Goal: Task Accomplishment & Management: Manage account settings

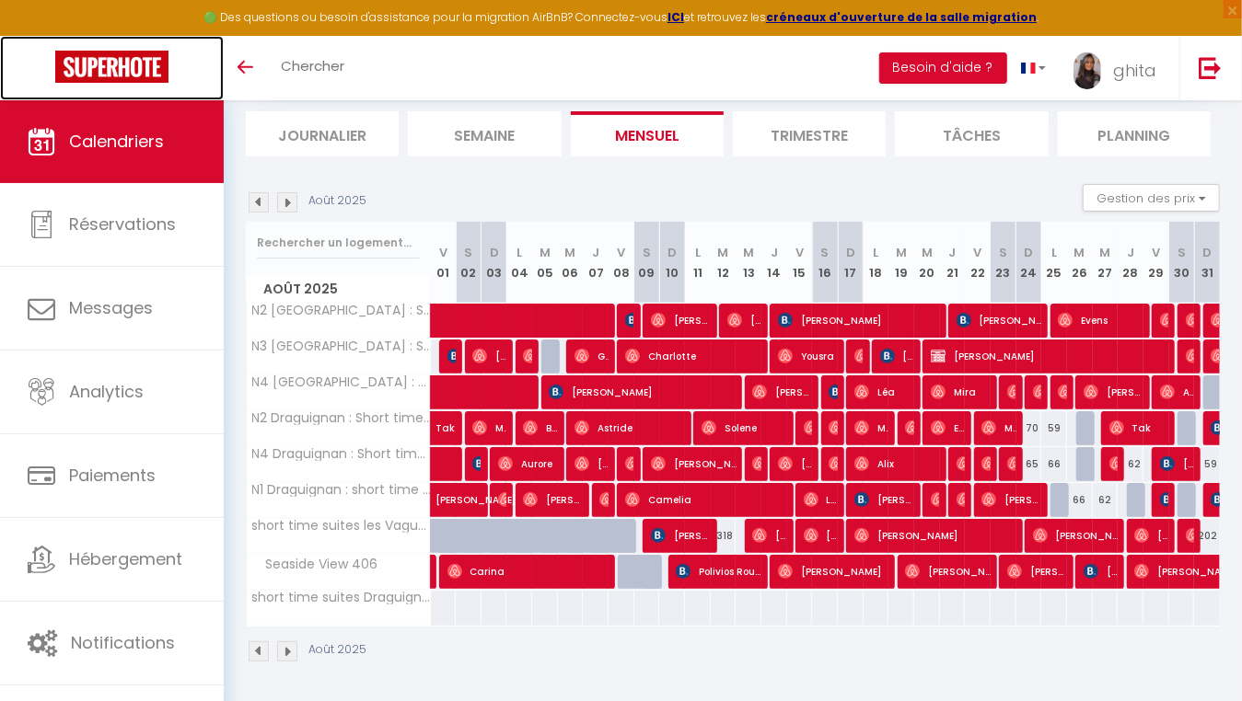
click at [115, 71] on img at bounding box center [111, 67] width 113 height 32
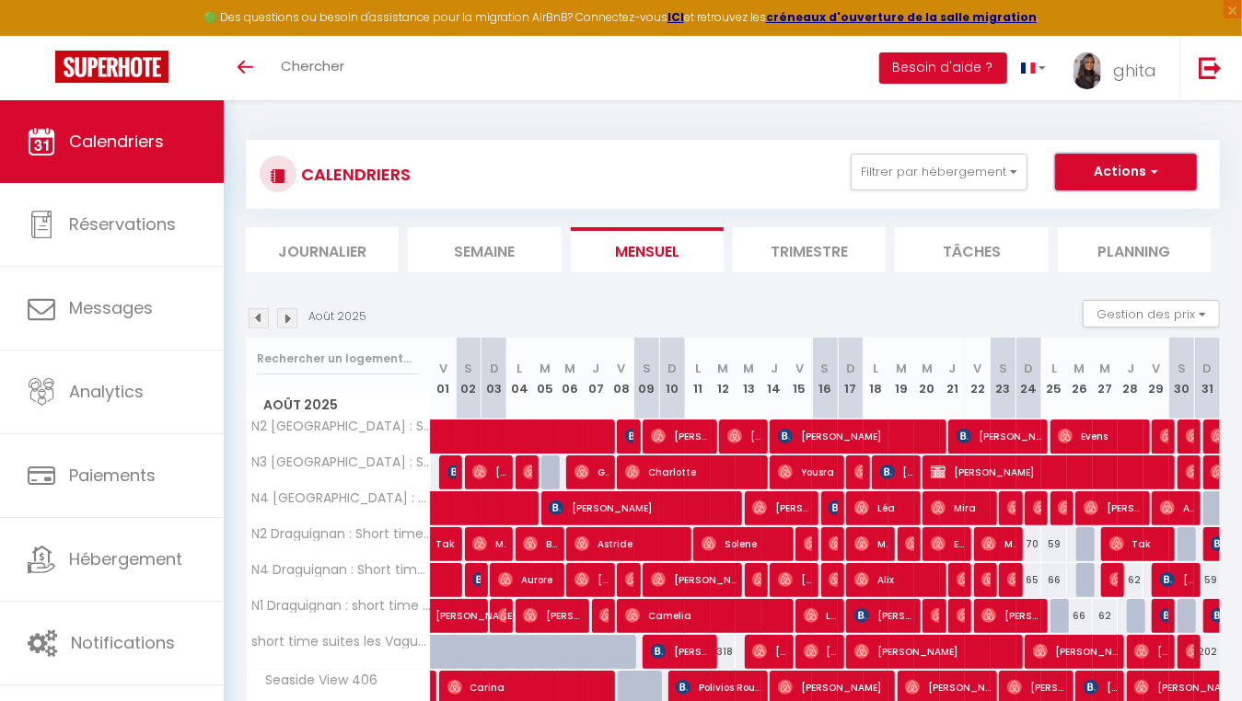
click at [1120, 171] on button "Actions" at bounding box center [1126, 172] width 142 height 37
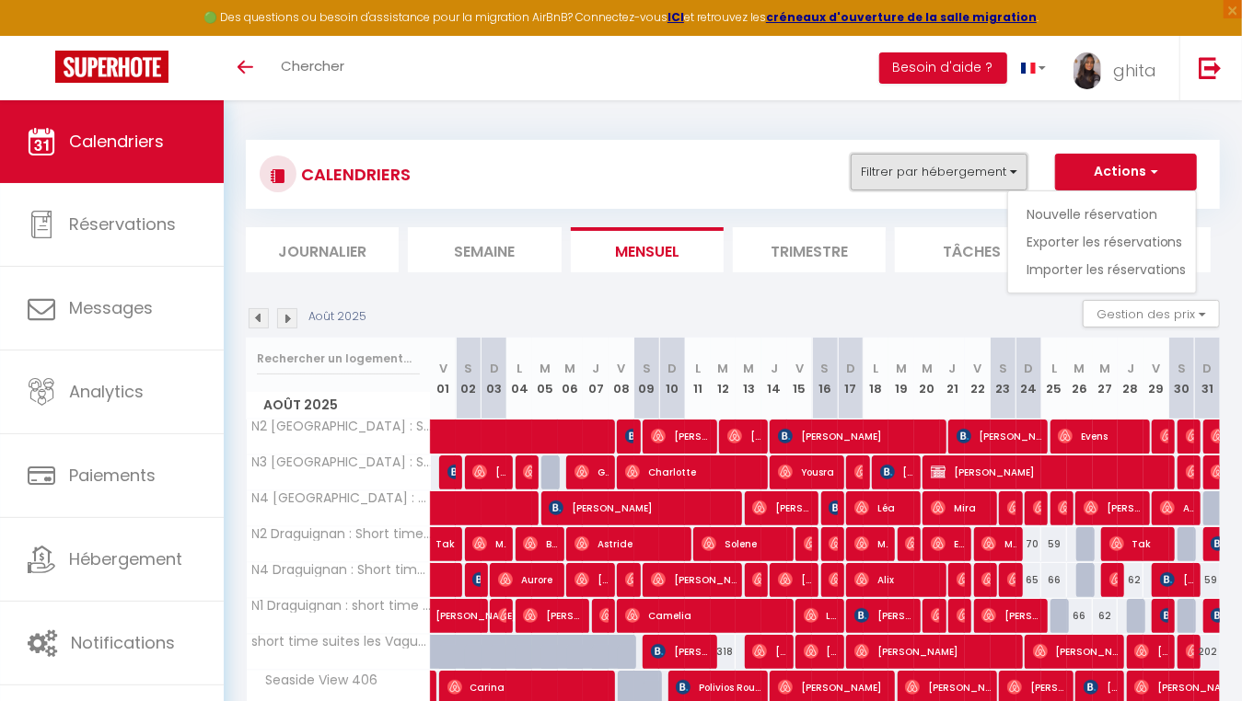
click at [955, 173] on button "Filtrer par hébergement" at bounding box center [938, 172] width 177 height 37
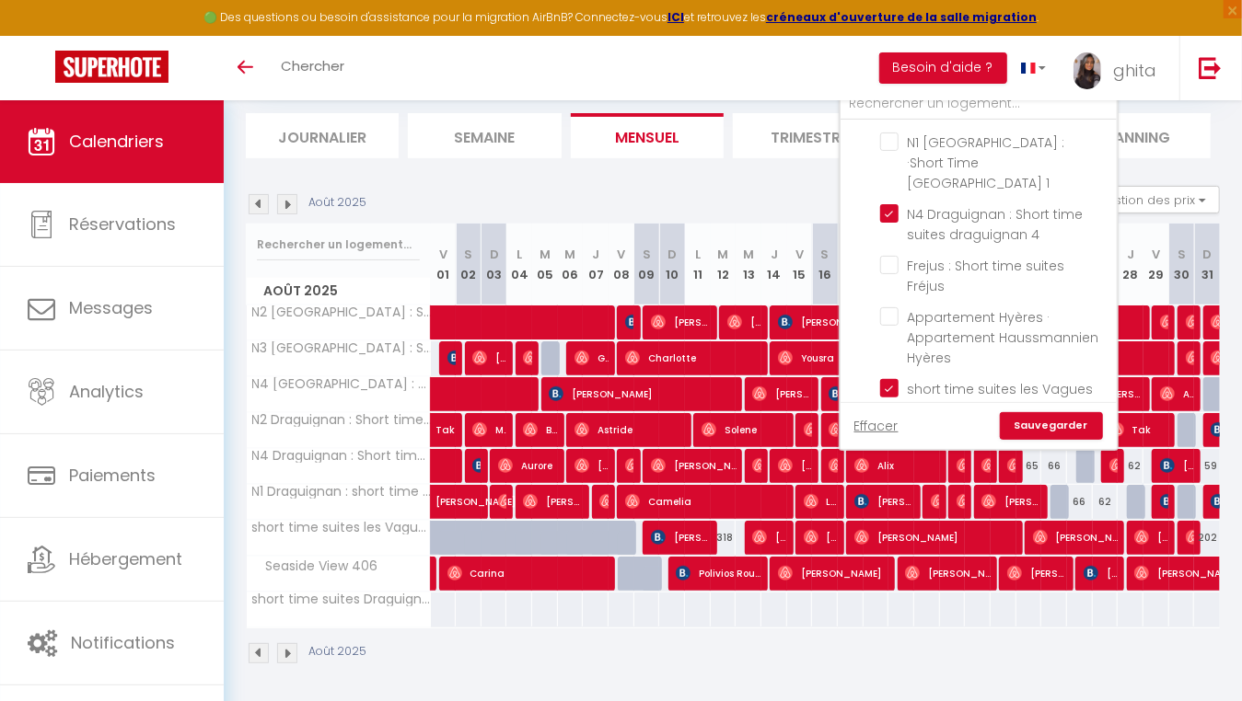
scroll to position [116, 0]
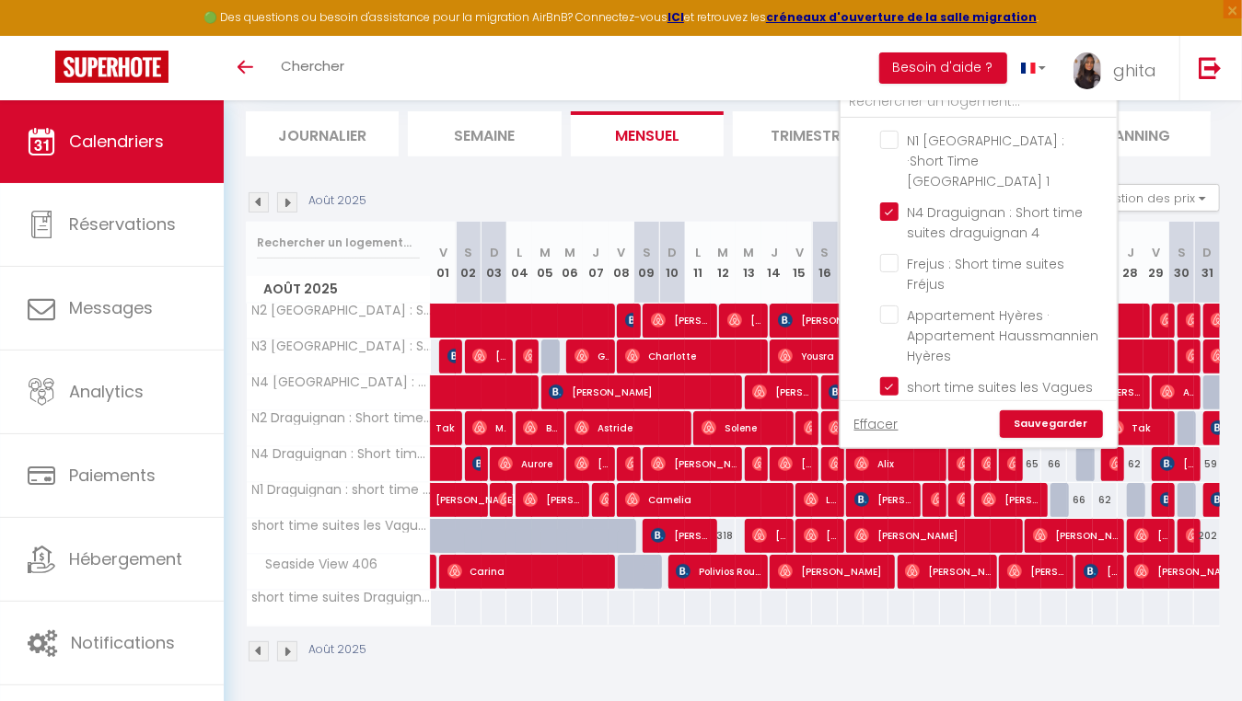
click at [887, 429] on input "N1 Draguignan : short time suites [GEOGRAPHIC_DATA] 1" at bounding box center [995, 438] width 230 height 18
checkbox input "false"
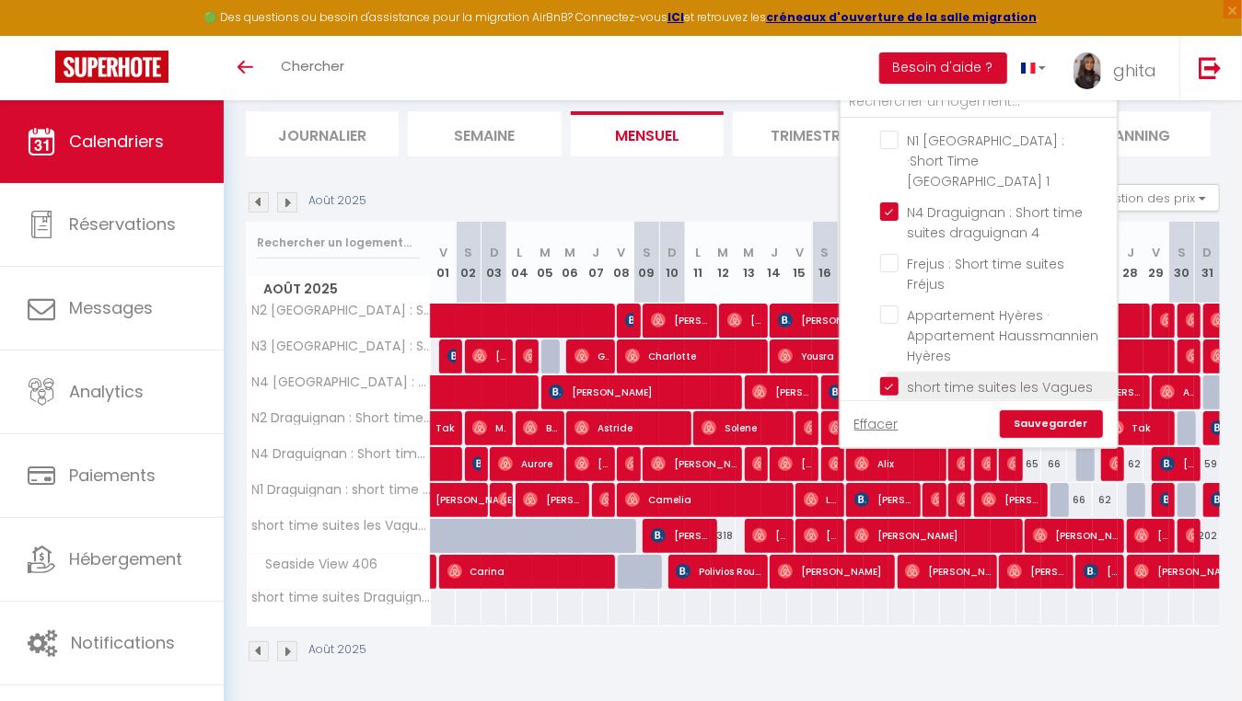
click at [889, 377] on input "short time suites les Vagues du 5 Eme" at bounding box center [995, 386] width 230 height 18
checkbox input "false"
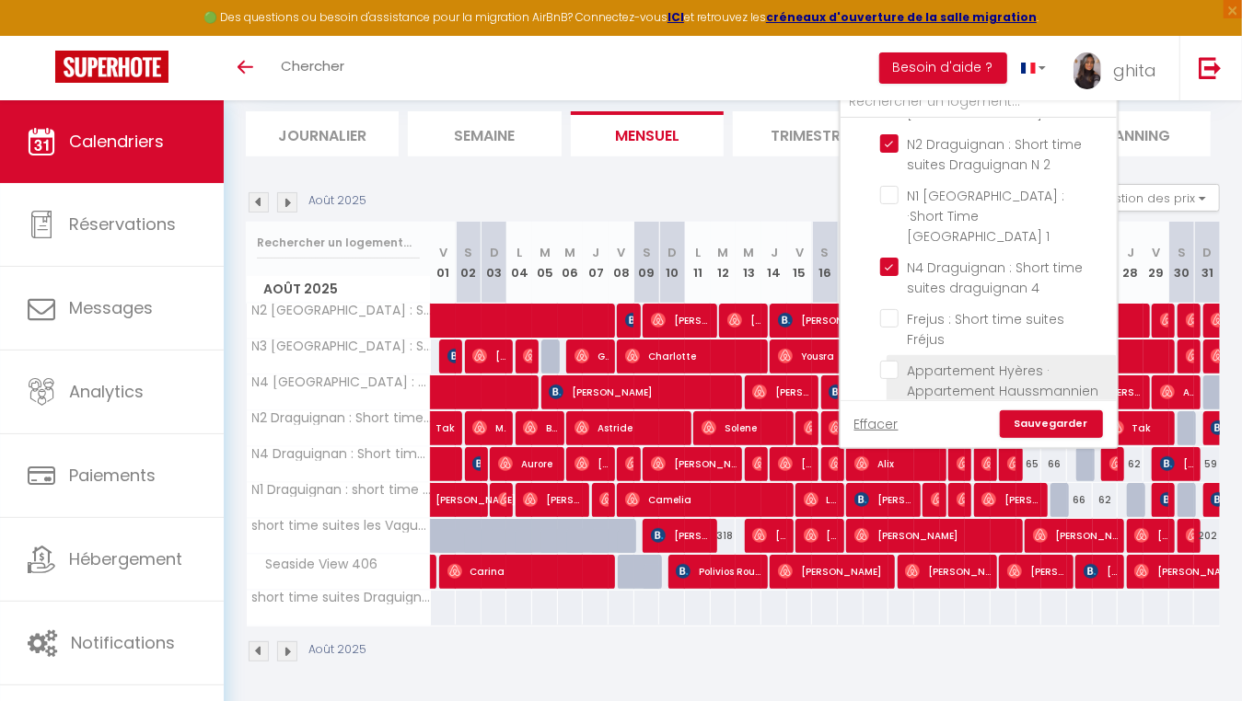
scroll to position [272, 0]
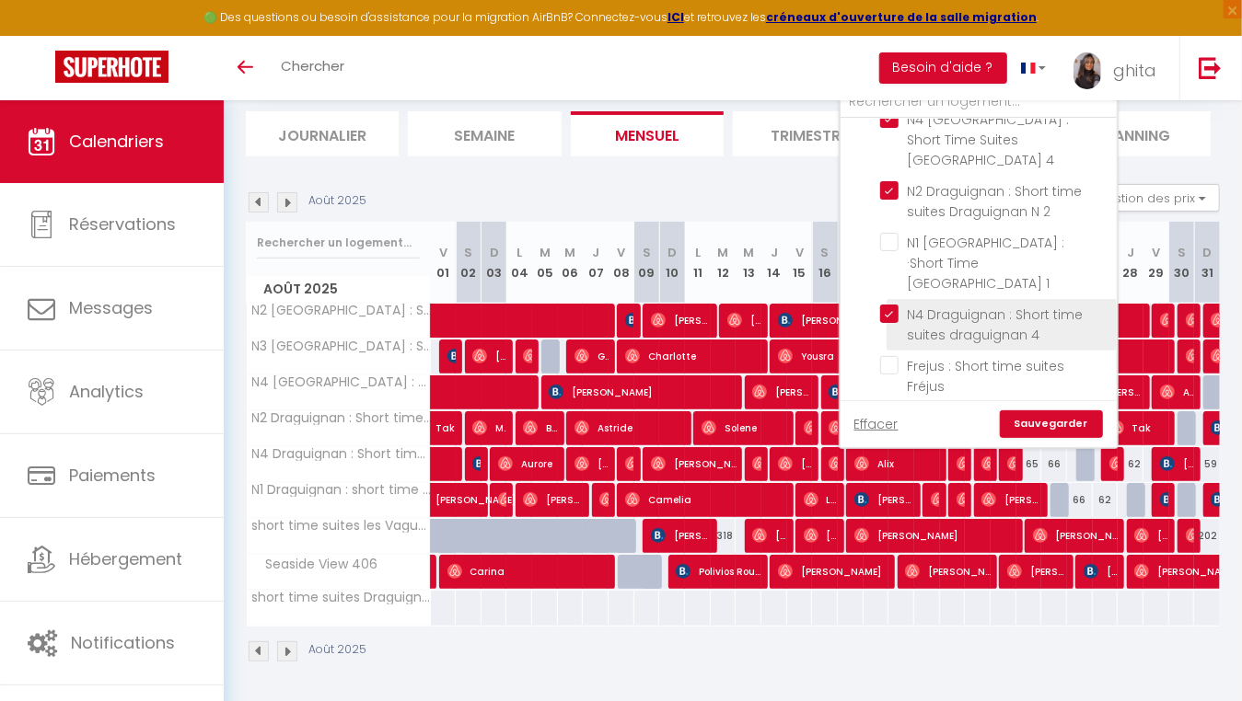
click at [896, 305] on input "N4 Draguignan : Short time suites draguignan 4" at bounding box center [995, 314] width 230 height 18
checkbox input "false"
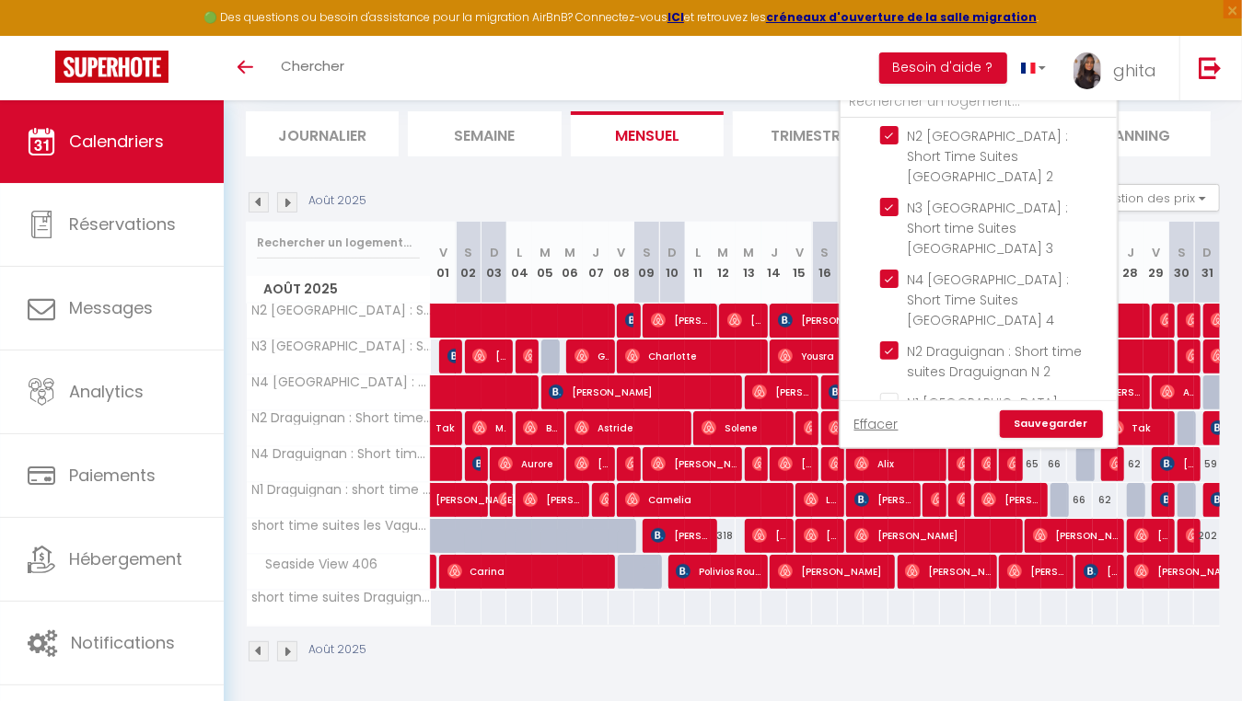
scroll to position [67, 0]
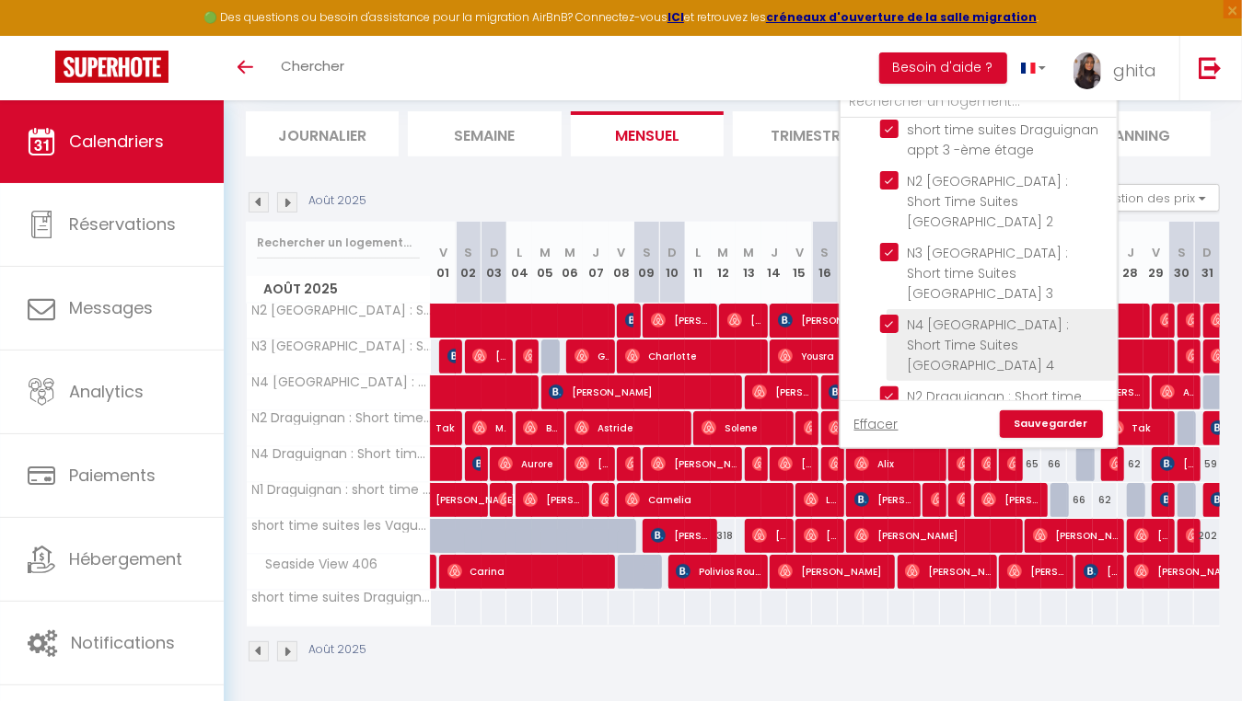
click at [893, 315] on input "N4 [GEOGRAPHIC_DATA] : Short Time Suites [GEOGRAPHIC_DATA] 4" at bounding box center [995, 324] width 230 height 18
checkbox input "false"
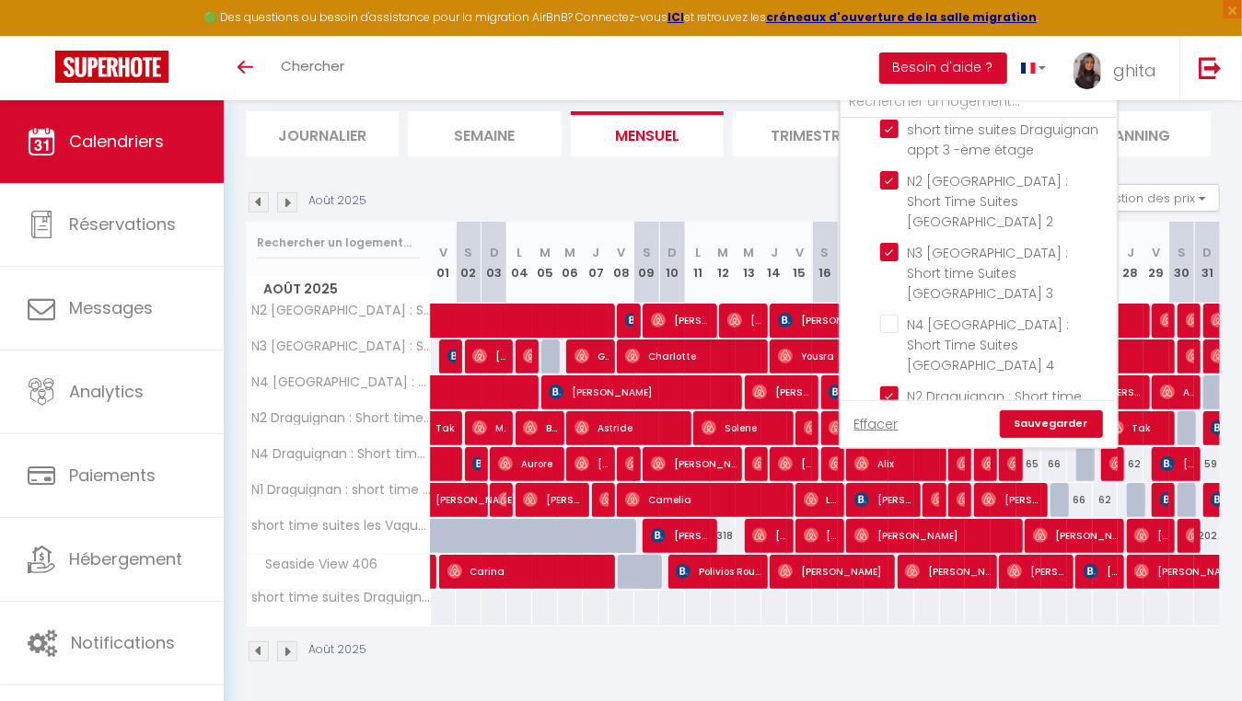
checkbox input "false"
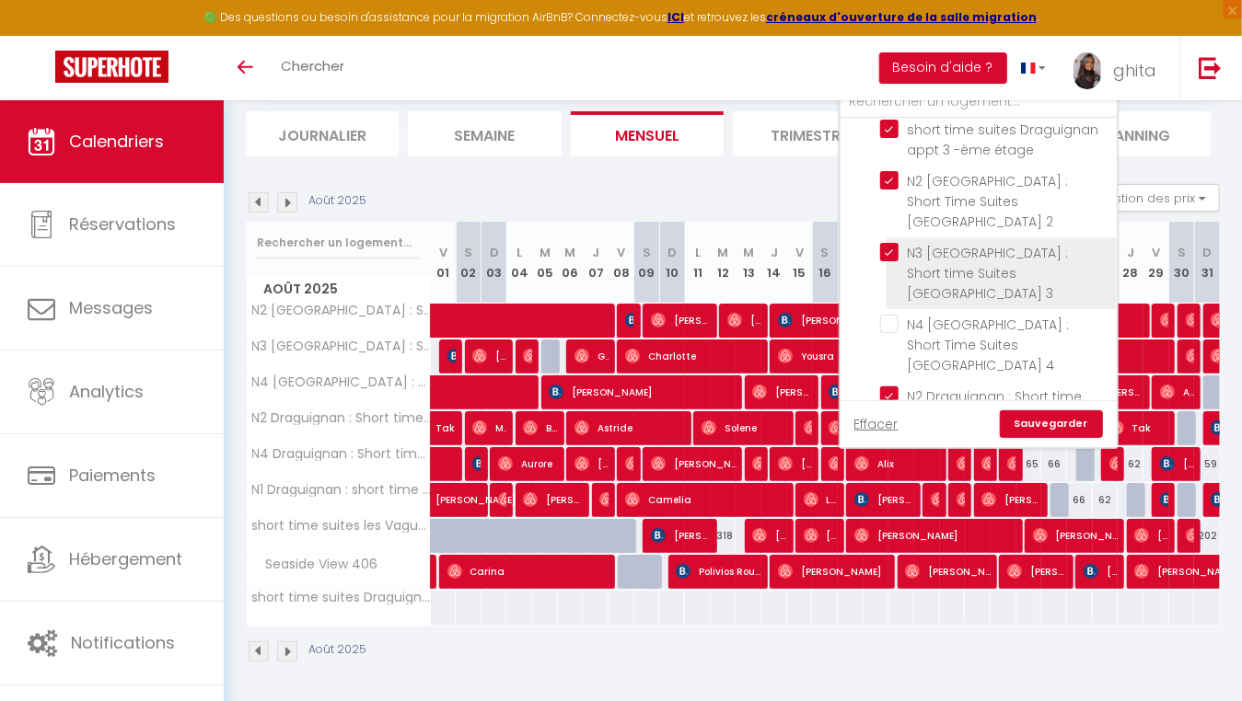
click at [889, 243] on input "N3 [GEOGRAPHIC_DATA] : Short time Suites [GEOGRAPHIC_DATA] 3" at bounding box center [995, 252] width 230 height 18
checkbox input "false"
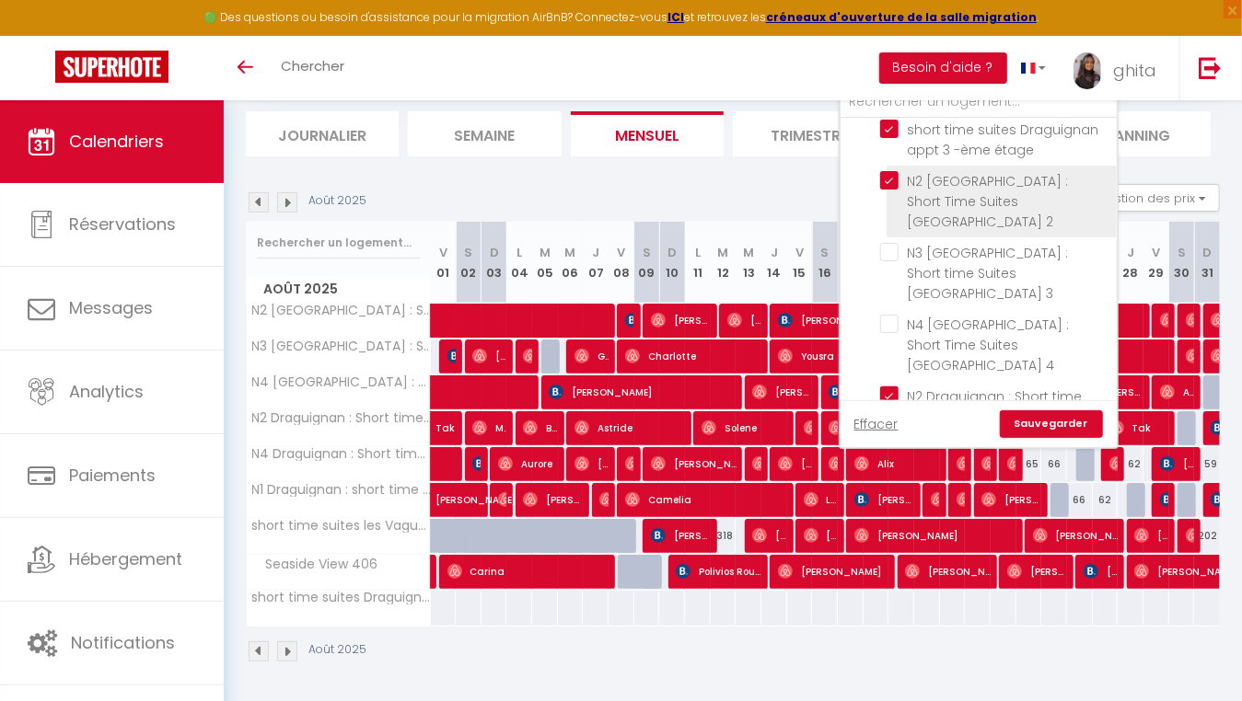
click at [888, 173] on input "N2 [GEOGRAPHIC_DATA] : Short Time Suites [GEOGRAPHIC_DATA] 2" at bounding box center [995, 180] width 230 height 18
checkbox input "false"
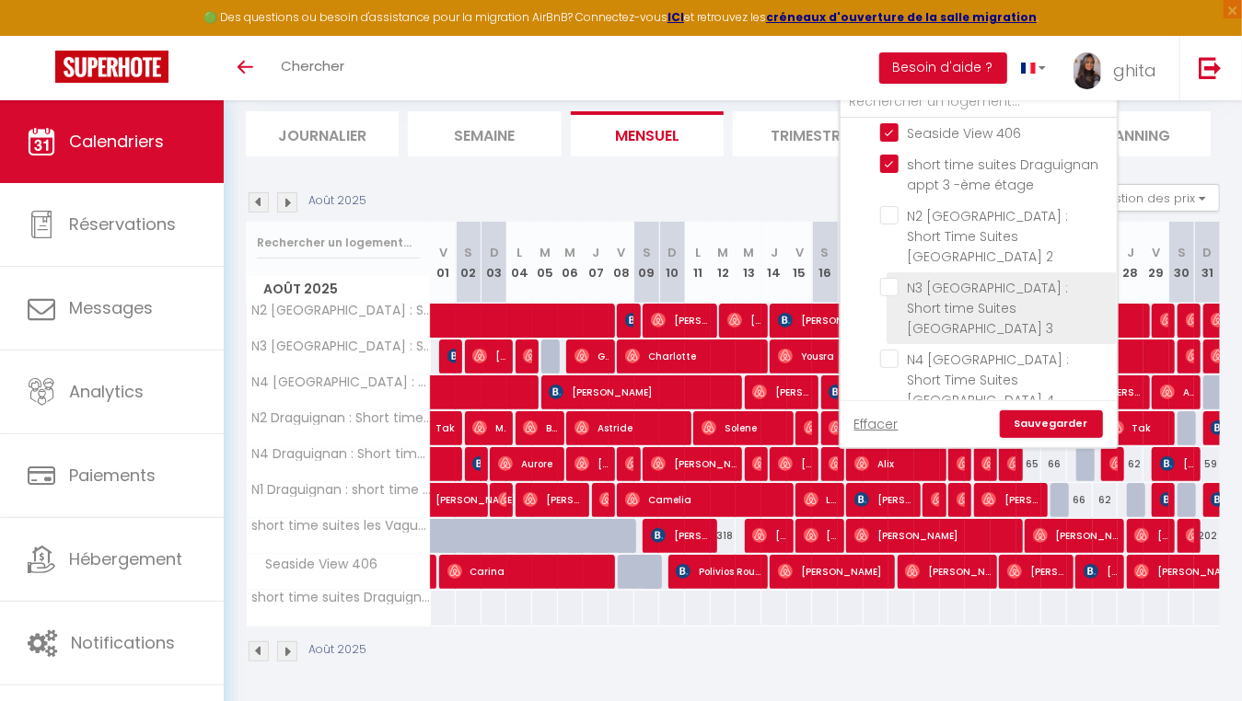
scroll to position [0, 0]
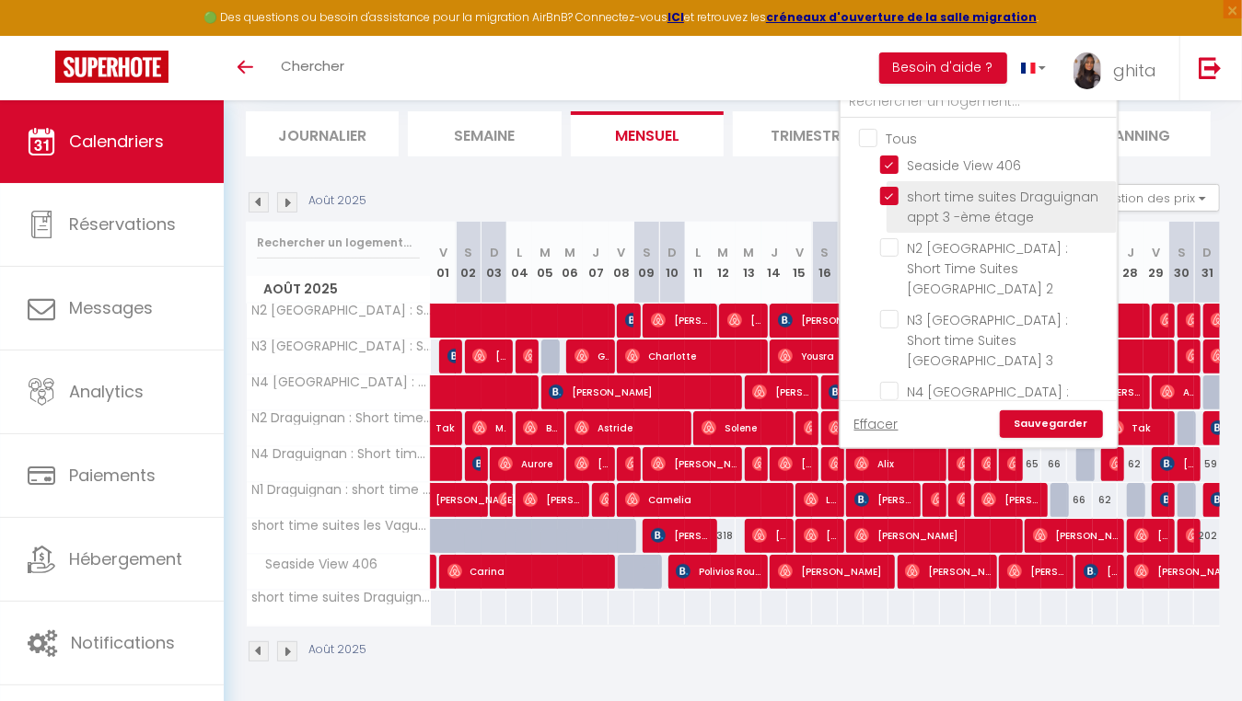
click at [890, 201] on input "short time suites Draguignan appt 3 -ème étage" at bounding box center [995, 196] width 230 height 18
checkbox input "false"
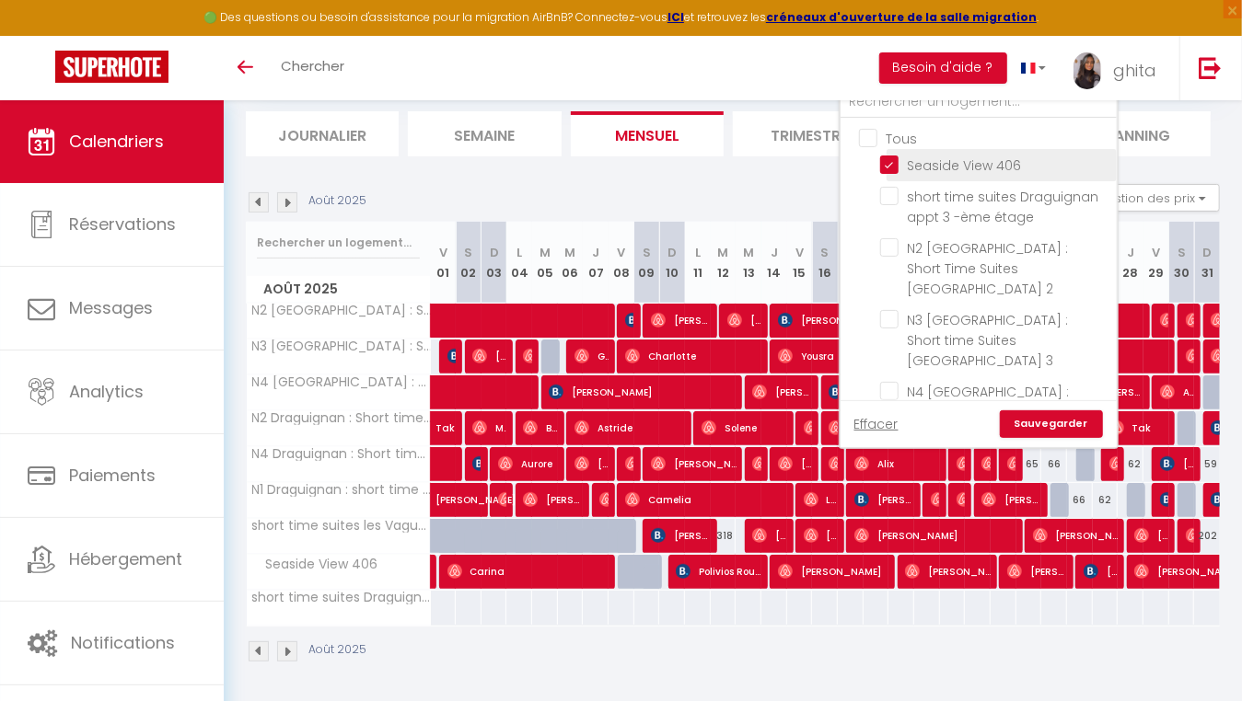
click at [891, 159] on input "Seaside View 406" at bounding box center [995, 164] width 230 height 18
checkbox input "false"
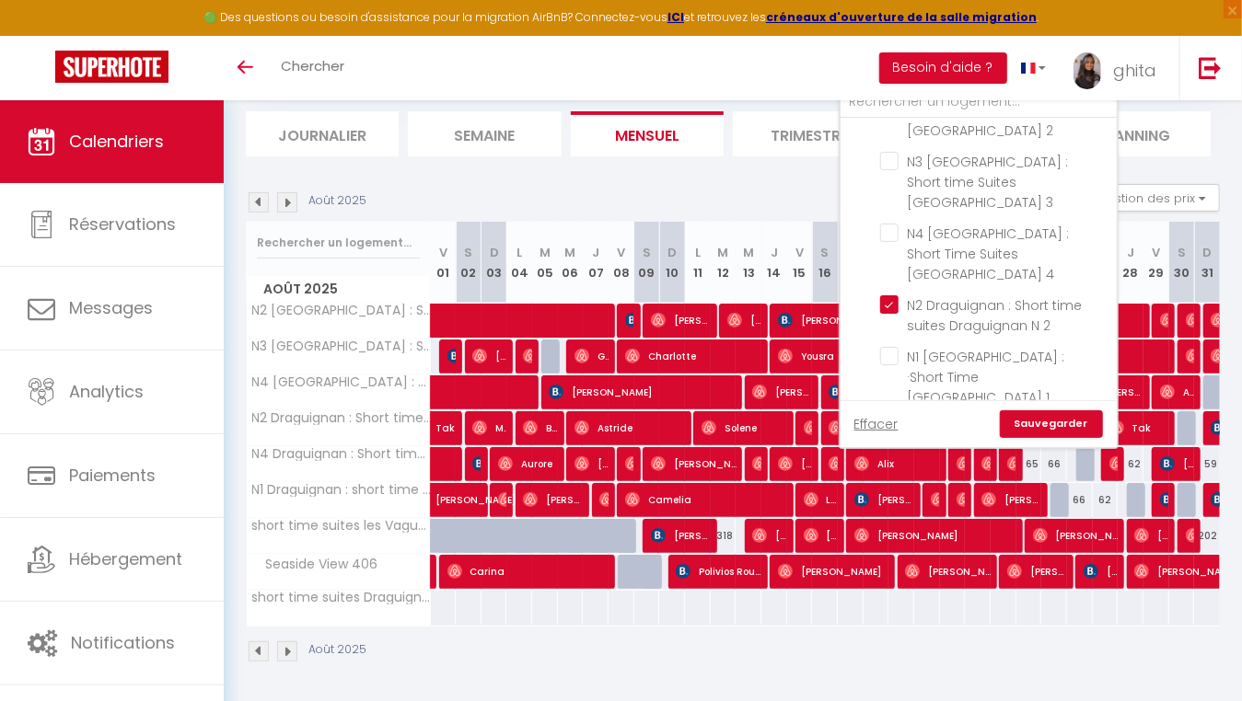
scroll to position [204, 0]
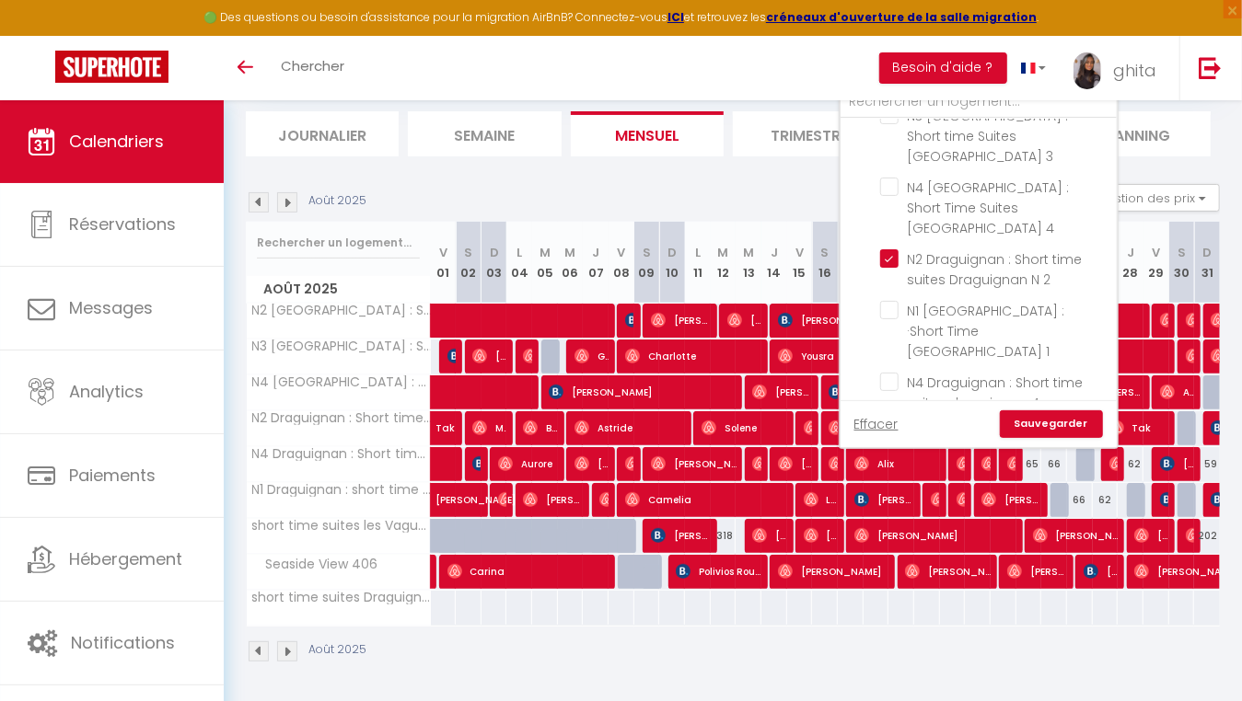
click at [1060, 424] on link "Sauvegarder" at bounding box center [1051, 425] width 103 height 28
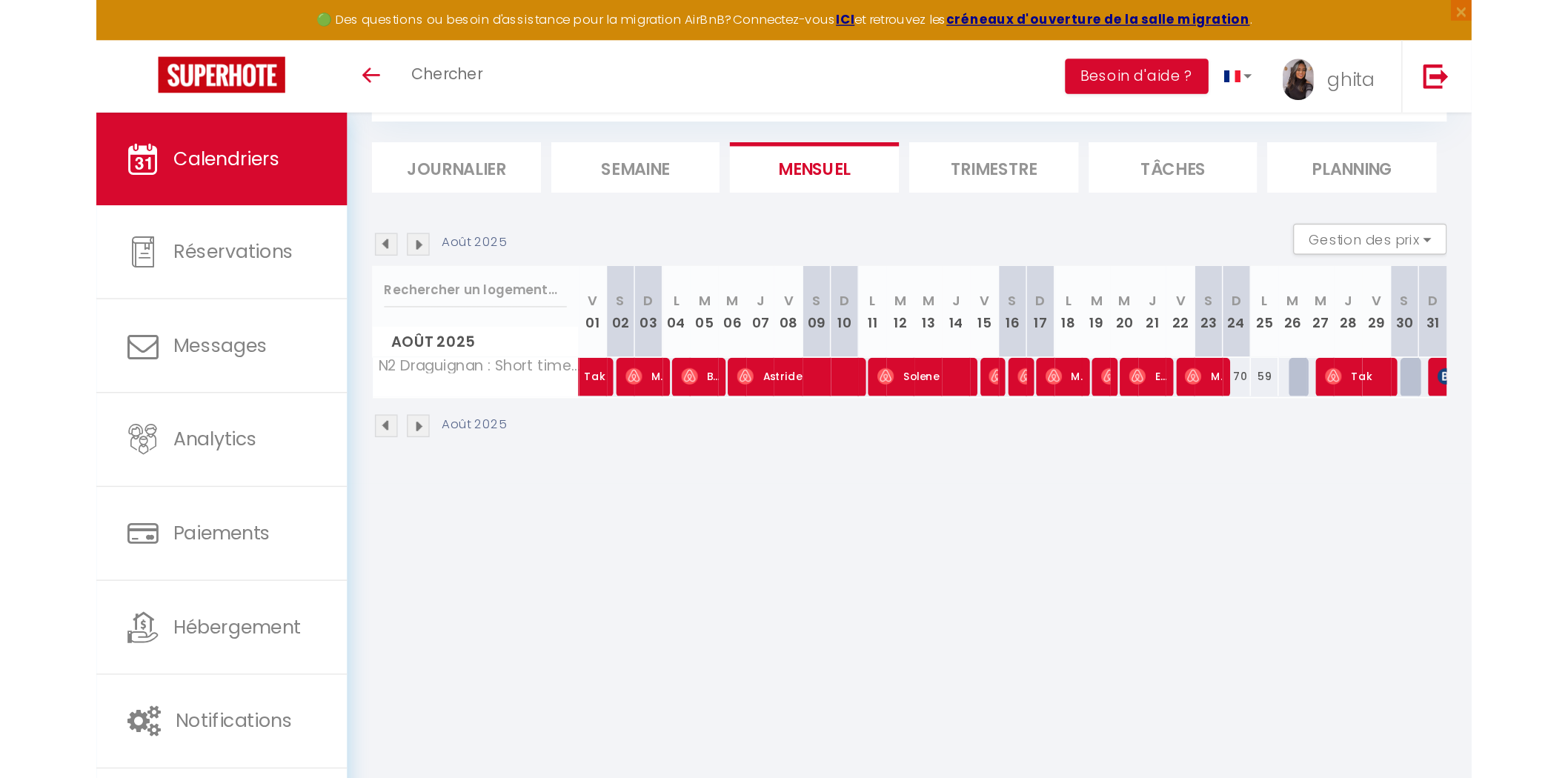
scroll to position [80, 0]
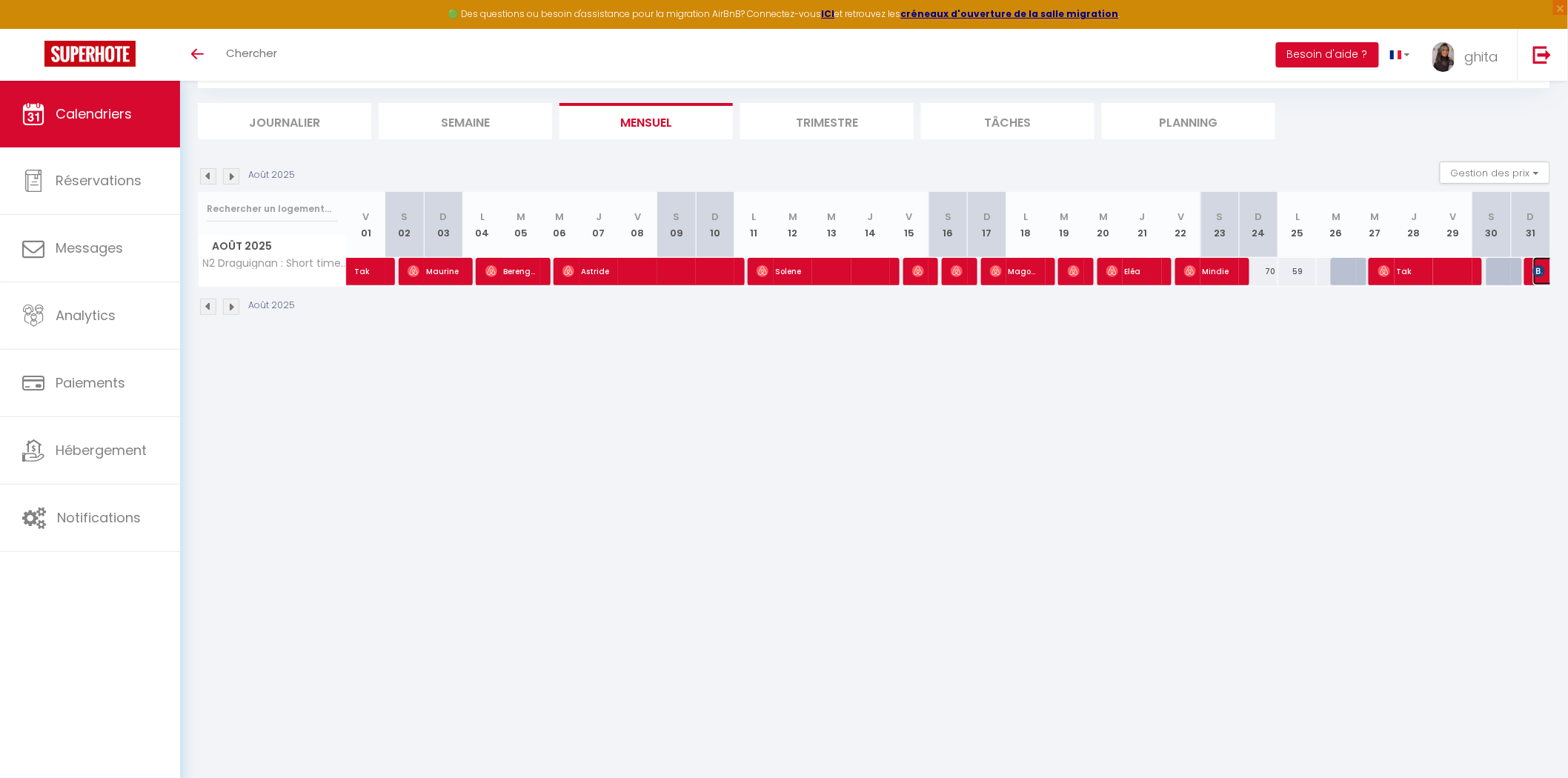
click at [999, 266] on img at bounding box center [1538, 271] width 12 height 12
select select "48436"
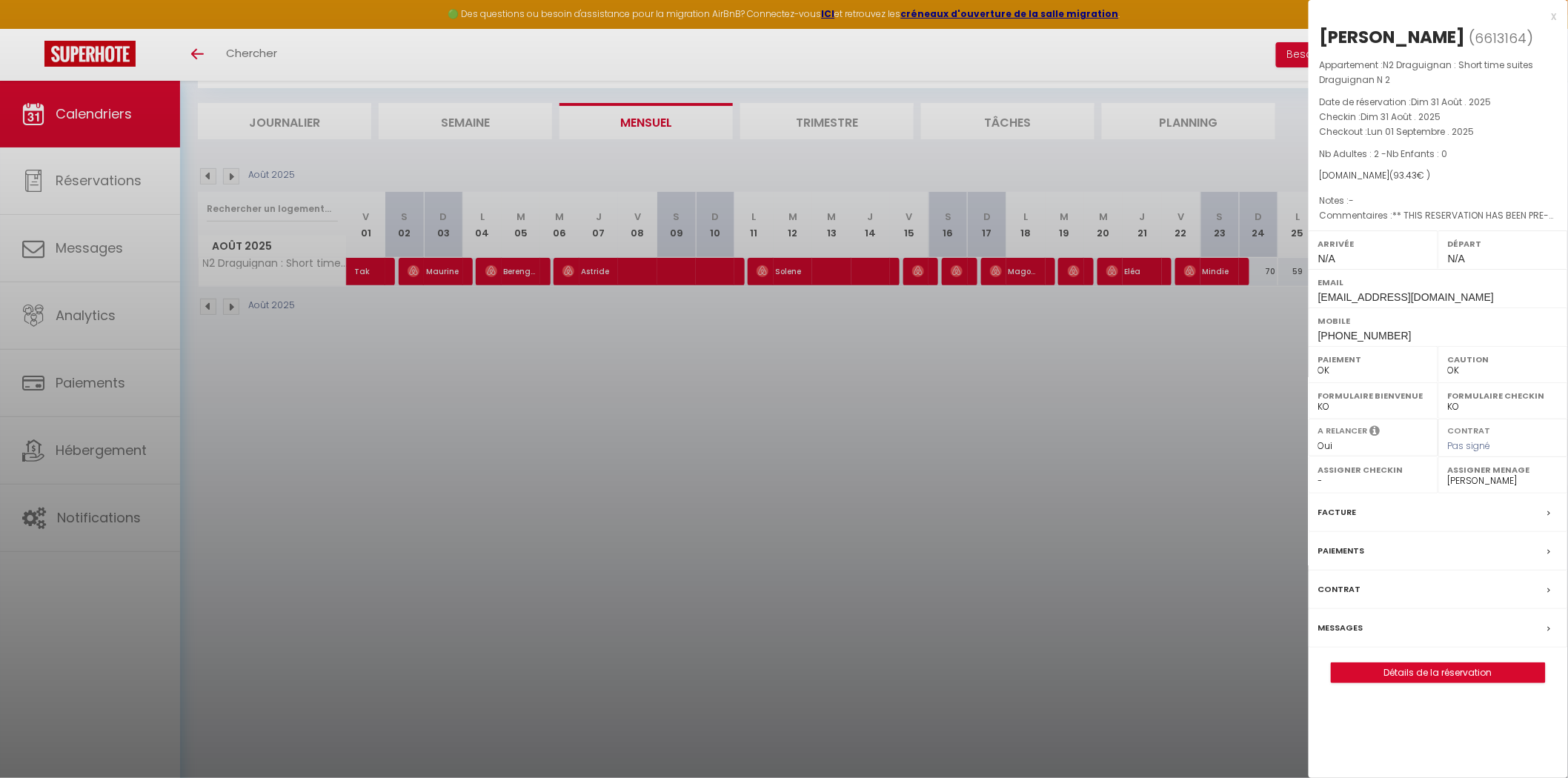
click at [999, 354] on div at bounding box center [784, 389] width 1568 height 778
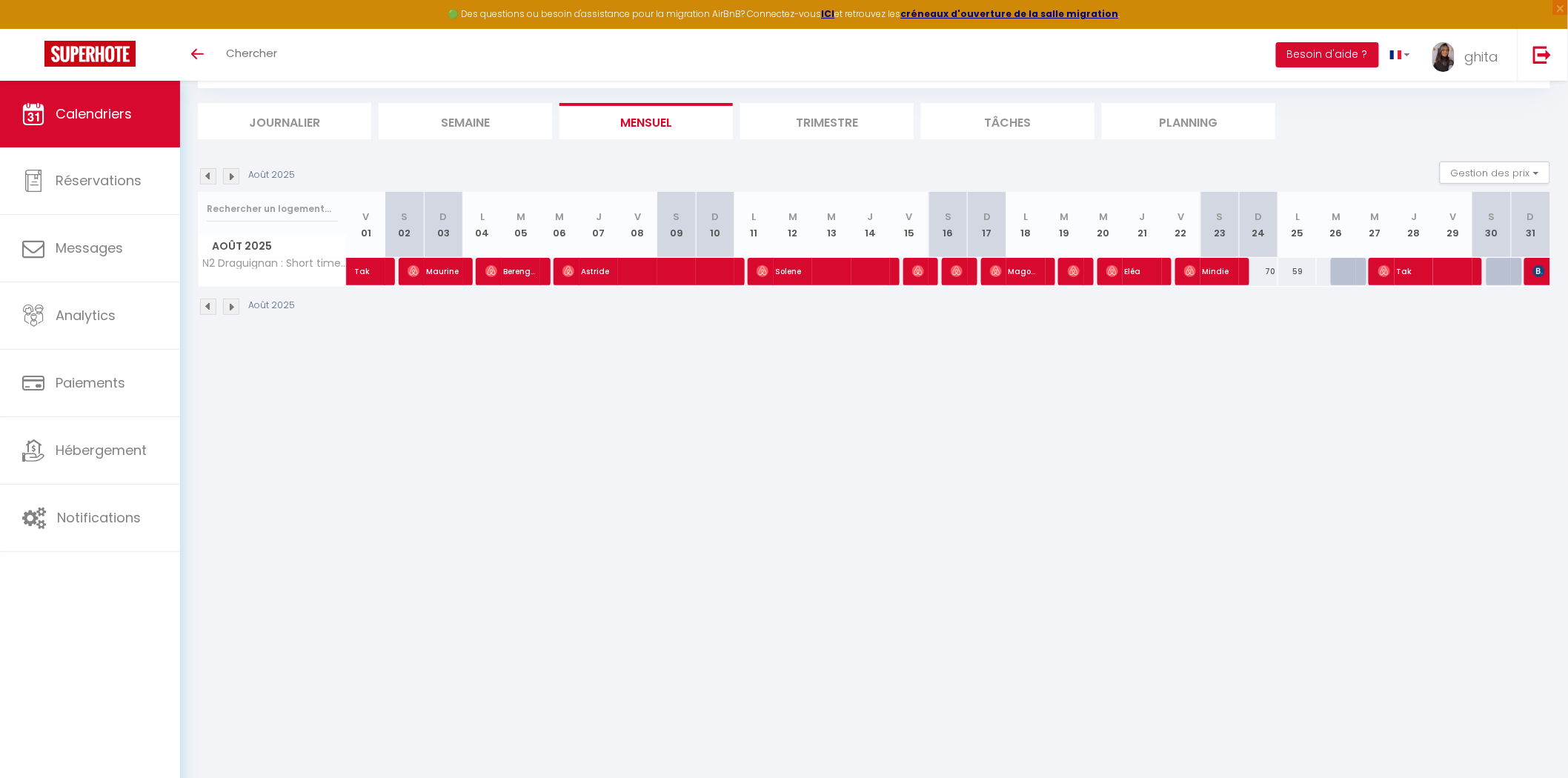
click at [209, 176] on img at bounding box center [208, 176] width 16 height 16
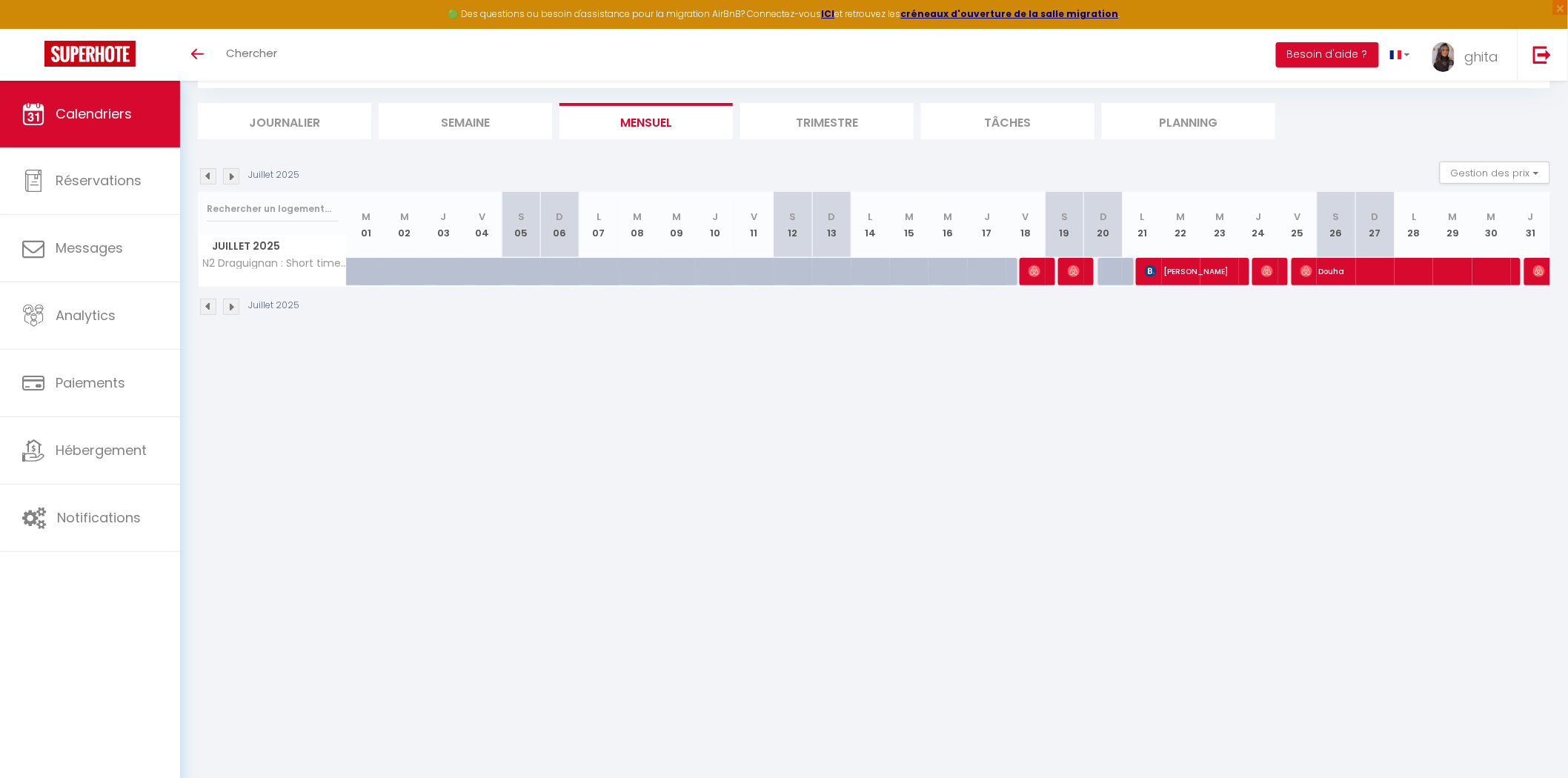
click at [230, 168] on img at bounding box center [231, 176] width 16 height 16
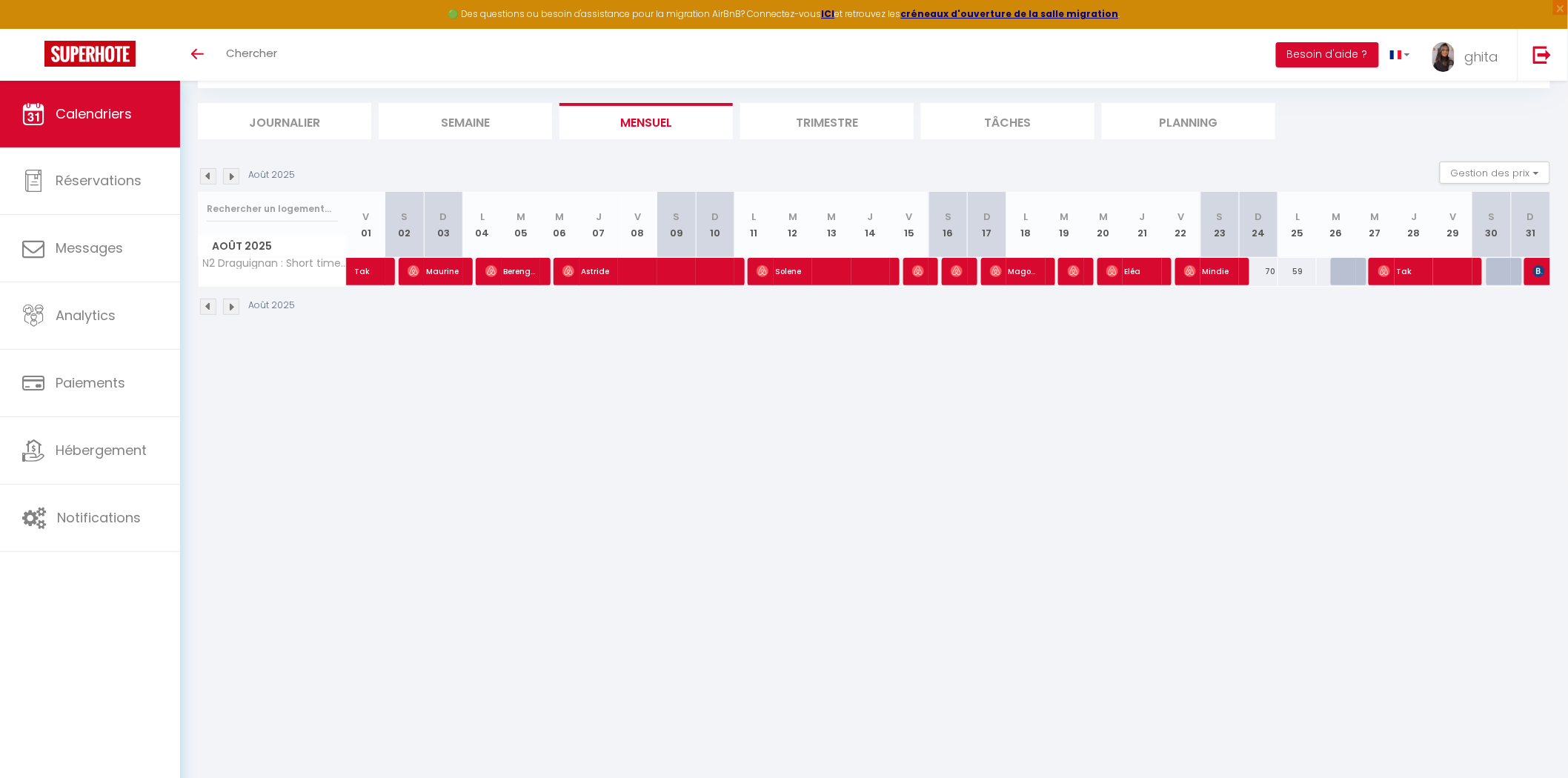
click at [237, 180] on img at bounding box center [231, 176] width 16 height 16
select select "0"
select select "48436"
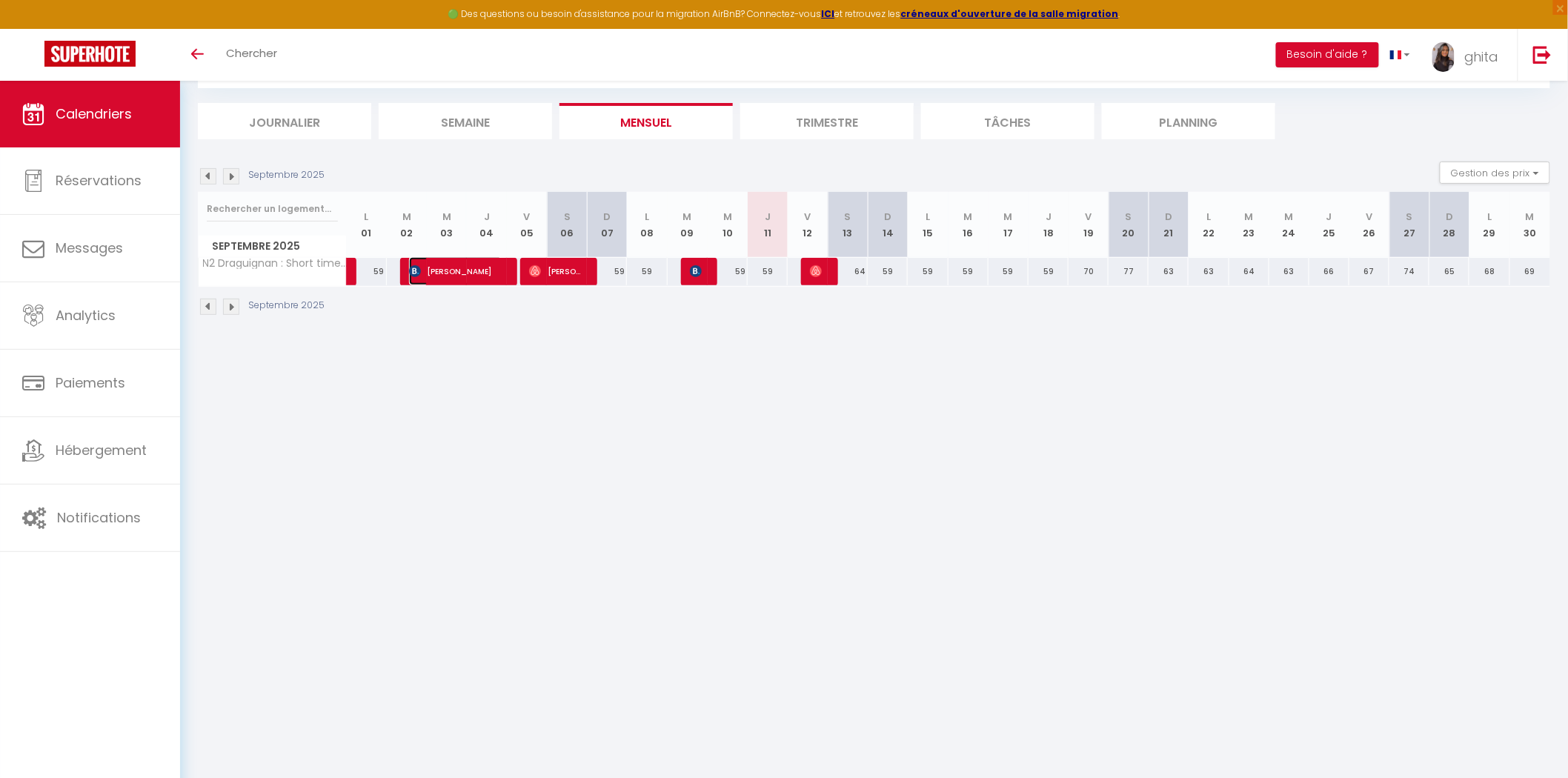
click at [452, 271] on span "[PERSON_NAME]" at bounding box center [456, 271] width 93 height 28
select select "KO"
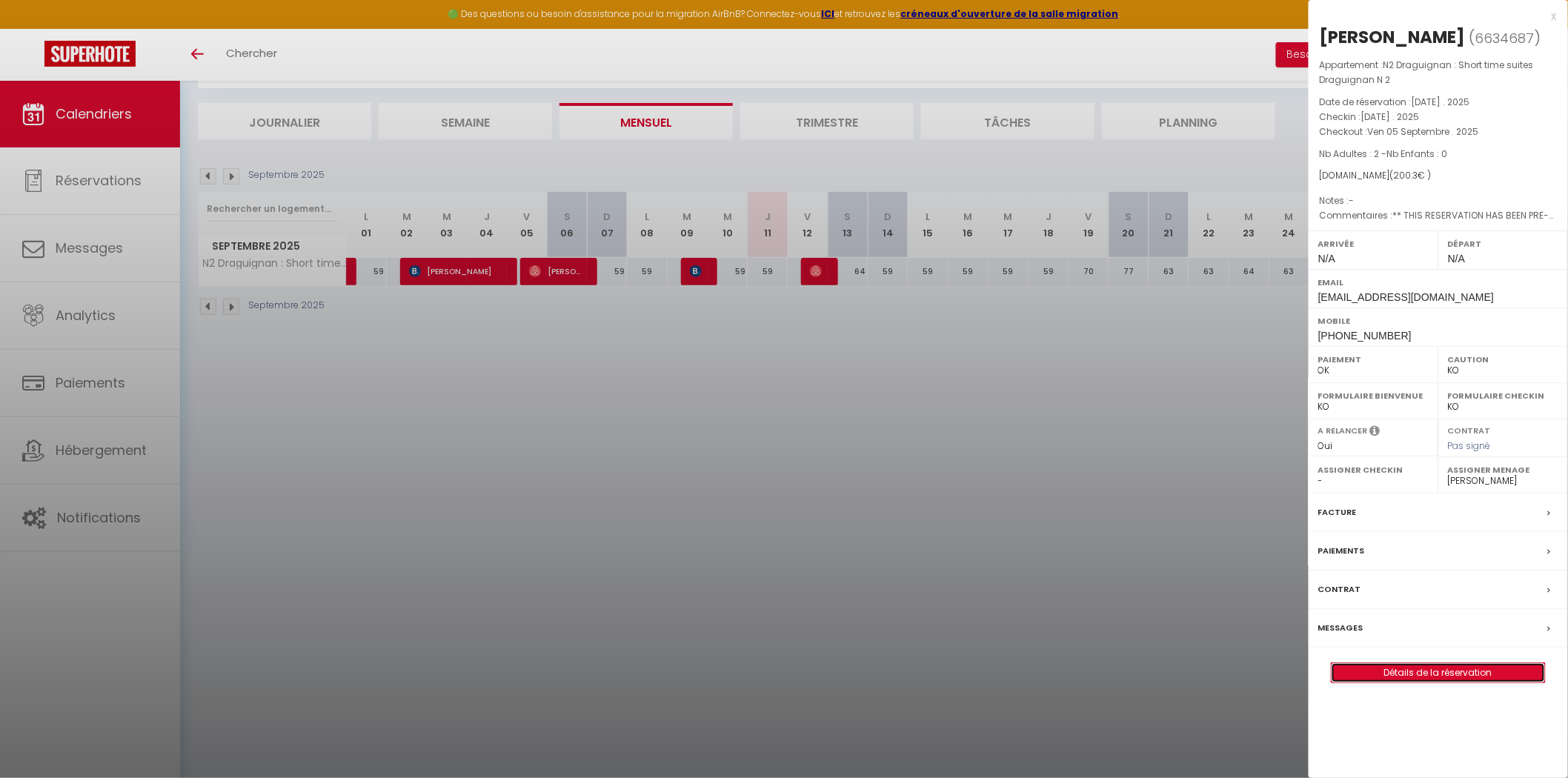
click at [999, 564] on link "Détails de la réservation" at bounding box center [1438, 673] width 213 height 19
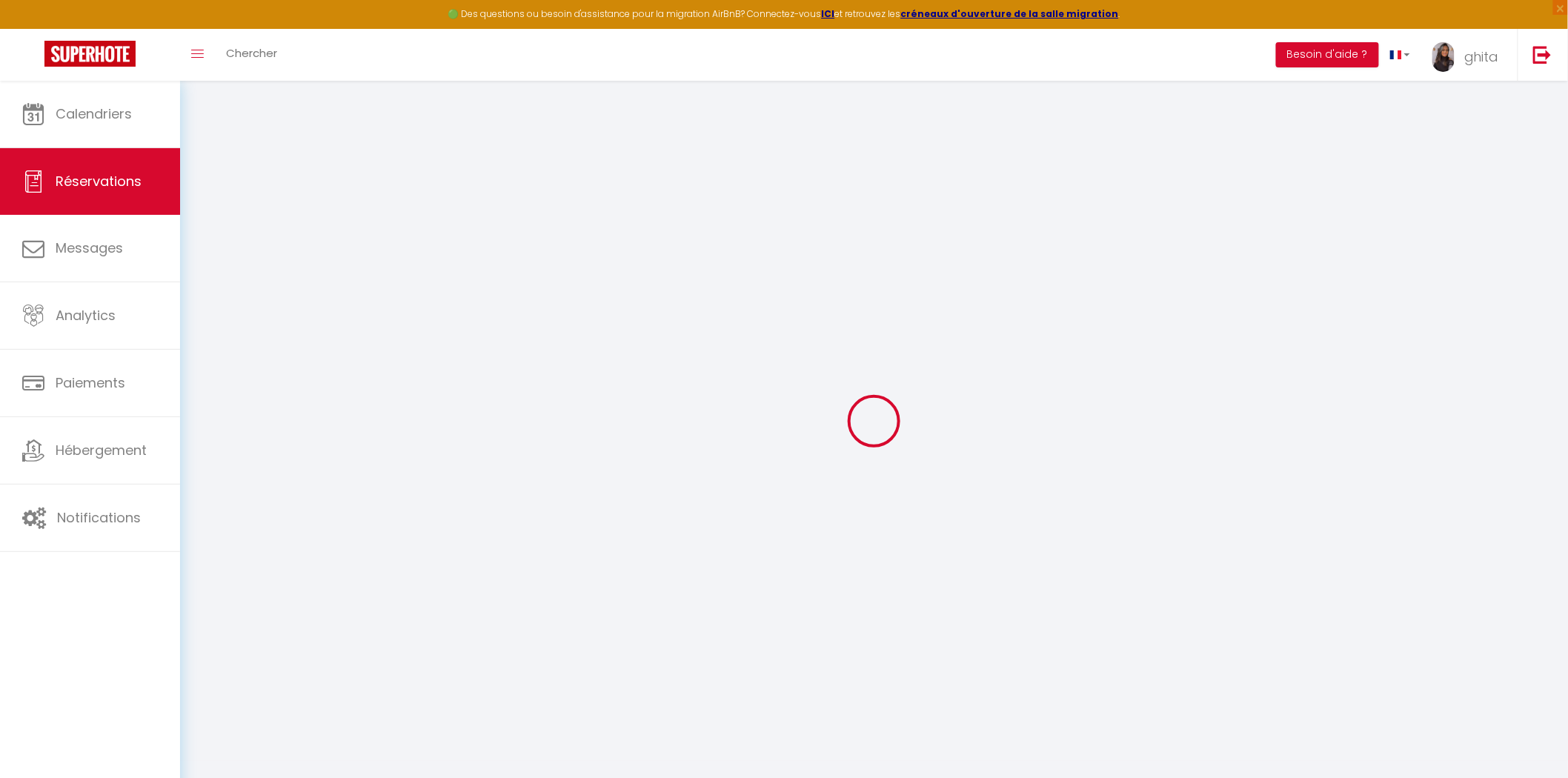
type input "Rachid"
type input "Amrane"
type input "[EMAIL_ADDRESS][DOMAIN_NAME]"
type input "[PHONE_NUMBER]"
type input "."
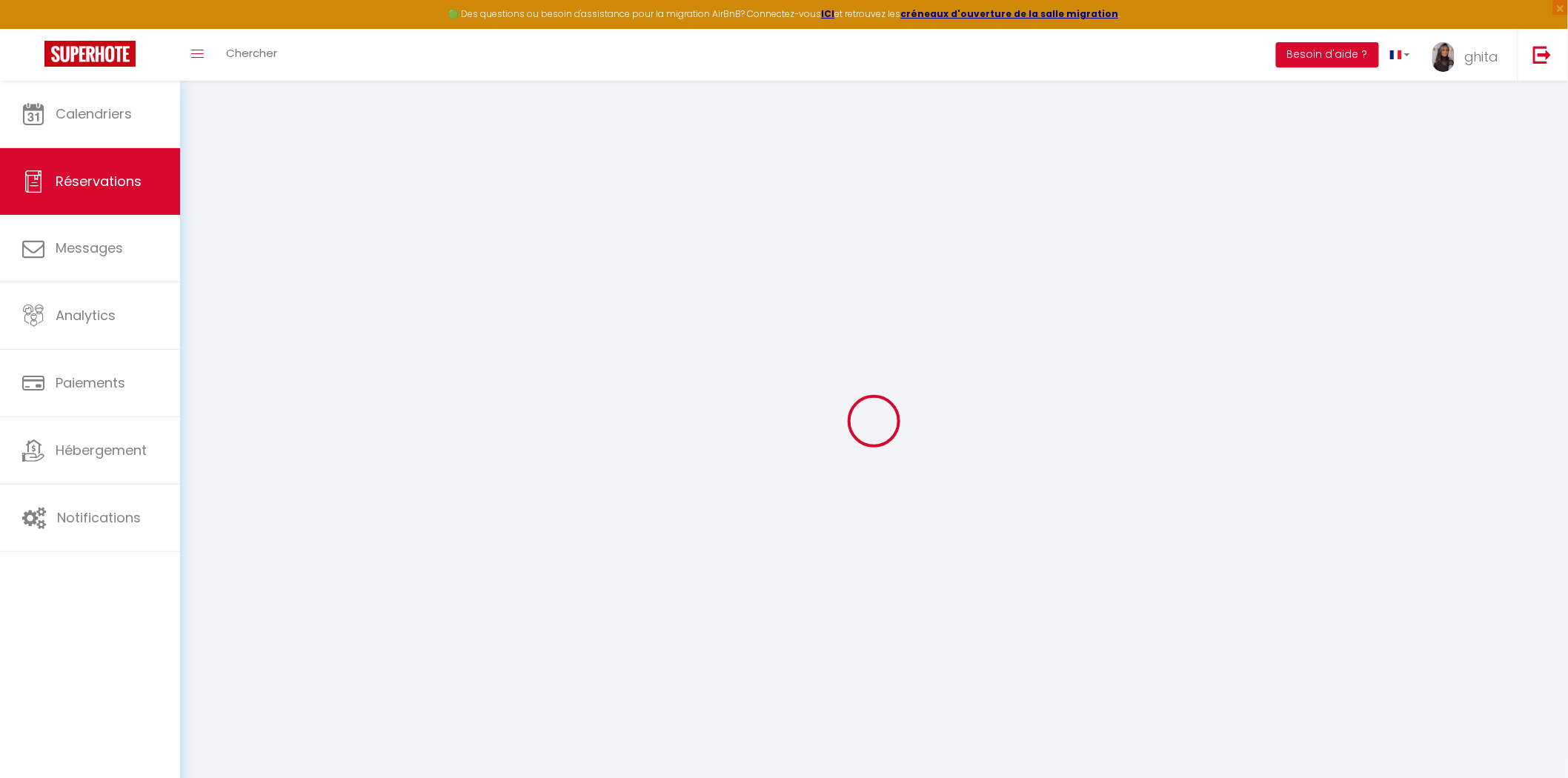
select select "FR"
type input "40"
type input "28.57"
type input "2.8"
select select "69731"
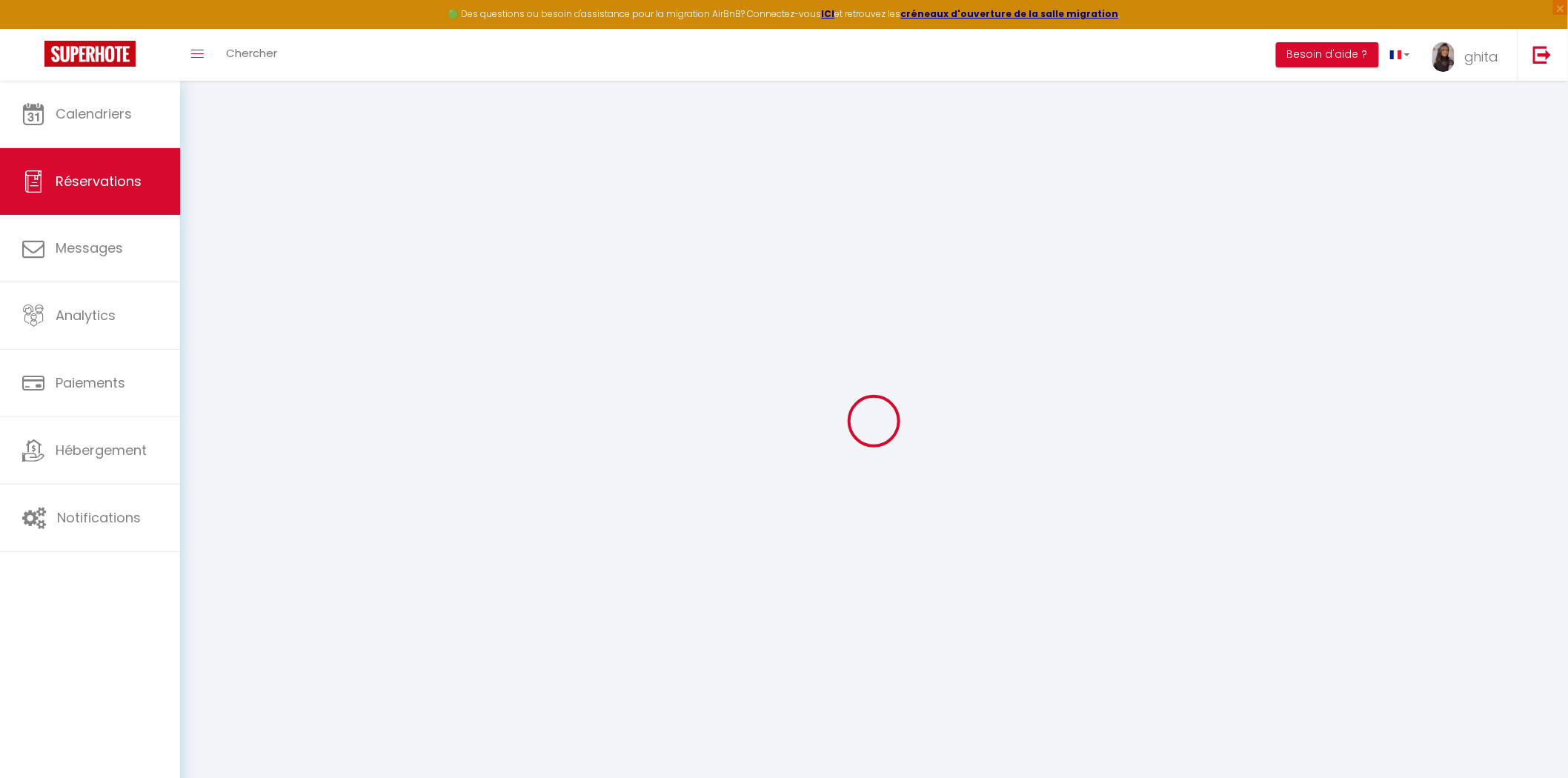
select select "1"
select select
type input "2"
select select "12"
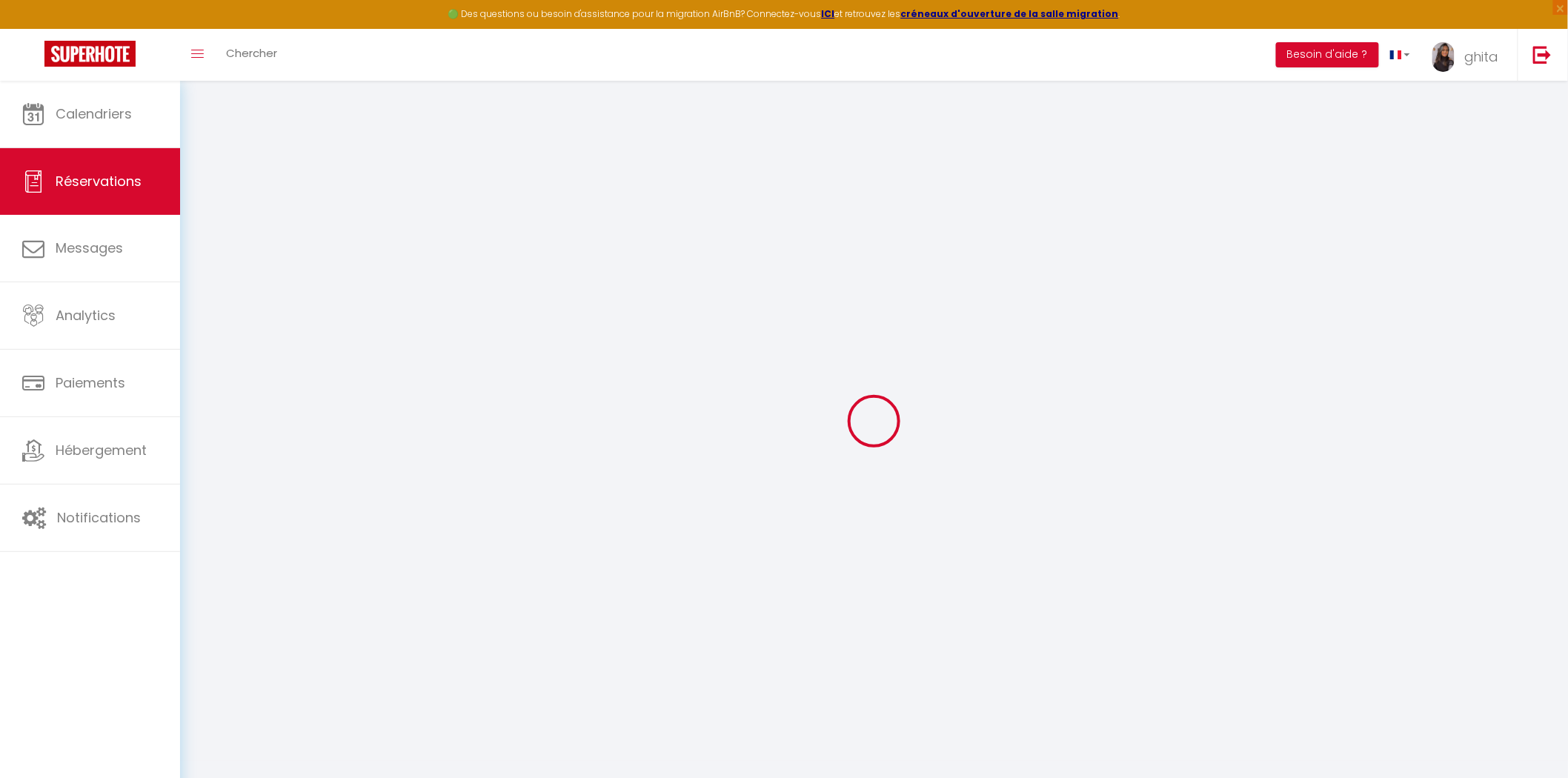
select select "14"
type input "150.45"
checkbox input "false"
type input "0"
select select "2"
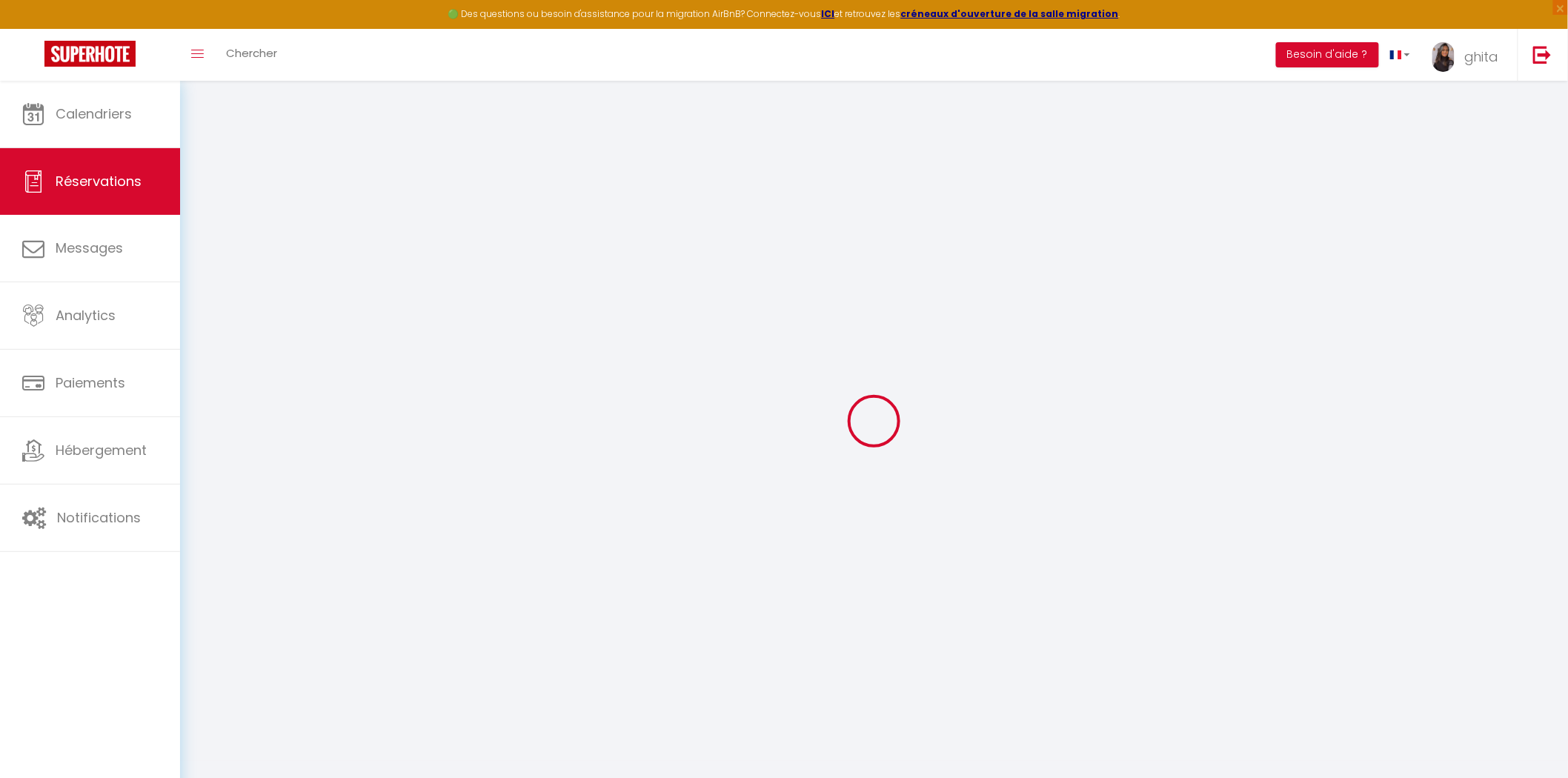
type input "0"
select select
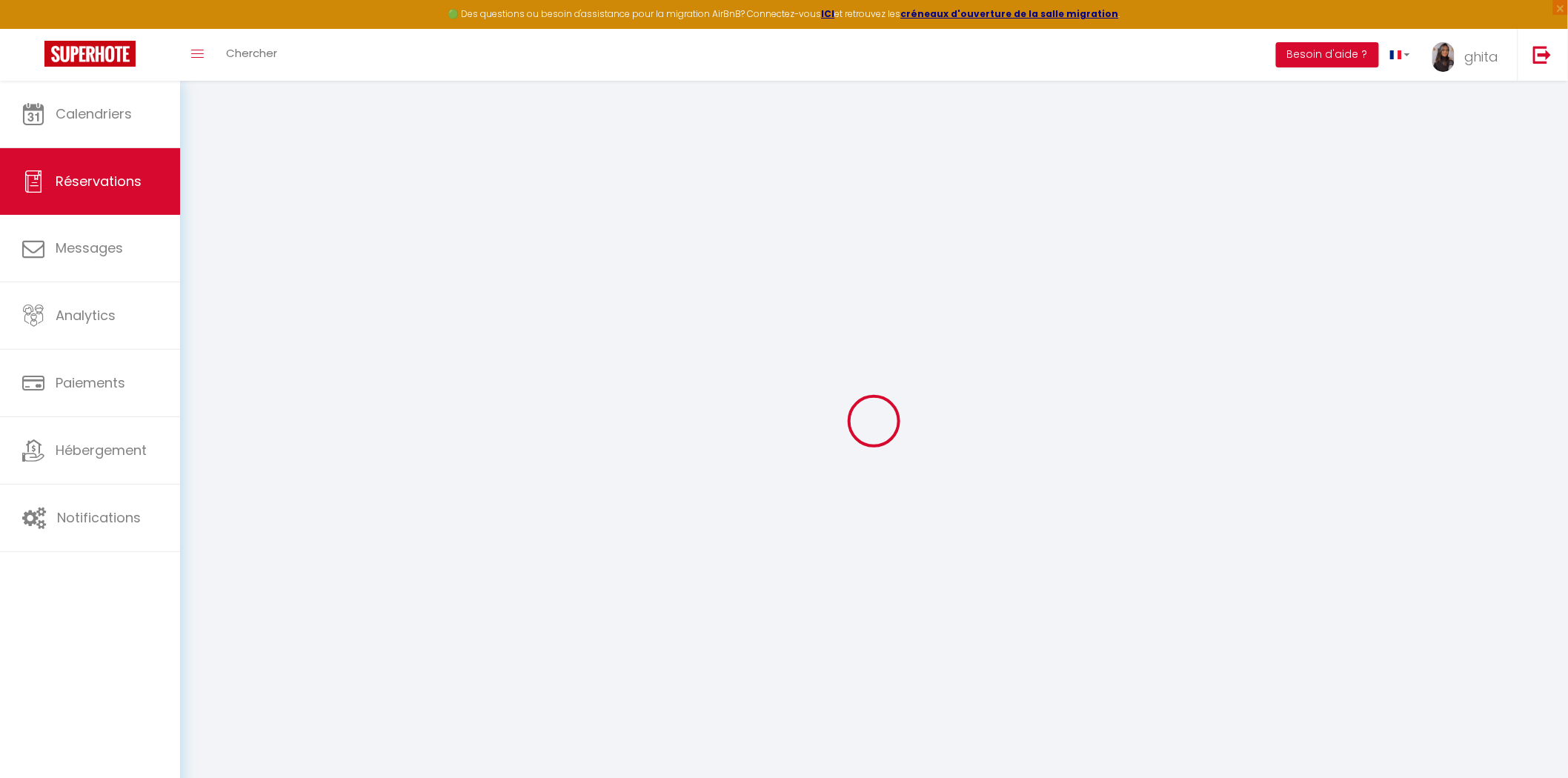
checkbox input "false"
select select
checkbox input "false"
select select
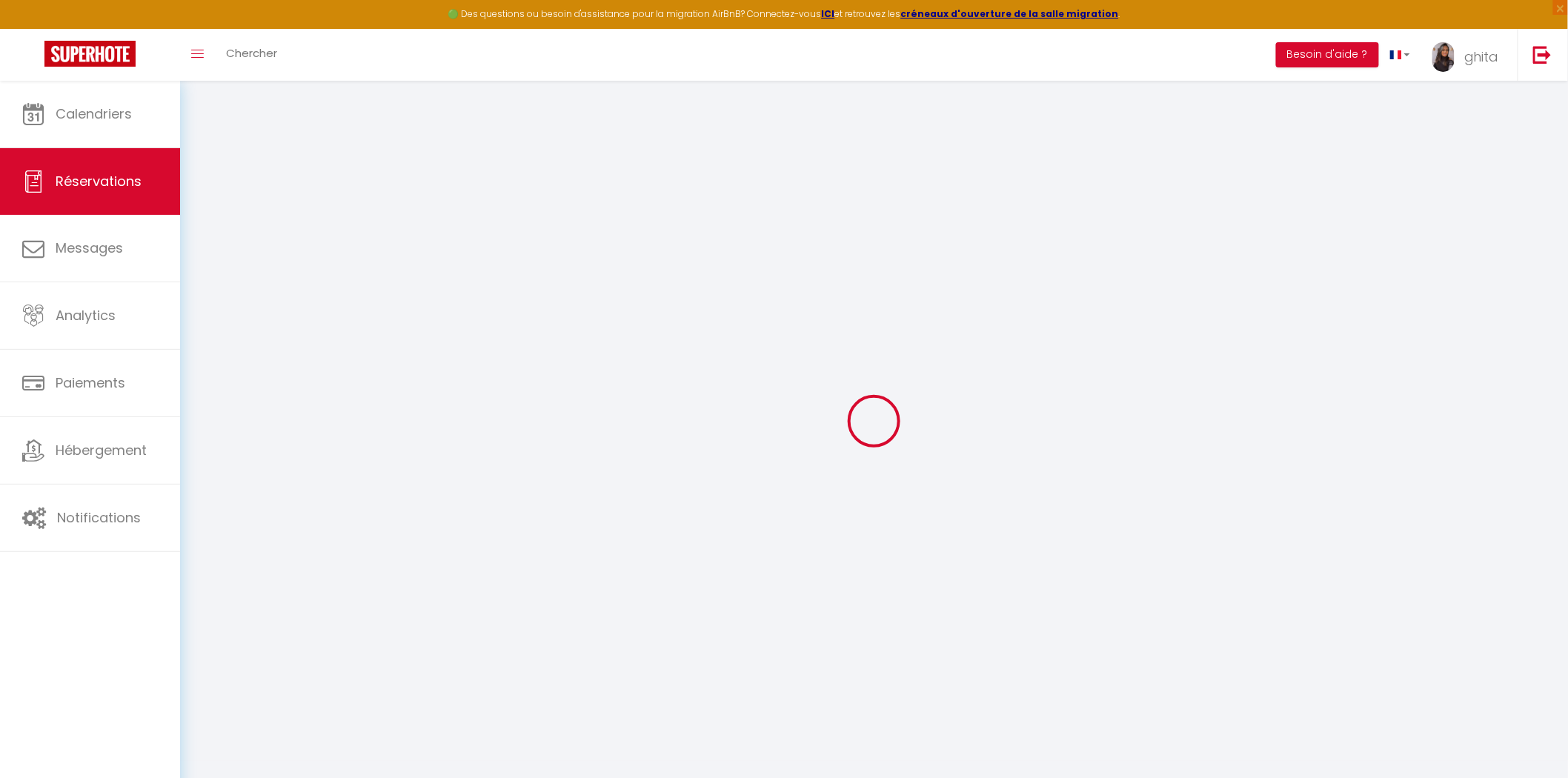
select select
checkbox input "false"
type textarea "** THIS RESERVATION HAS BEEN PRE-PAID ** BOOKING NOTE : Payment charge is EUR 2…"
type input "9.85"
select select
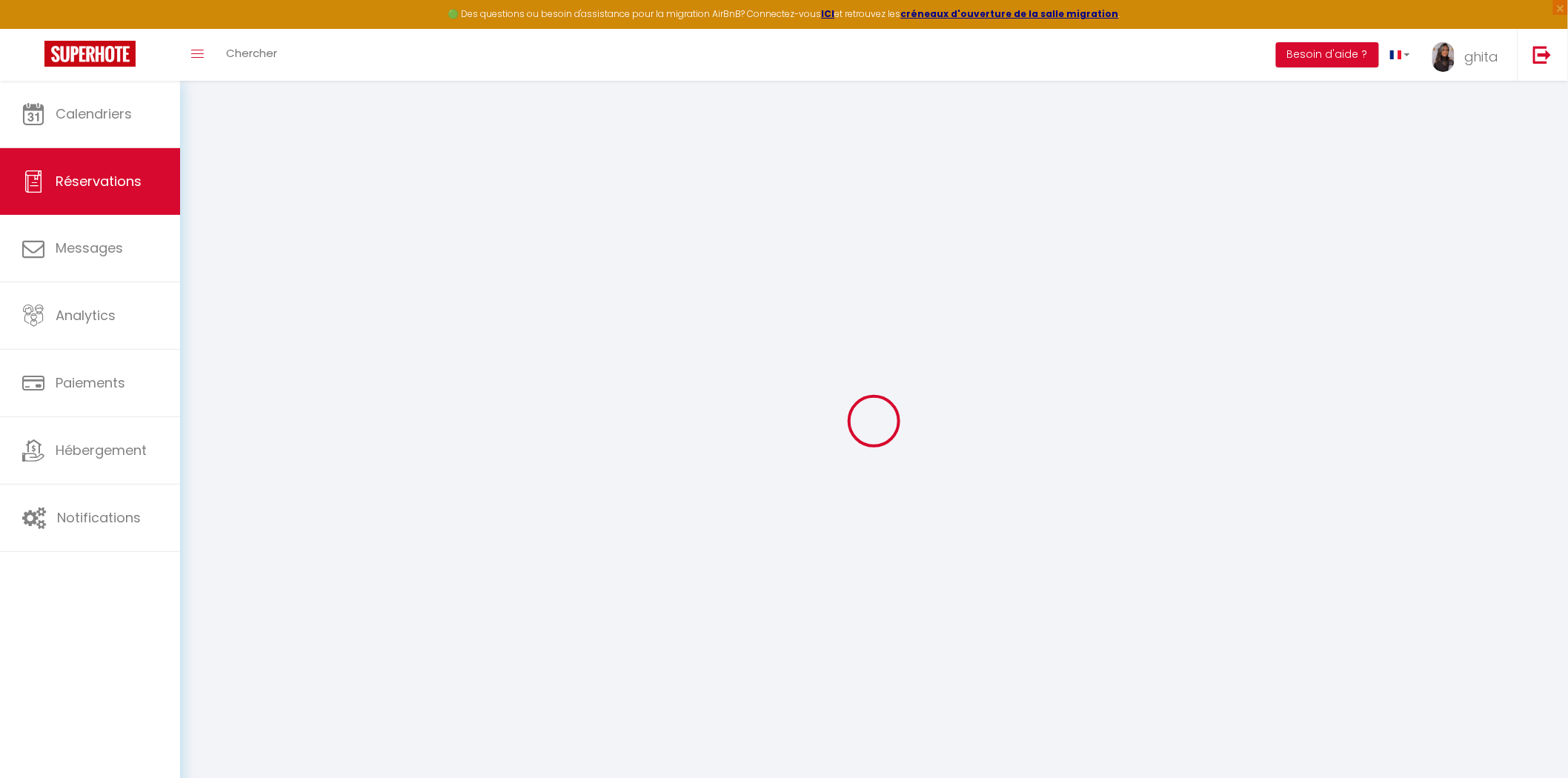
select select
checkbox input "false"
select select
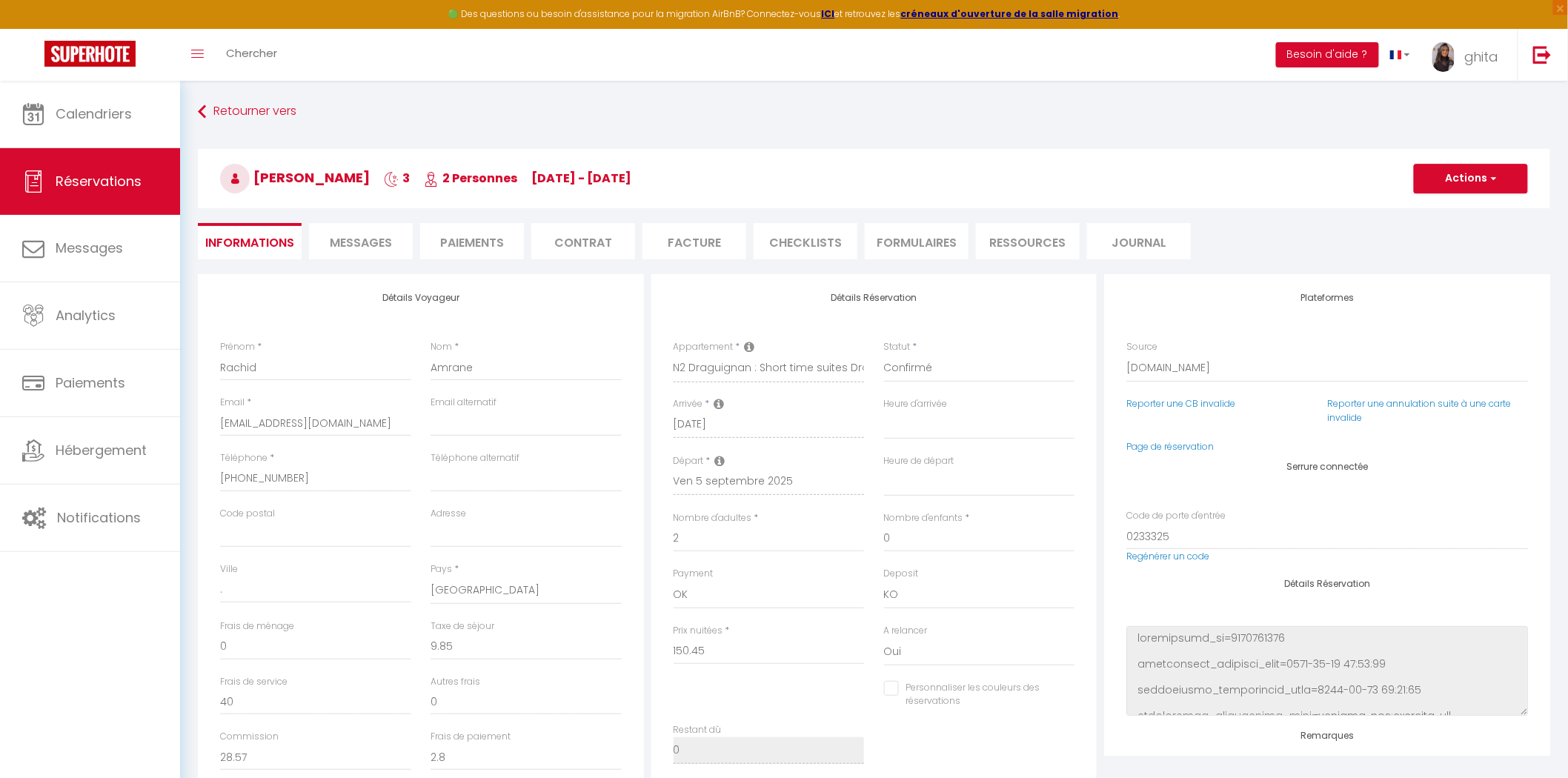
select select
checkbox input "false"
click at [935, 233] on li "FORMULAIRES" at bounding box center [916, 241] width 104 height 36
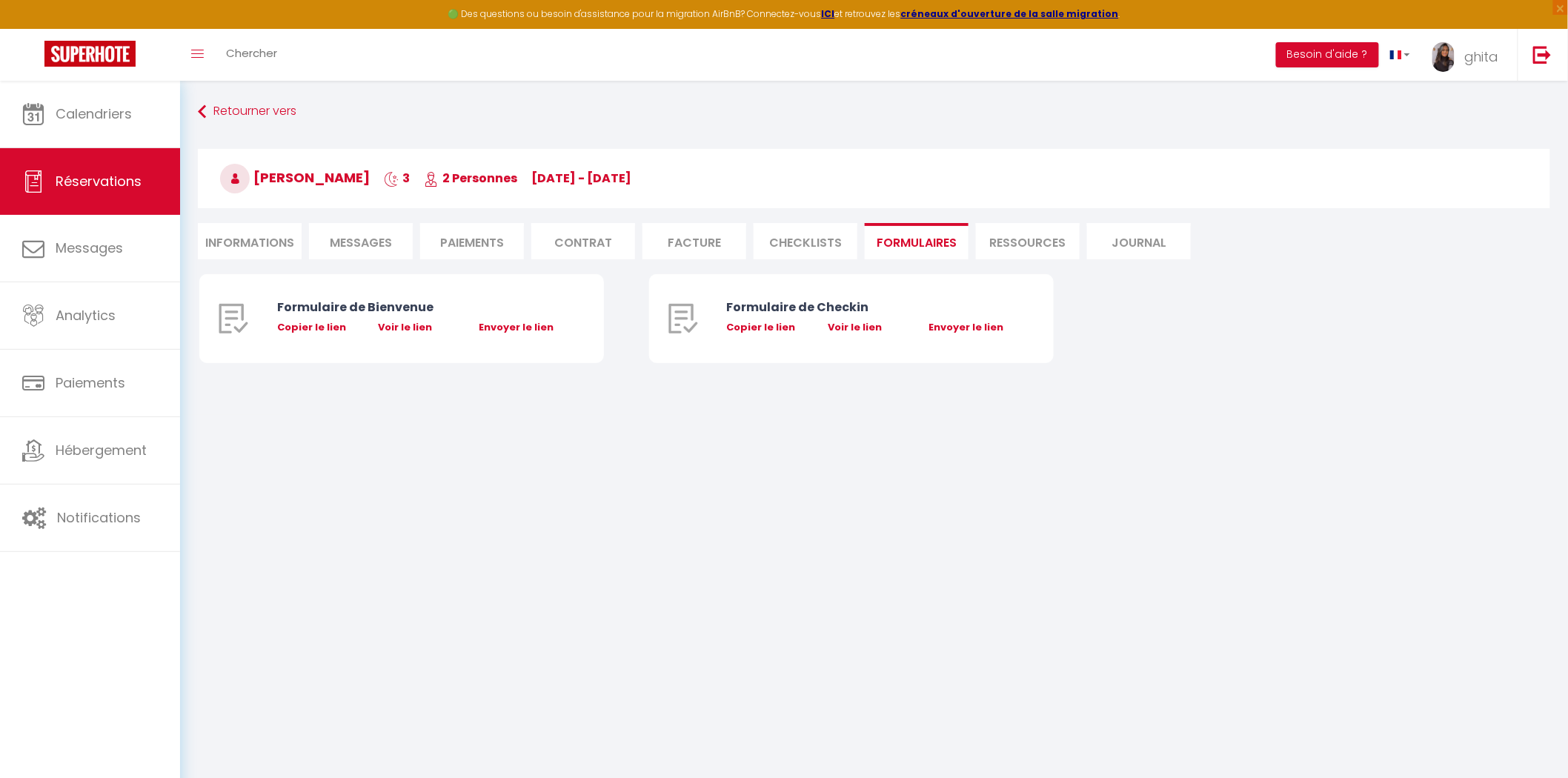
click at [514, 234] on li "Paiements" at bounding box center [472, 241] width 104 height 36
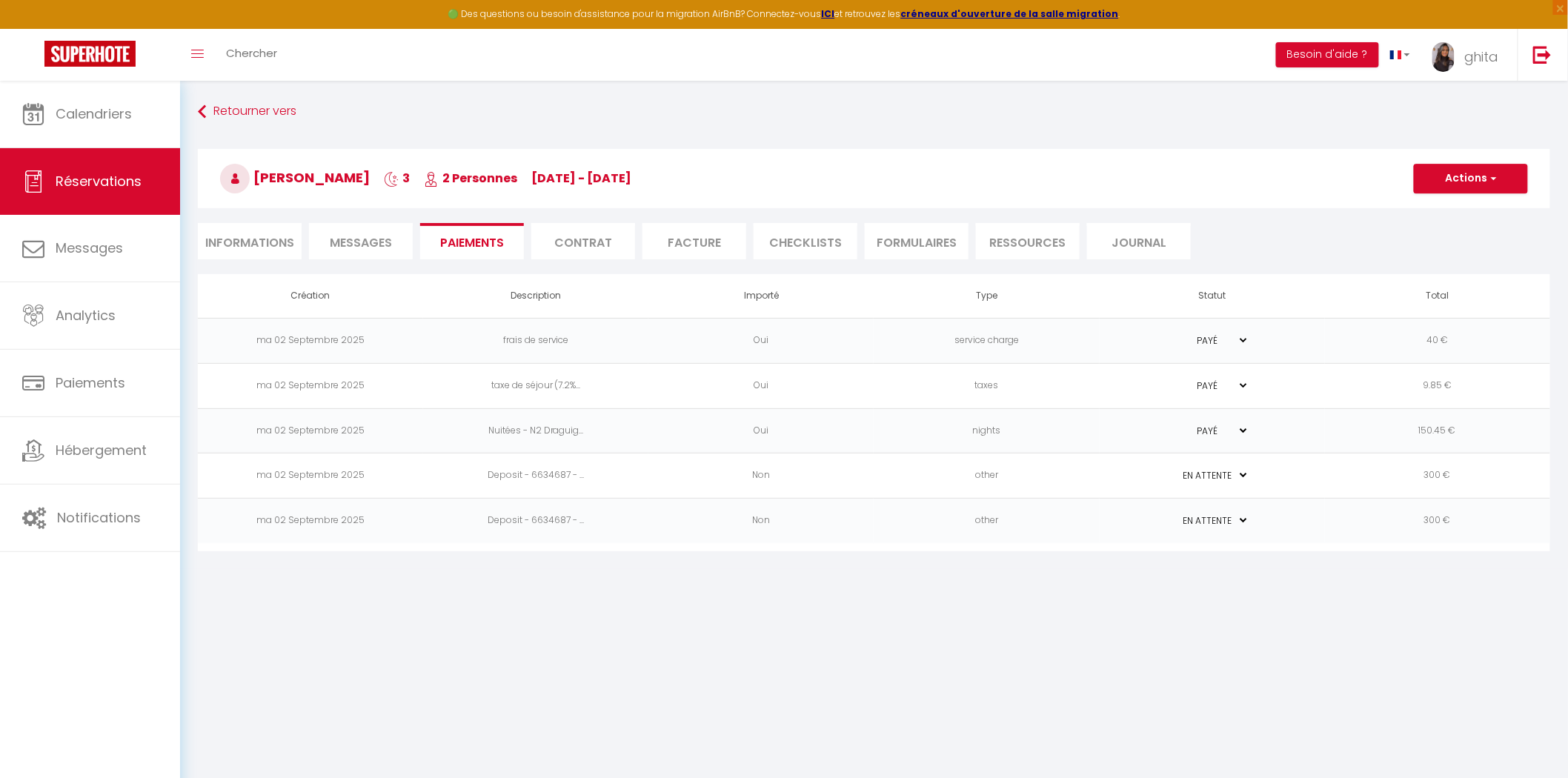
click at [588, 232] on li "Contrat" at bounding box center [583, 241] width 104 height 36
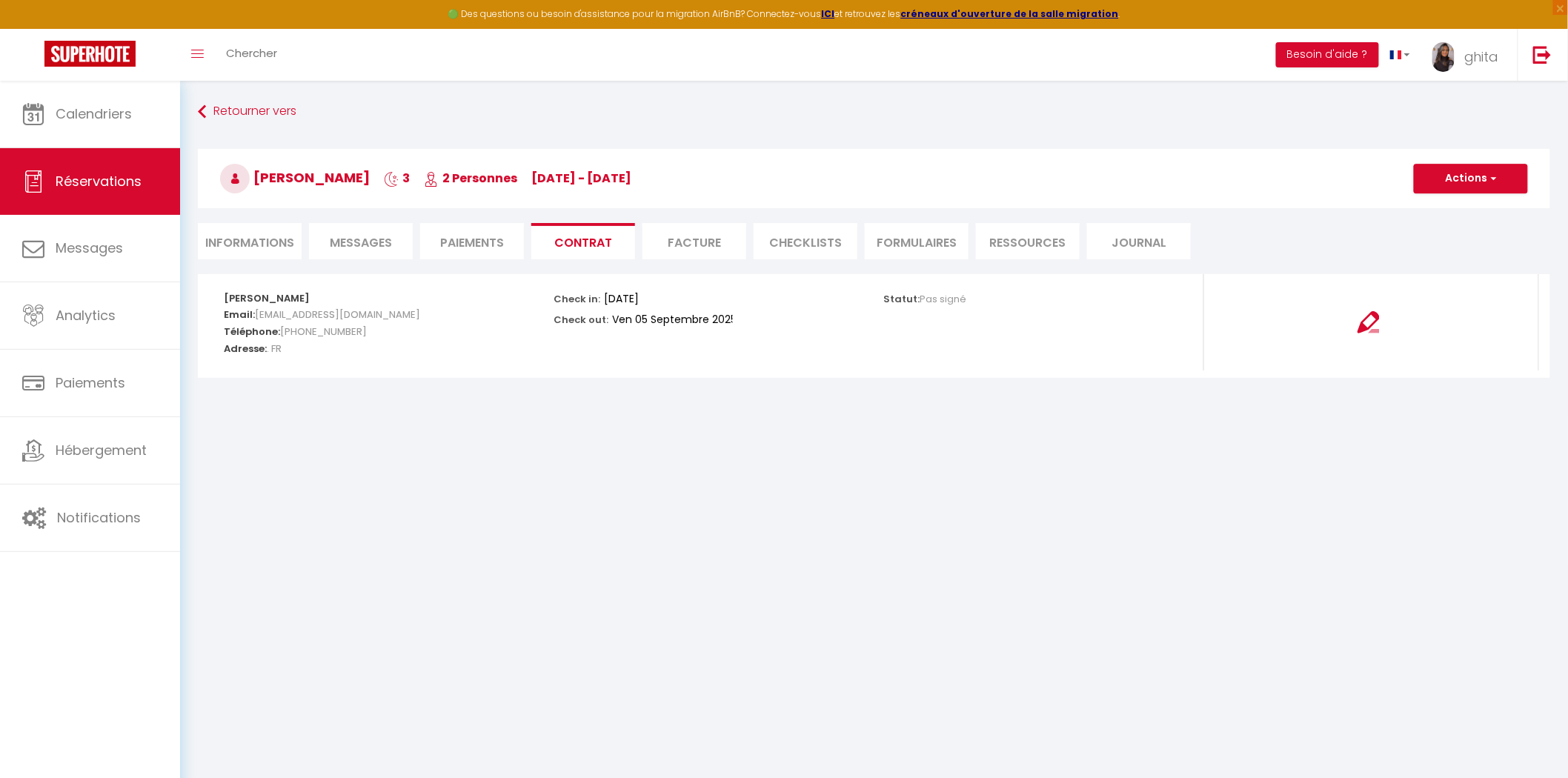
click at [819, 239] on li "CHECKLISTS" at bounding box center [805, 241] width 104 height 36
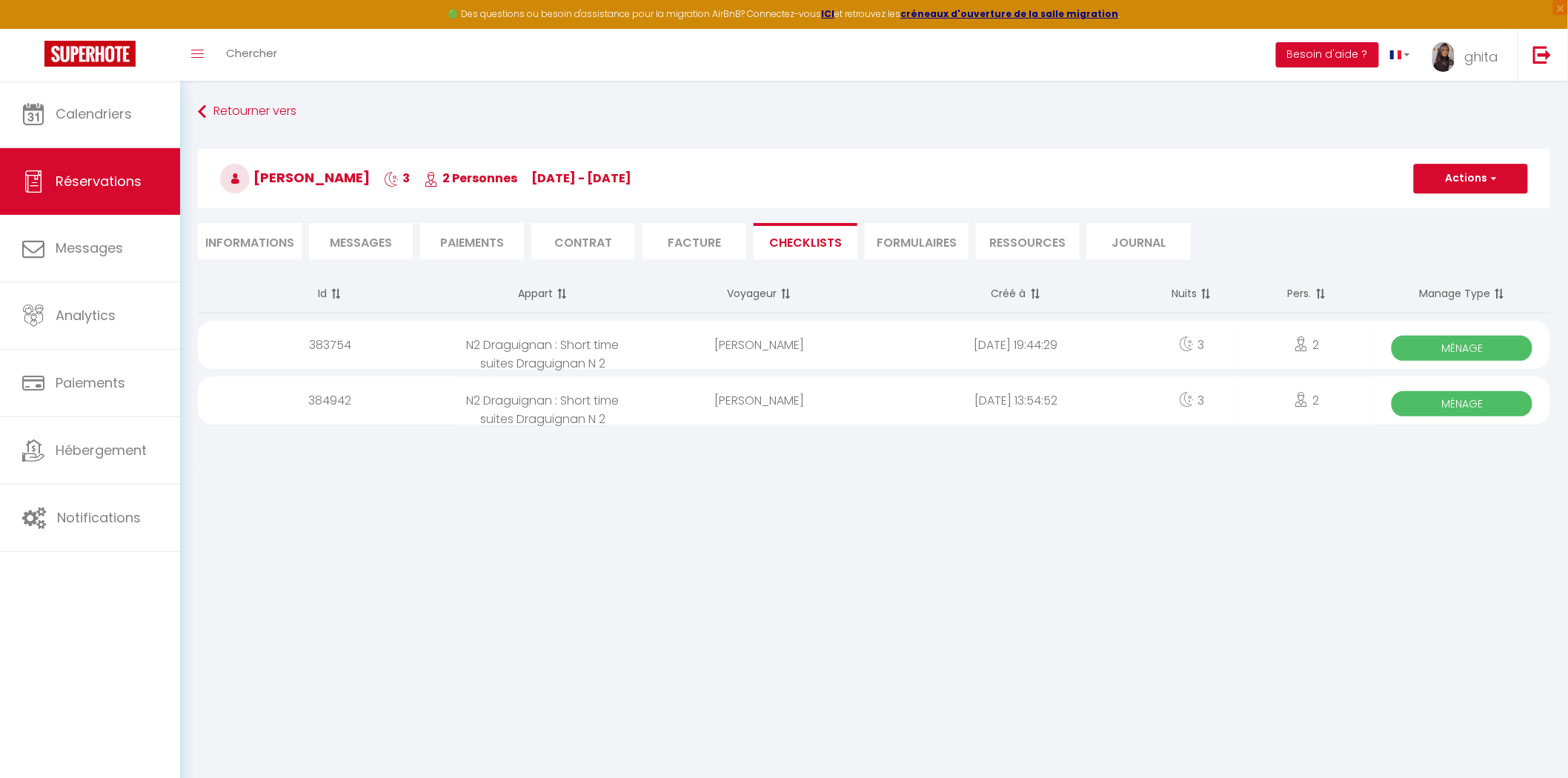
click at [999, 400] on span "Ménage" at bounding box center [1462, 403] width 141 height 25
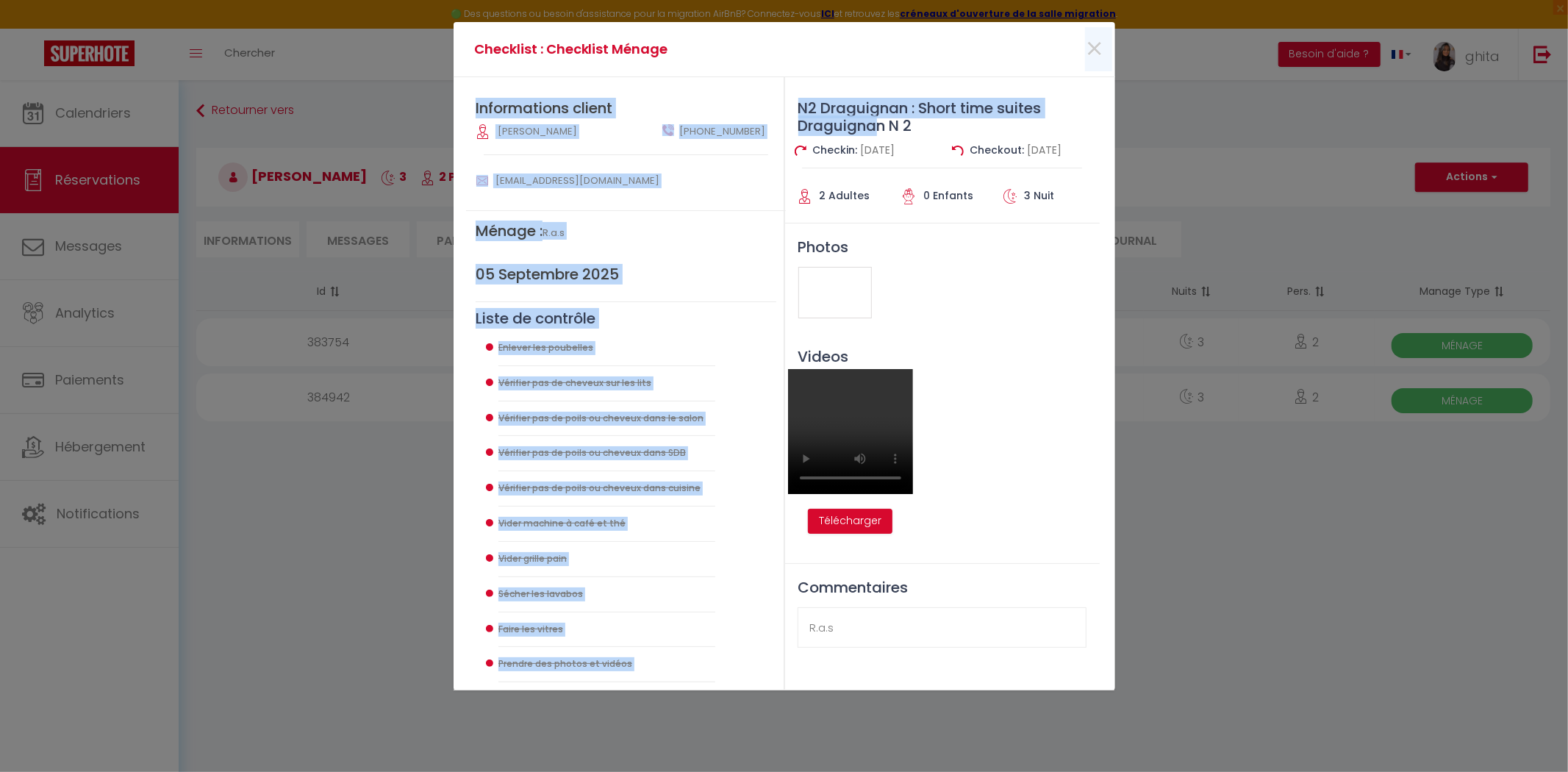
drag, startPoint x: 744, startPoint y: 47, endPoint x: 891, endPoint y: 117, distance: 162.8
click at [879, 125] on div "Checklist : Checklist Ménage × Informations client [PERSON_NAME] [PHONE_NUMBER]…" at bounding box center [784, 356] width 661 height 669
click at [991, 51] on span "×" at bounding box center [1094, 49] width 18 height 44
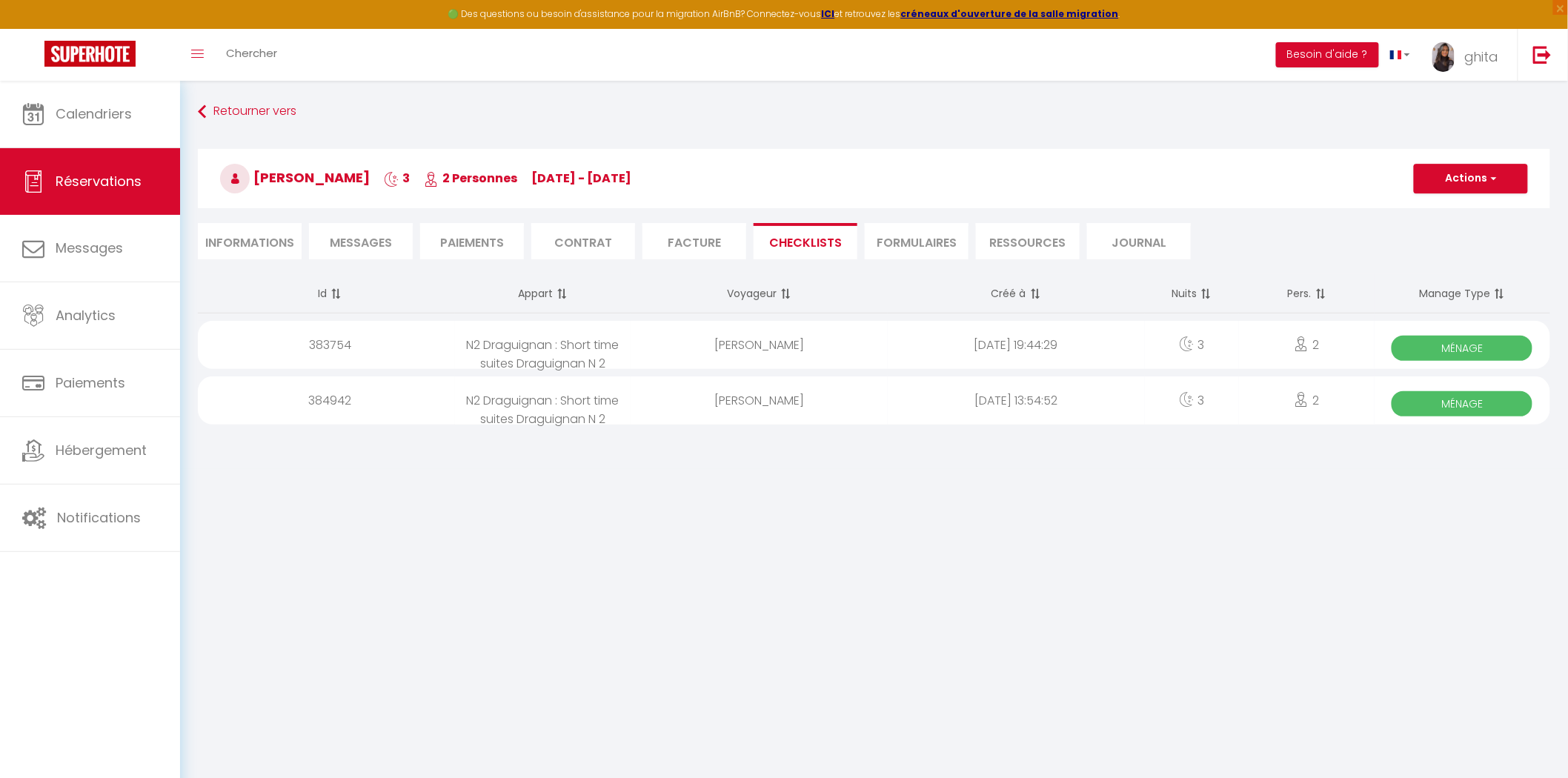
click at [999, 341] on span "Ménage" at bounding box center [1462, 348] width 141 height 25
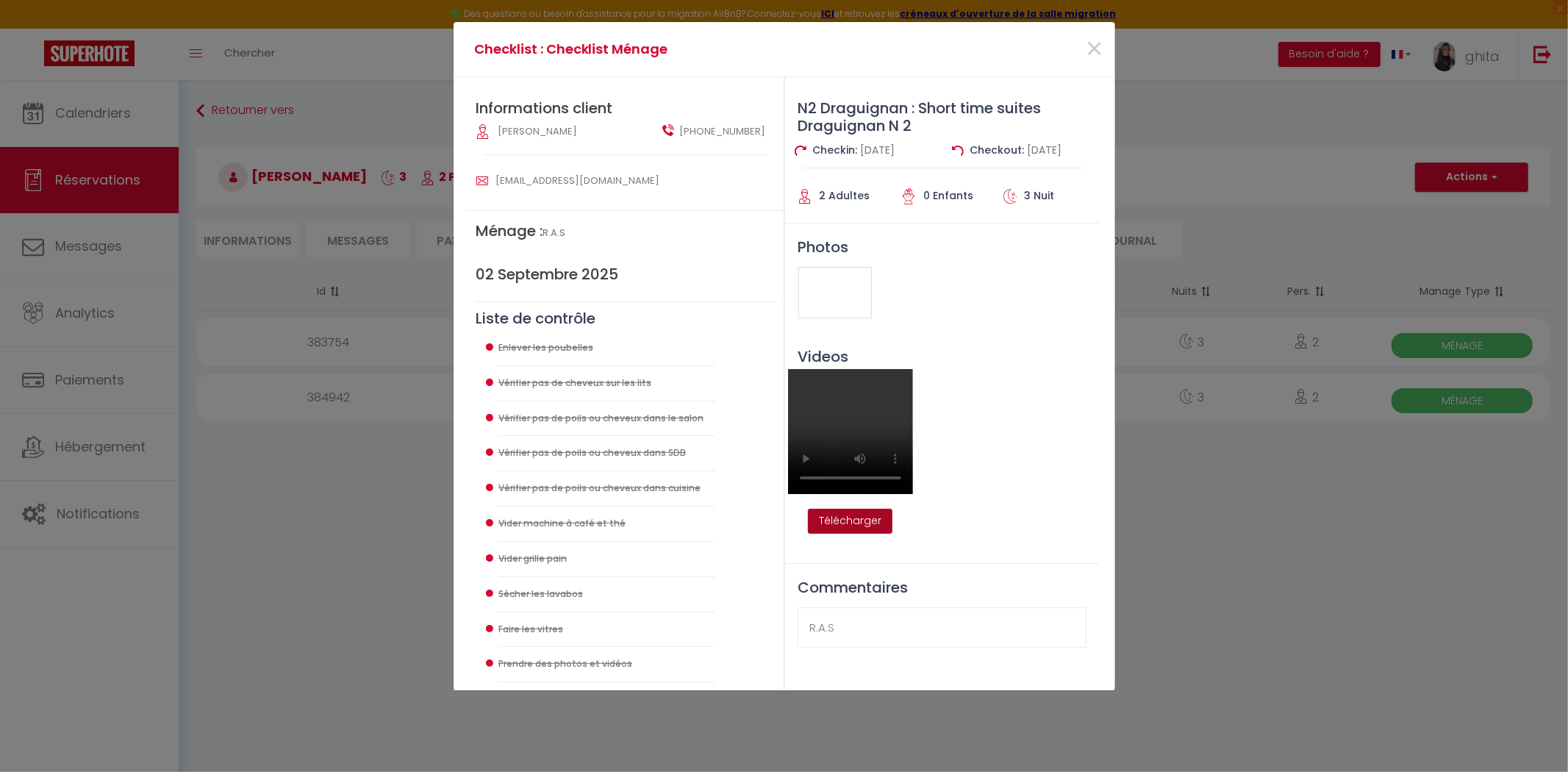
click at [878, 519] on button "Télécharger" at bounding box center [851, 521] width 85 height 25
click at [991, 42] on span "×" at bounding box center [1094, 49] width 18 height 44
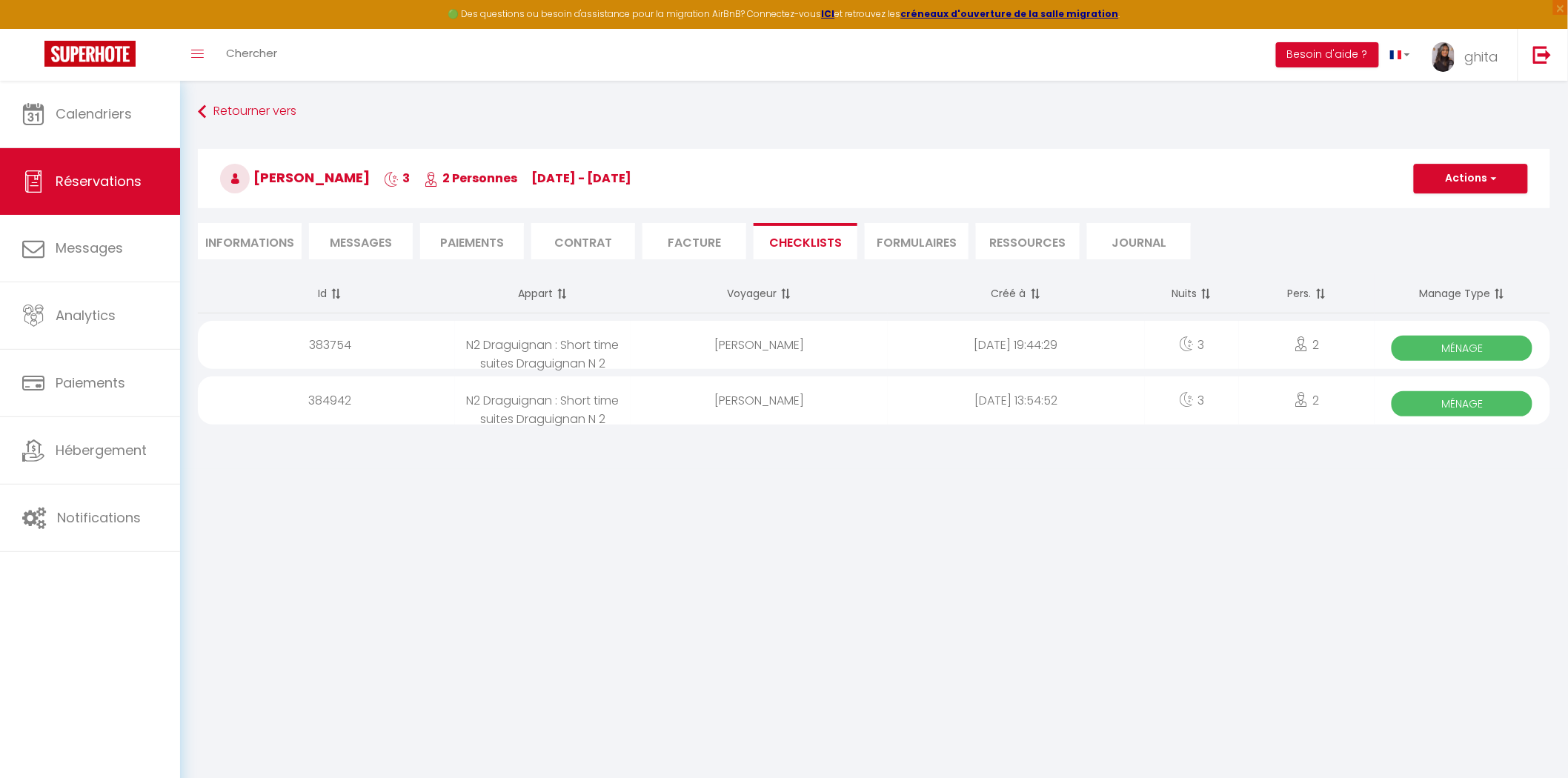
click at [999, 343] on span "Ménage" at bounding box center [1462, 348] width 141 height 25
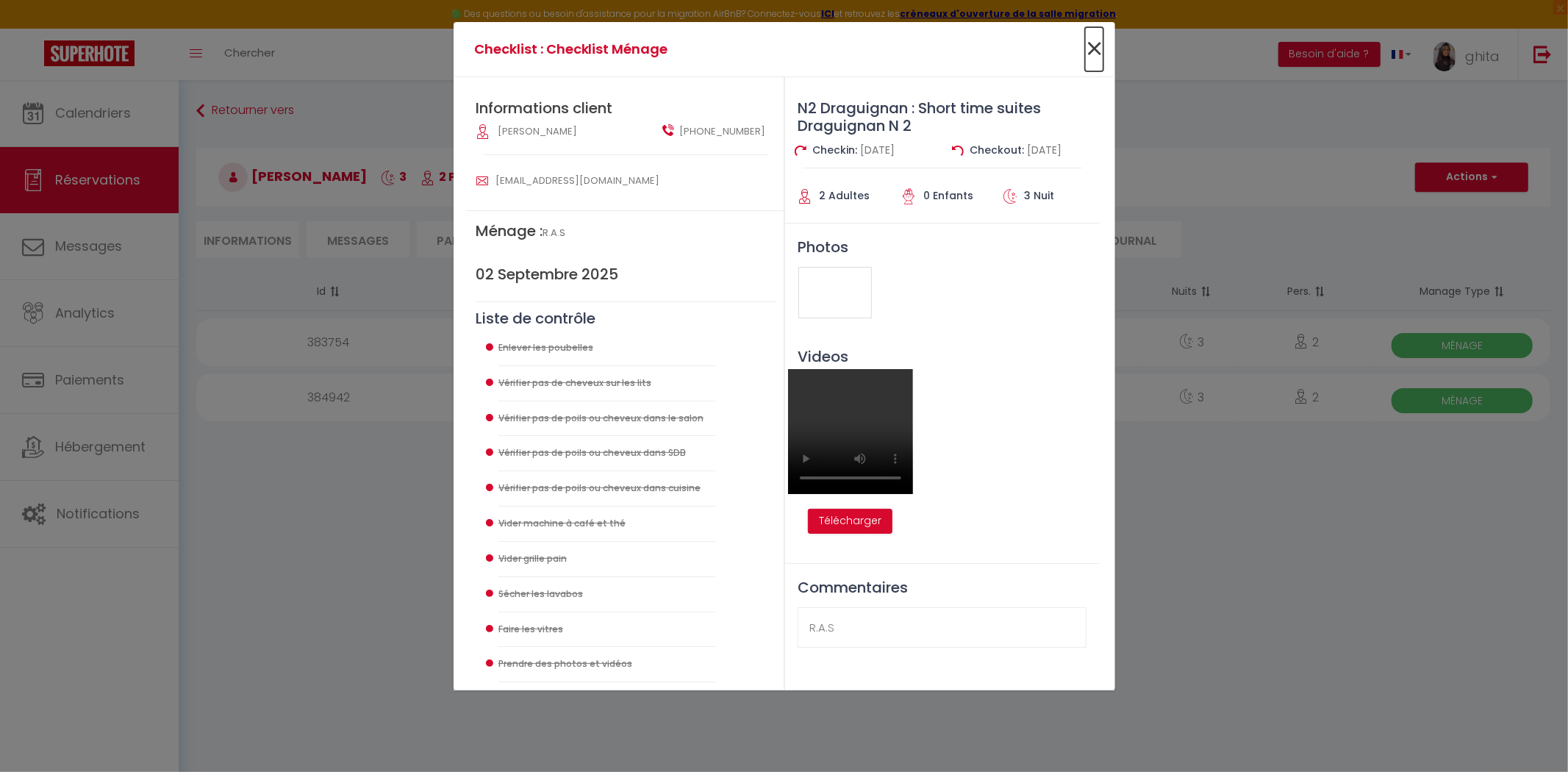
click at [991, 46] on span "×" at bounding box center [1094, 49] width 18 height 44
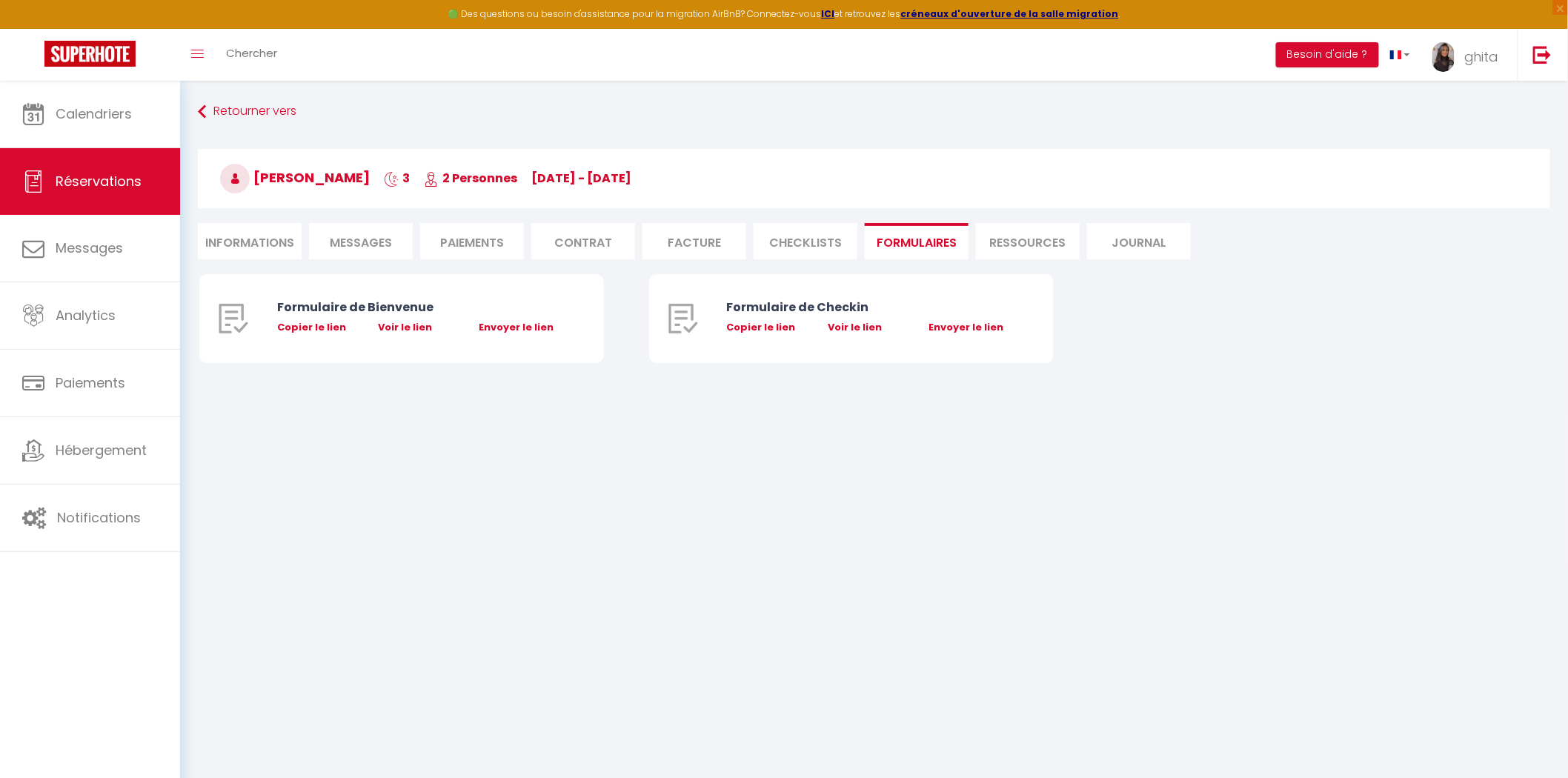
select select
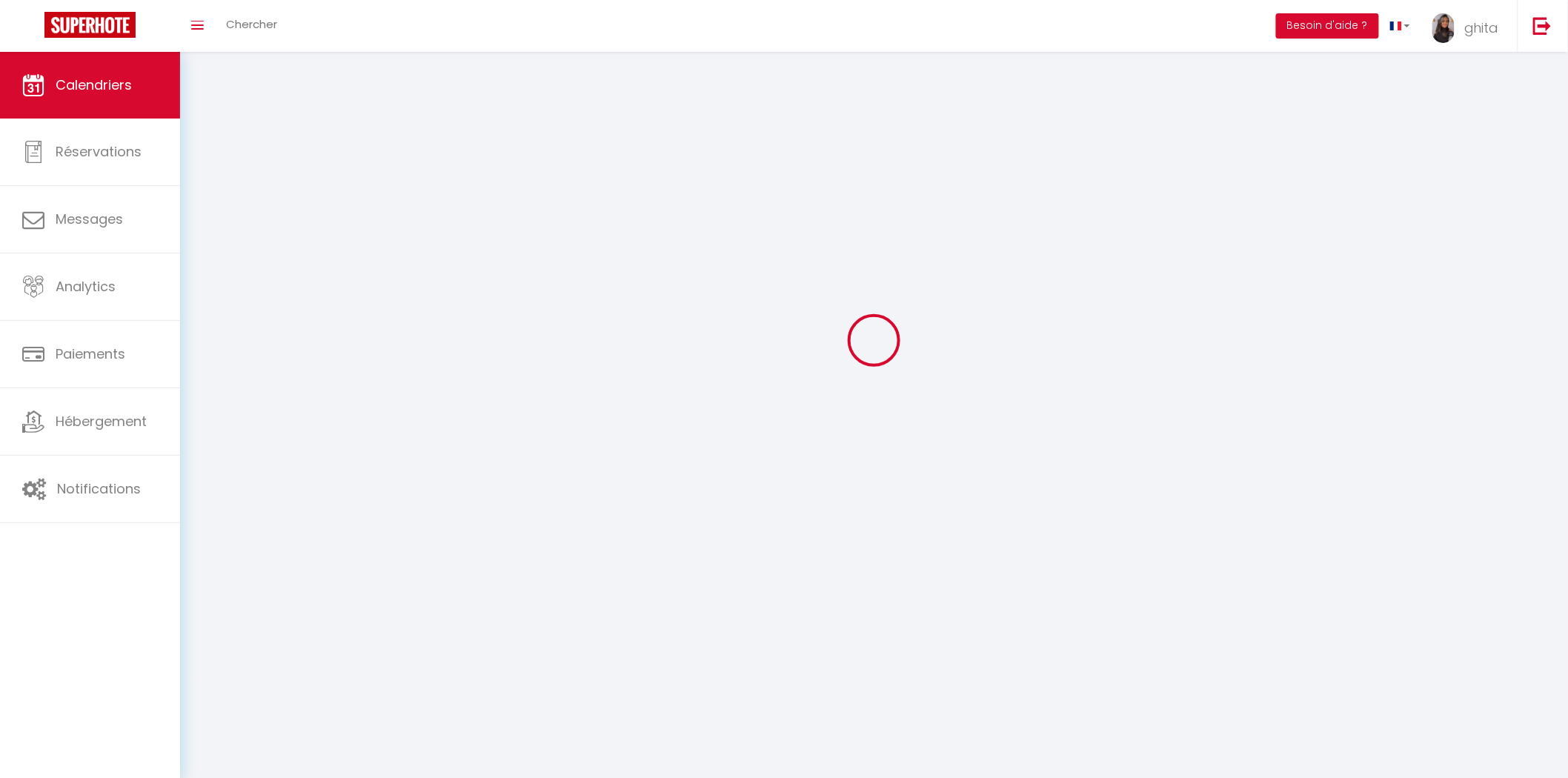
scroll to position [80, 0]
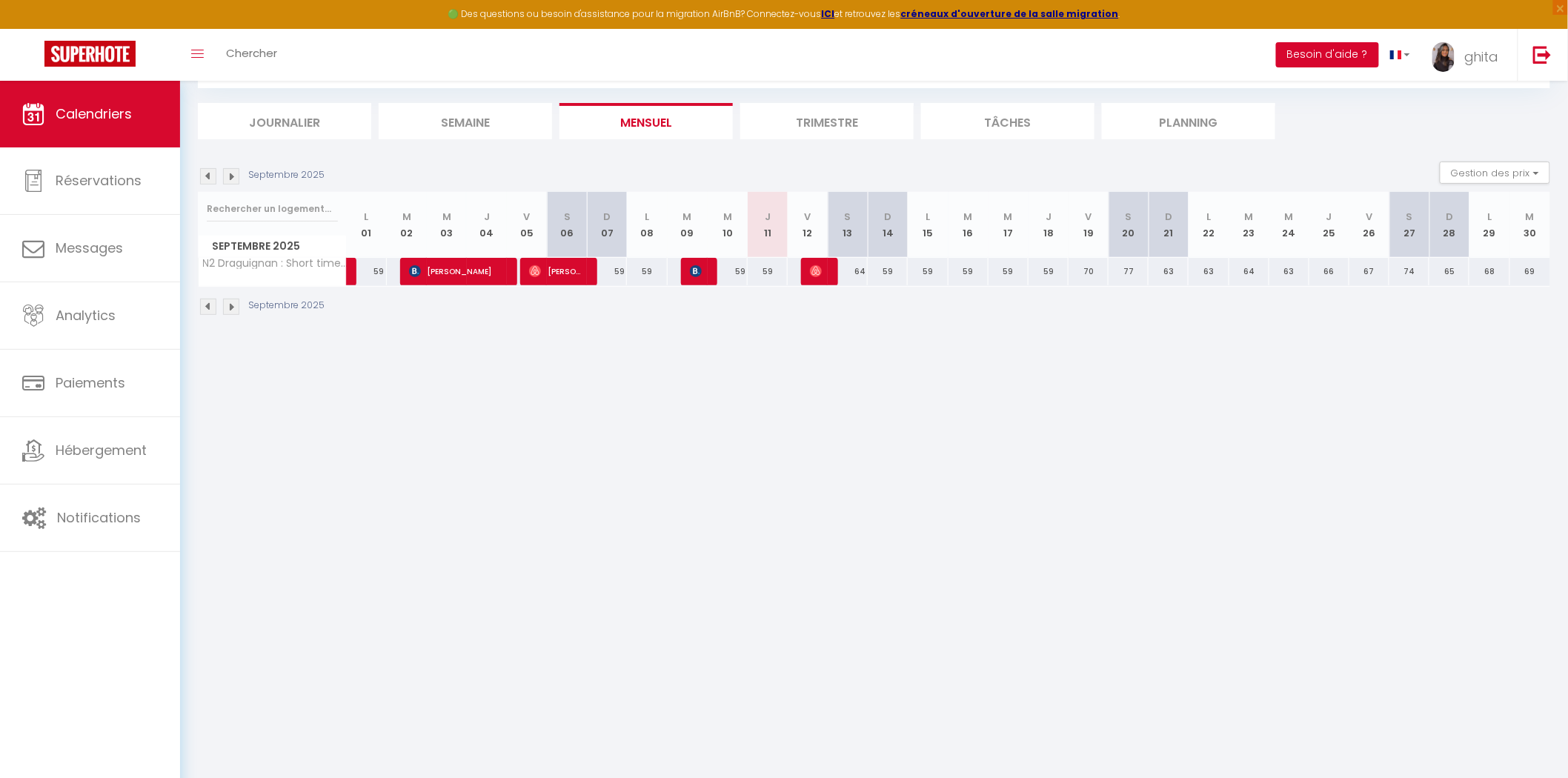
click at [999, 46] on button "Besoin d'aide ?" at bounding box center [1327, 54] width 103 height 25
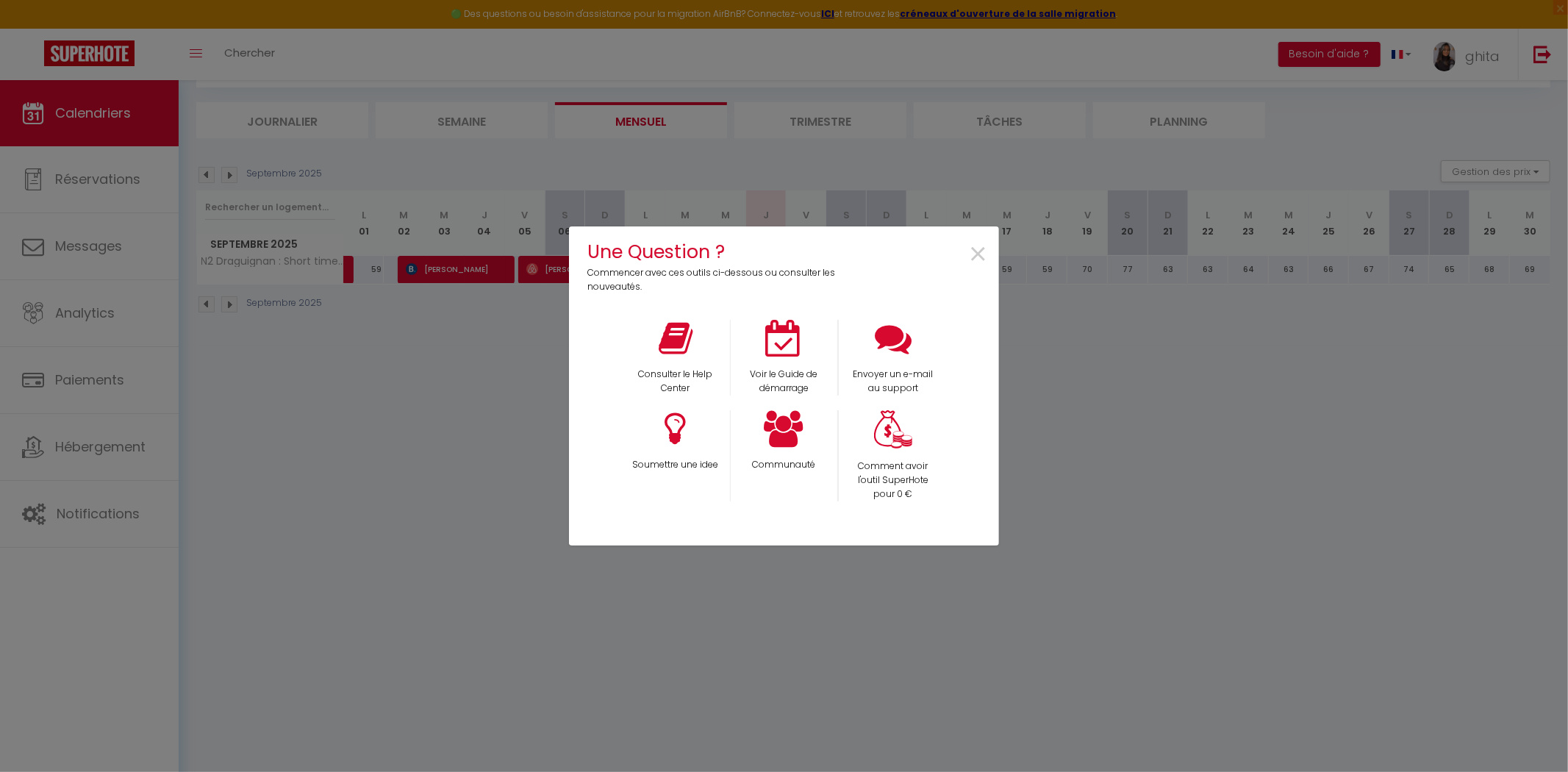
click at [991, 376] on div "Une Question ? Commencer avec ces outils ci-dessous ou consulter les nouveautés…" at bounding box center [784, 386] width 1568 height 772
click at [991, 57] on div "Une Question ? Commencer avec ces outils ci-dessous ou consulter les nouveautés…" at bounding box center [784, 386] width 1568 height 772
click at [976, 240] on span "×" at bounding box center [978, 255] width 20 height 46
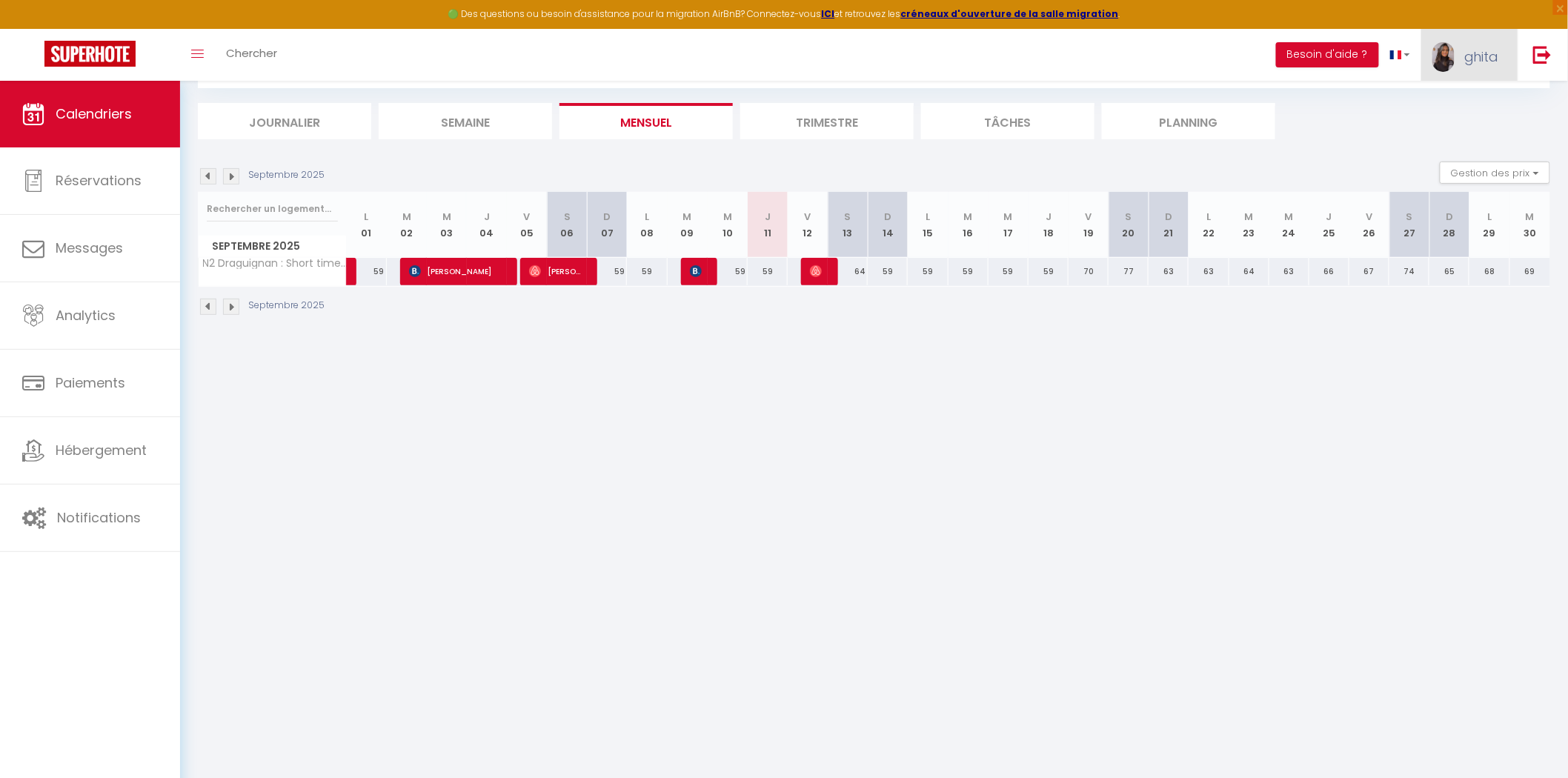
click at [999, 61] on span "ghita" at bounding box center [1481, 56] width 35 height 19
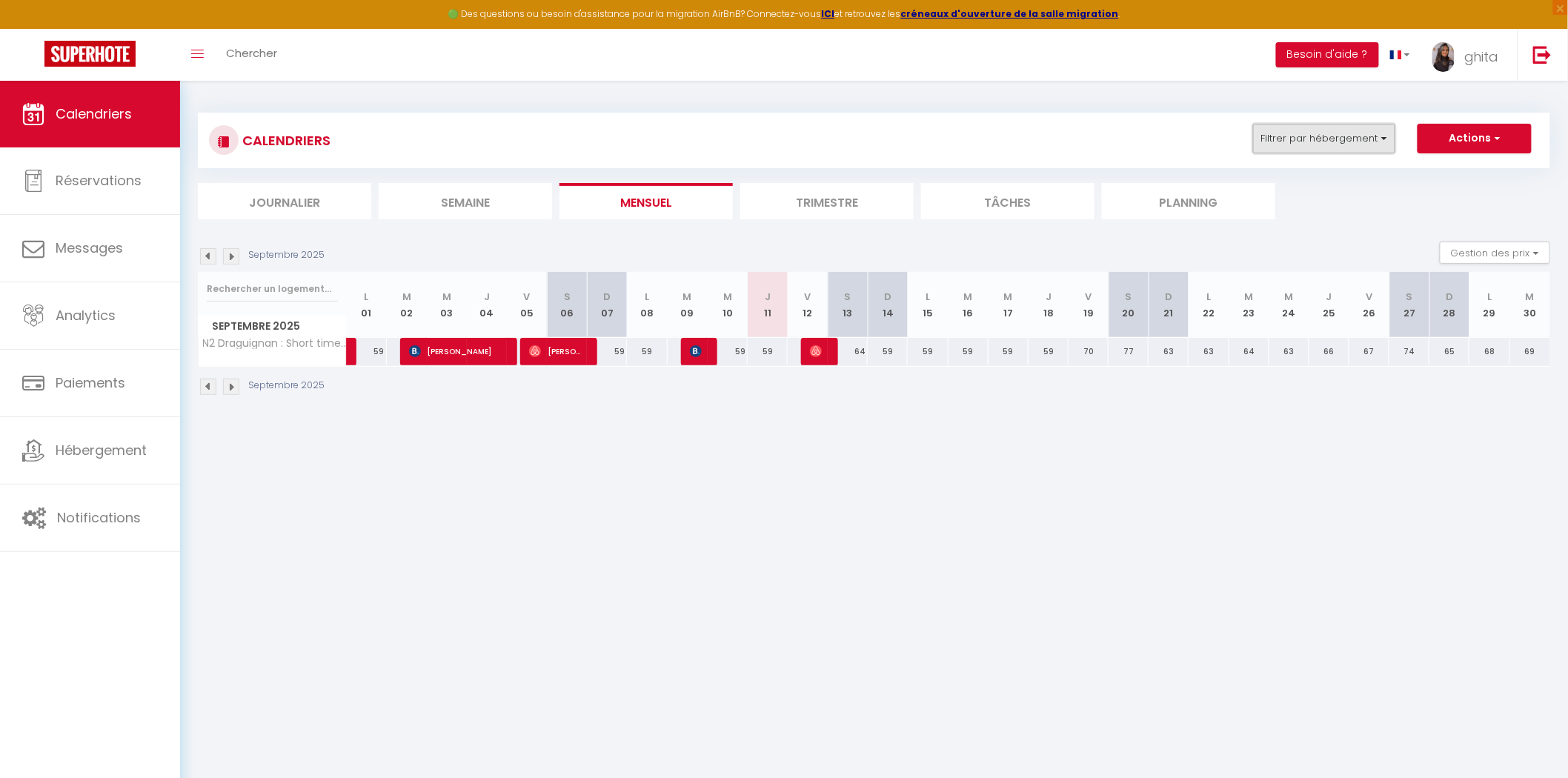
click at [999, 130] on button "Filtrer par hébergement" at bounding box center [1323, 139] width 142 height 30
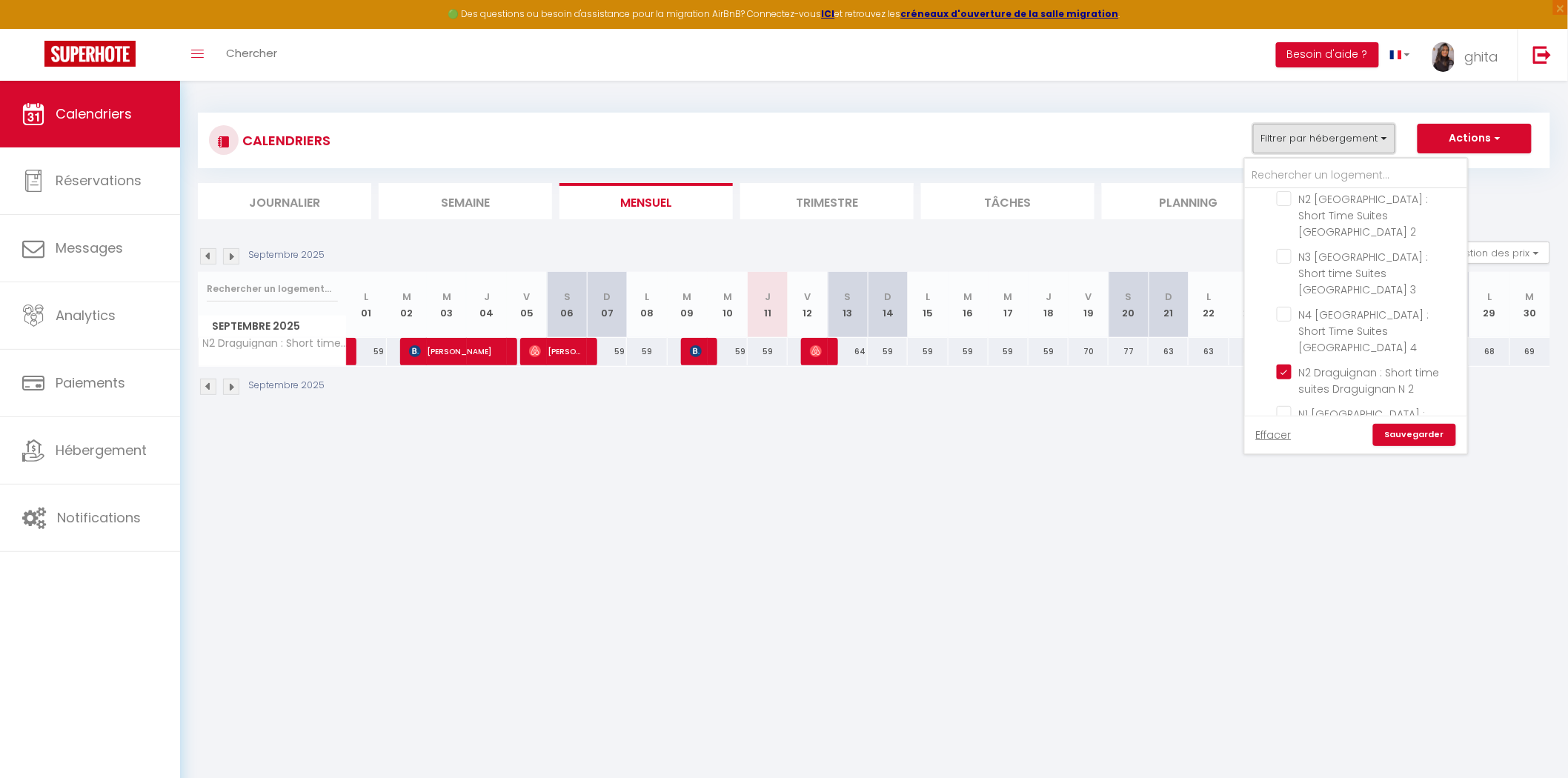
scroll to position [303, 0]
click at [999, 396] on input "short time suites les Vagues du 5 Eme" at bounding box center [1369, 403] width 185 height 14
checkbox input "true"
checkbox input "false"
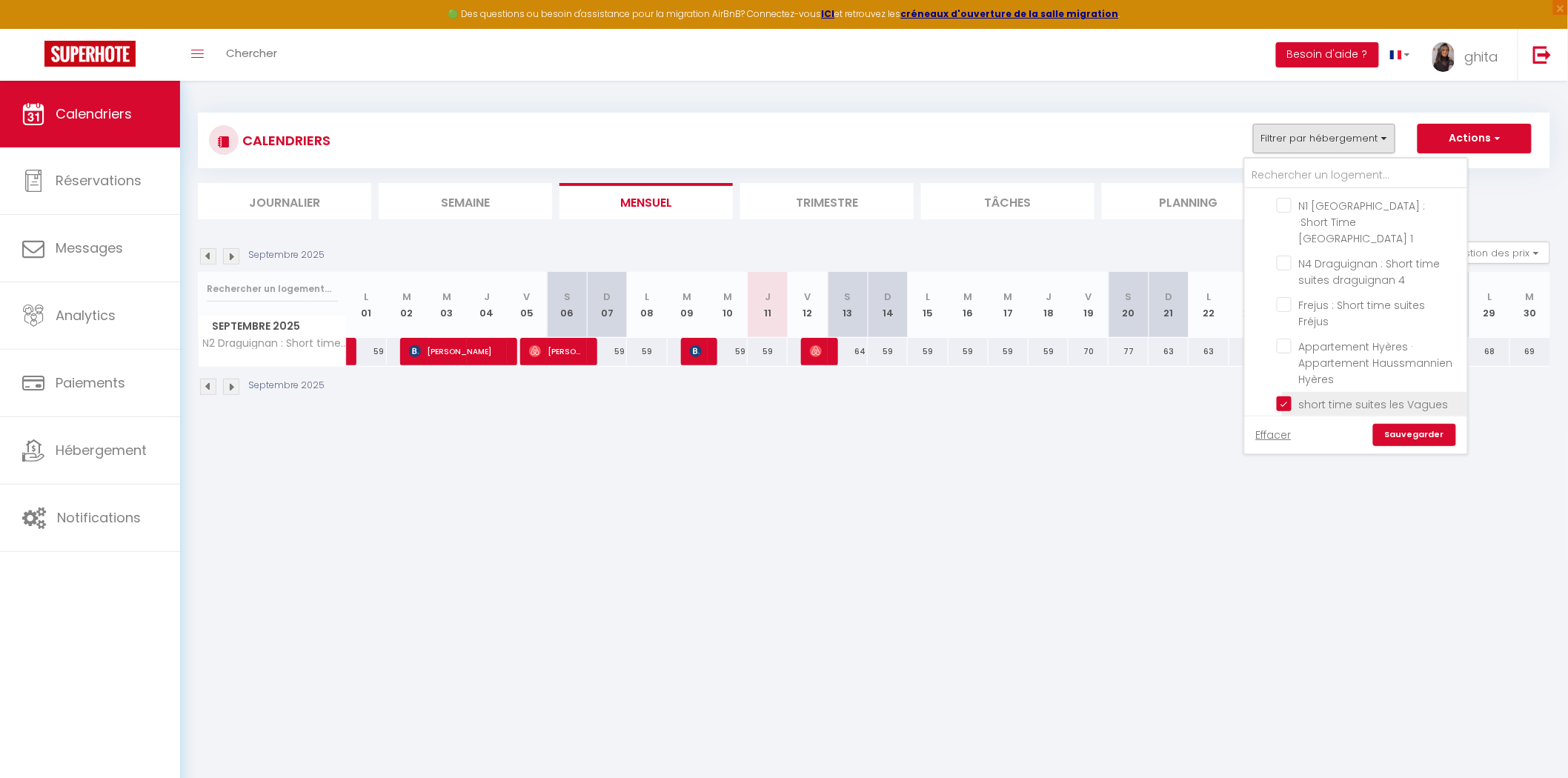
checkbox input "false"
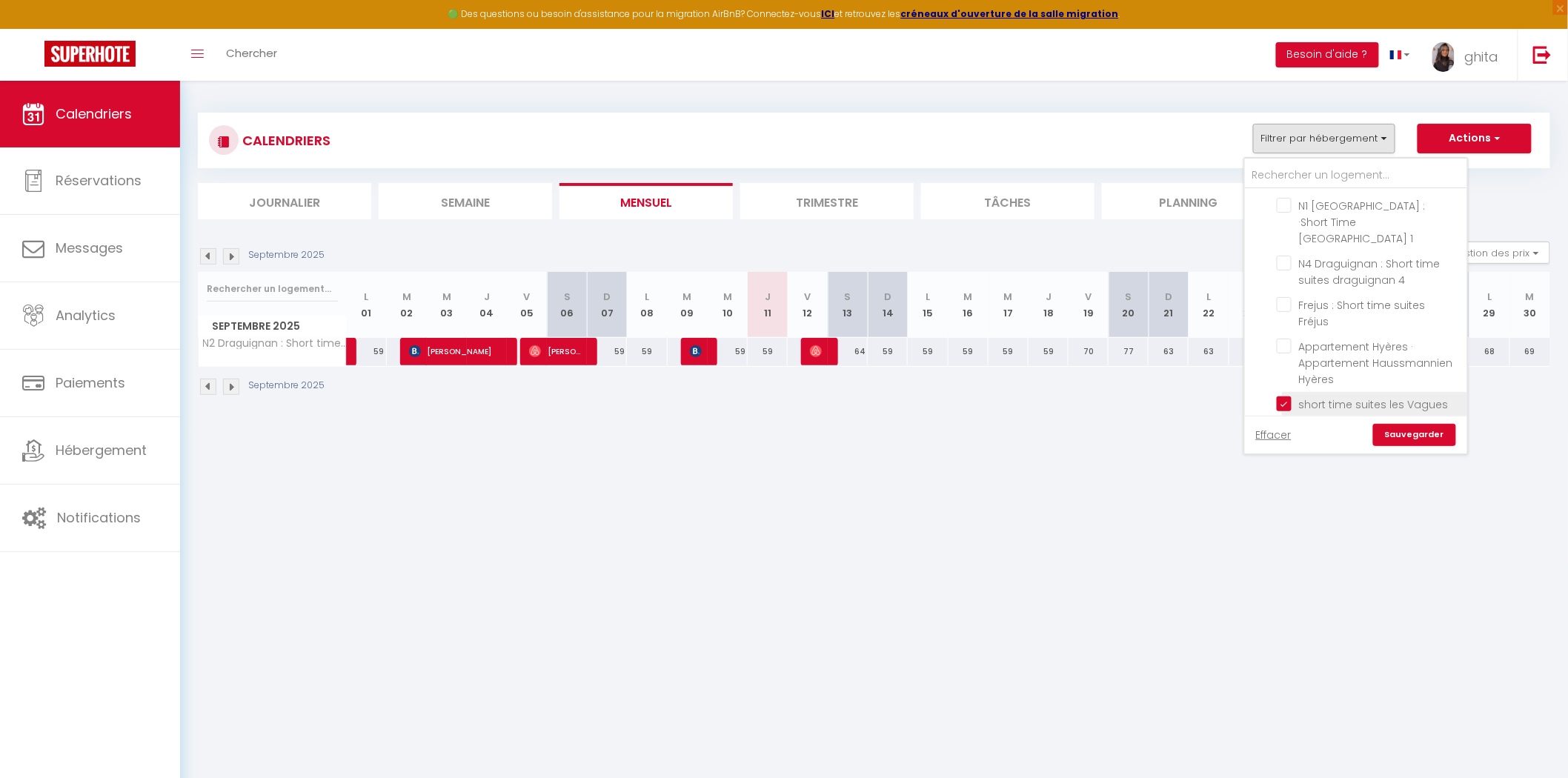
checkbox input "false"
click at [999, 441] on link "Sauvegarder" at bounding box center [1414, 435] width 83 height 23
select select
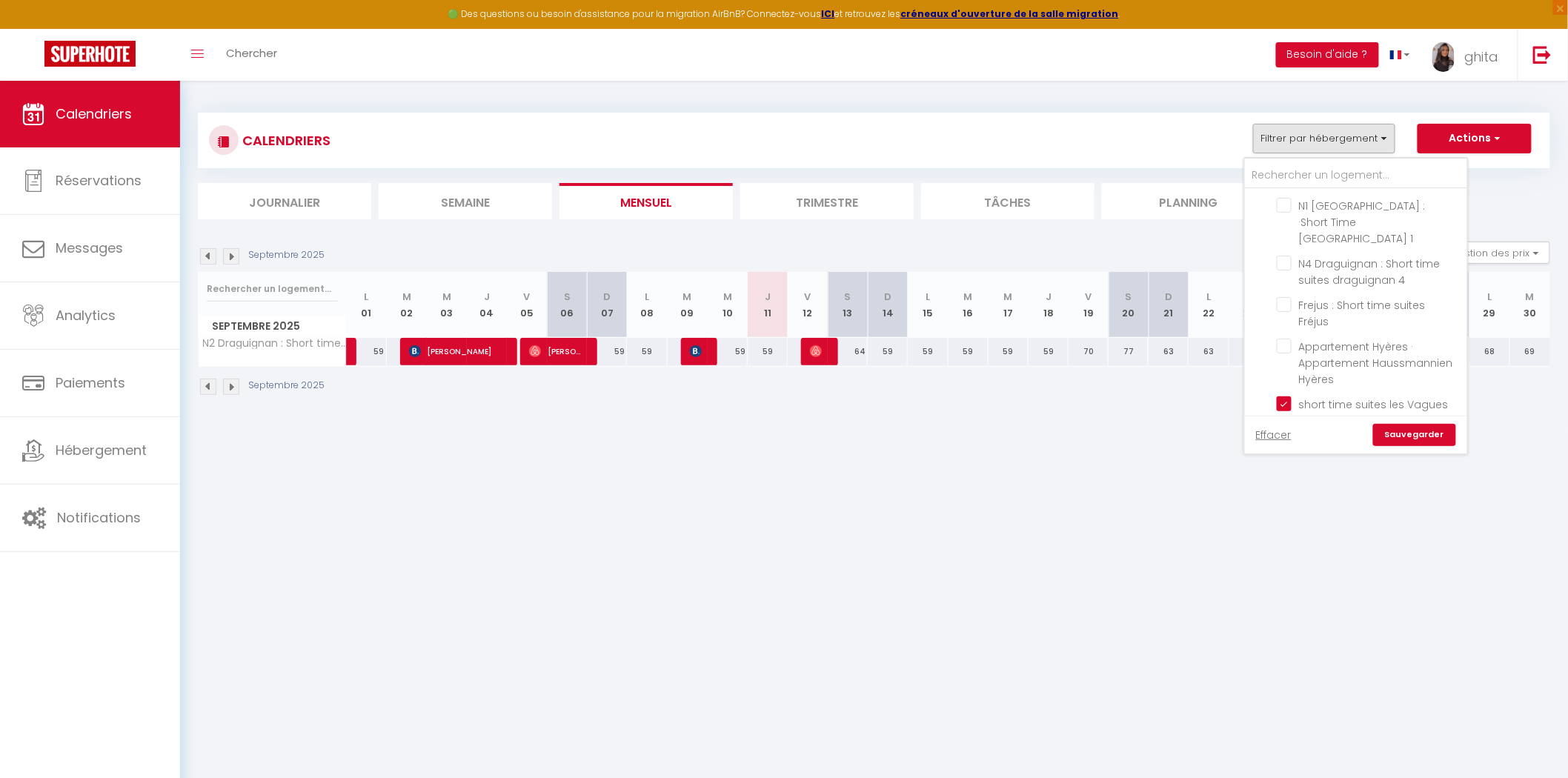
select select
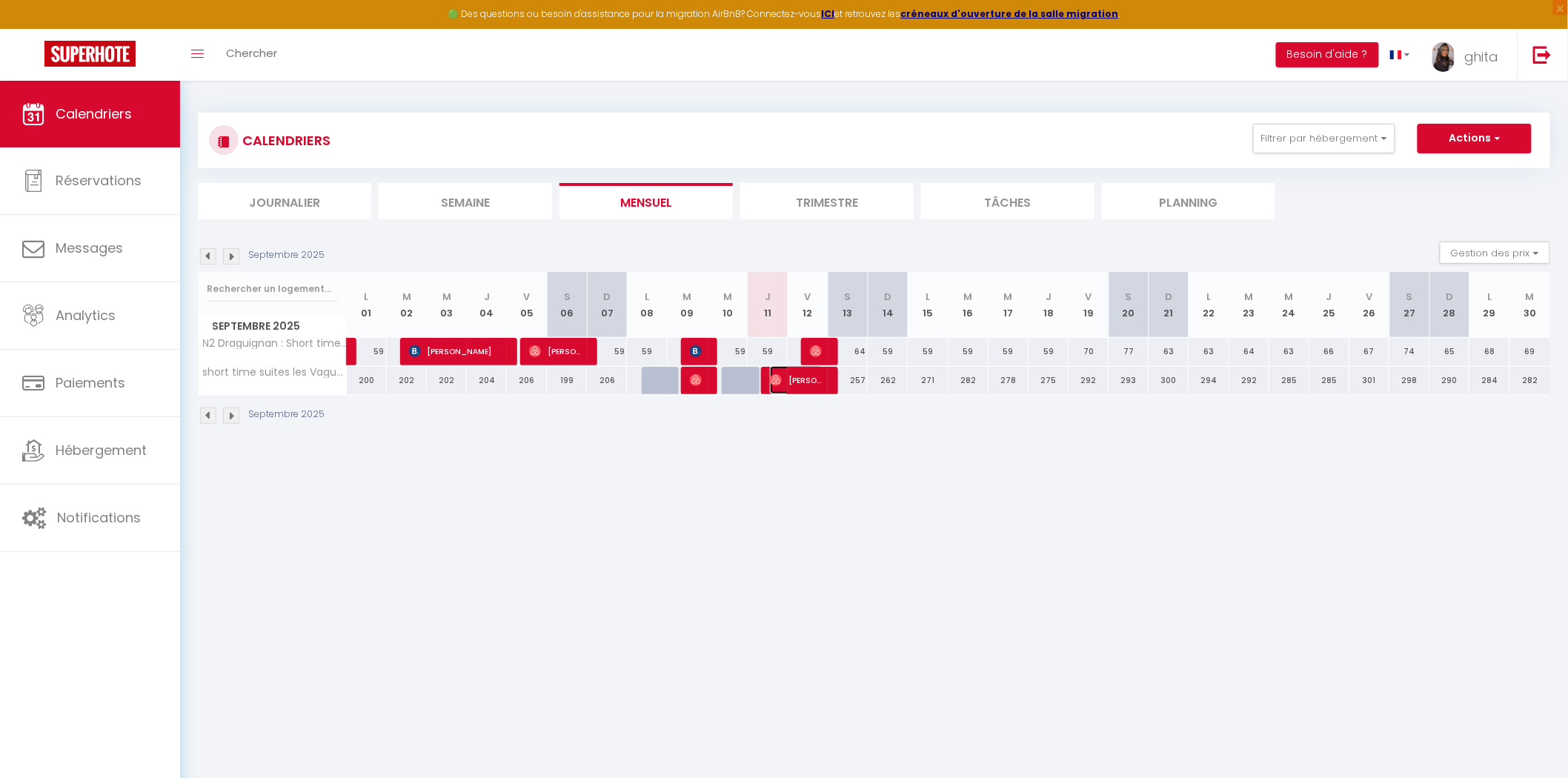
click at [790, 381] on span "[PERSON_NAME] [PERSON_NAME]" at bounding box center [796, 380] width 53 height 28
select select "OK"
select select "0"
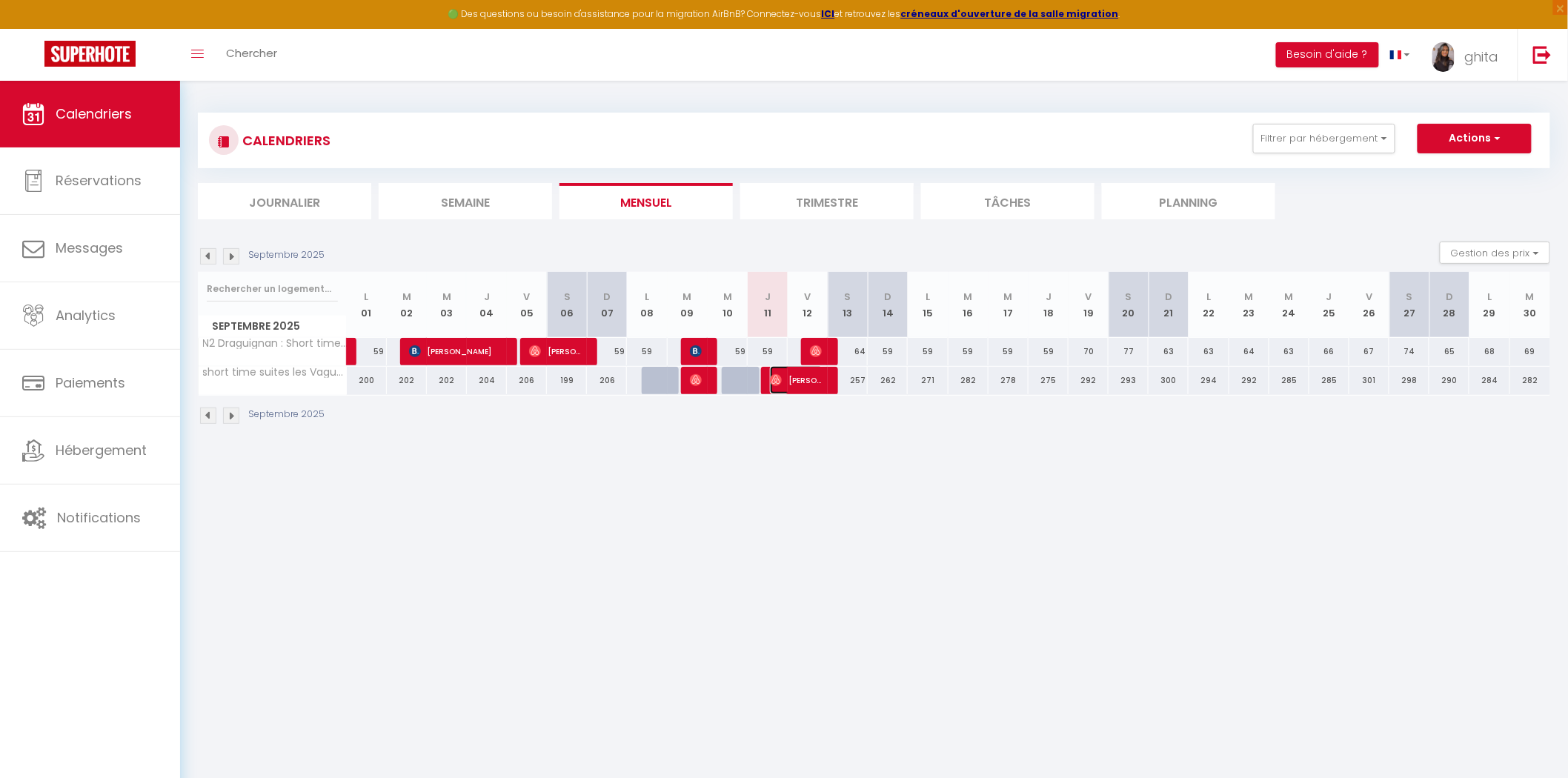
select select "1"
select select
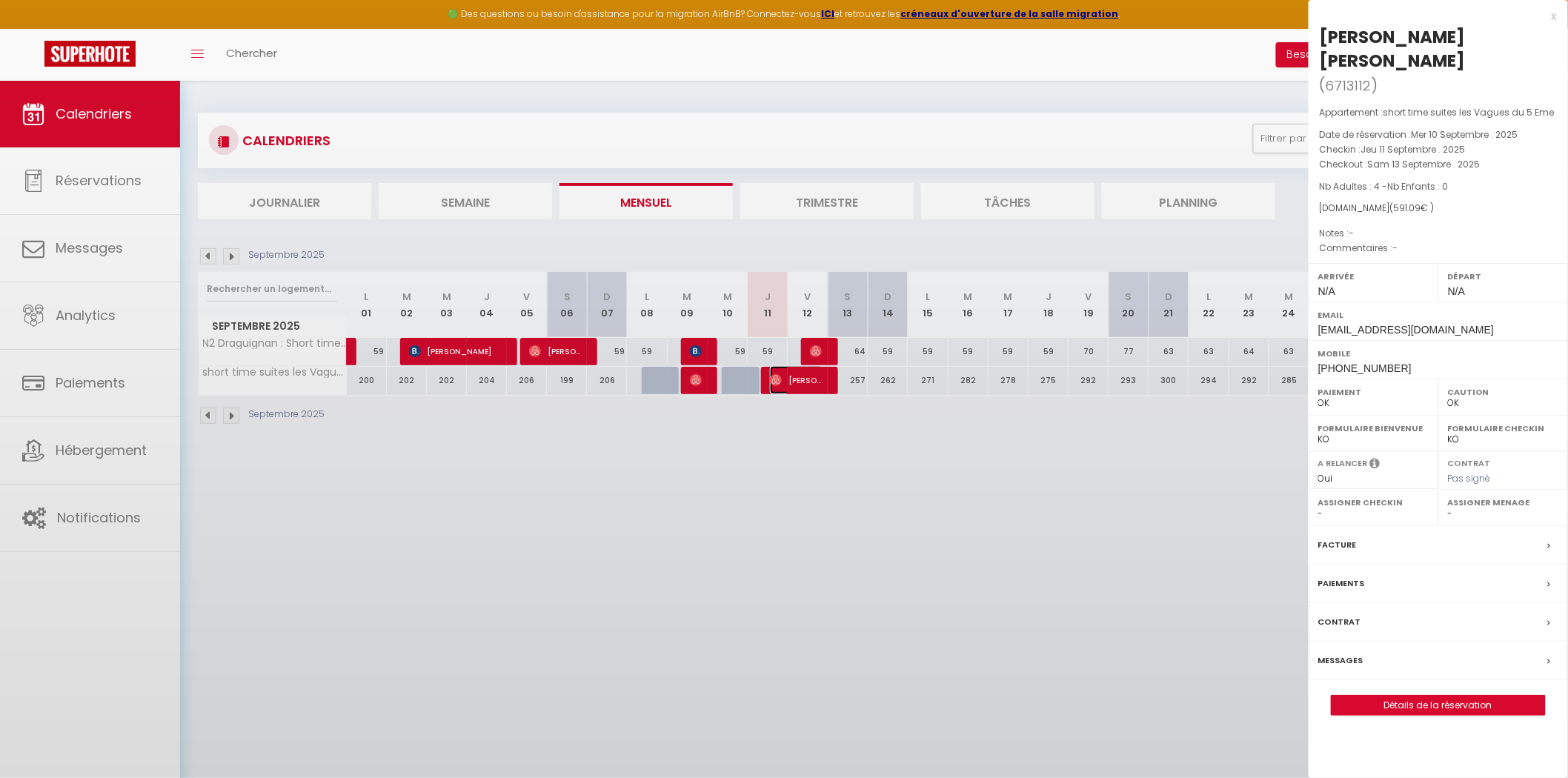
select select "51551"
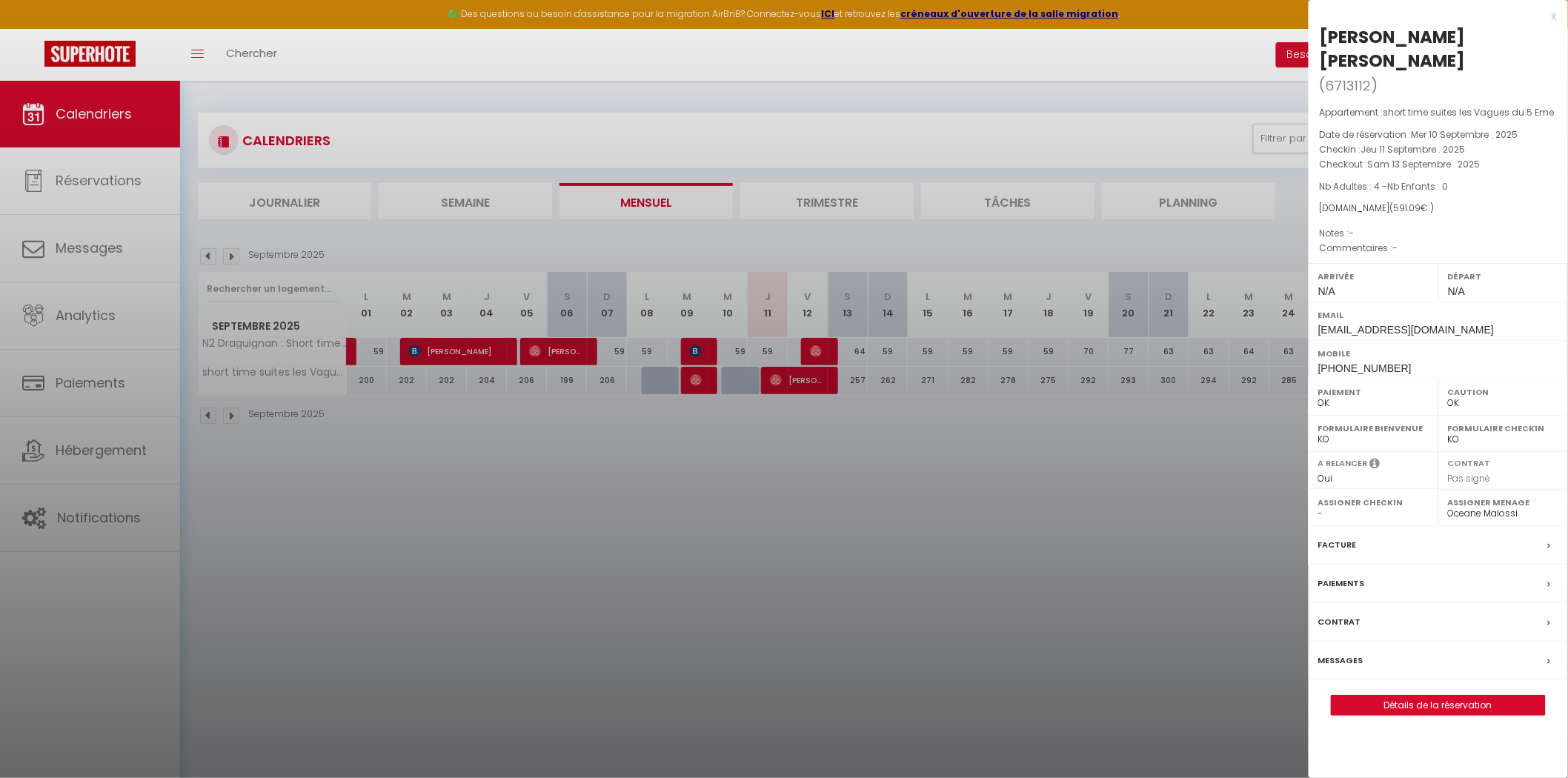
click at [999, 564] on label "Messages" at bounding box center [1340, 660] width 45 height 15
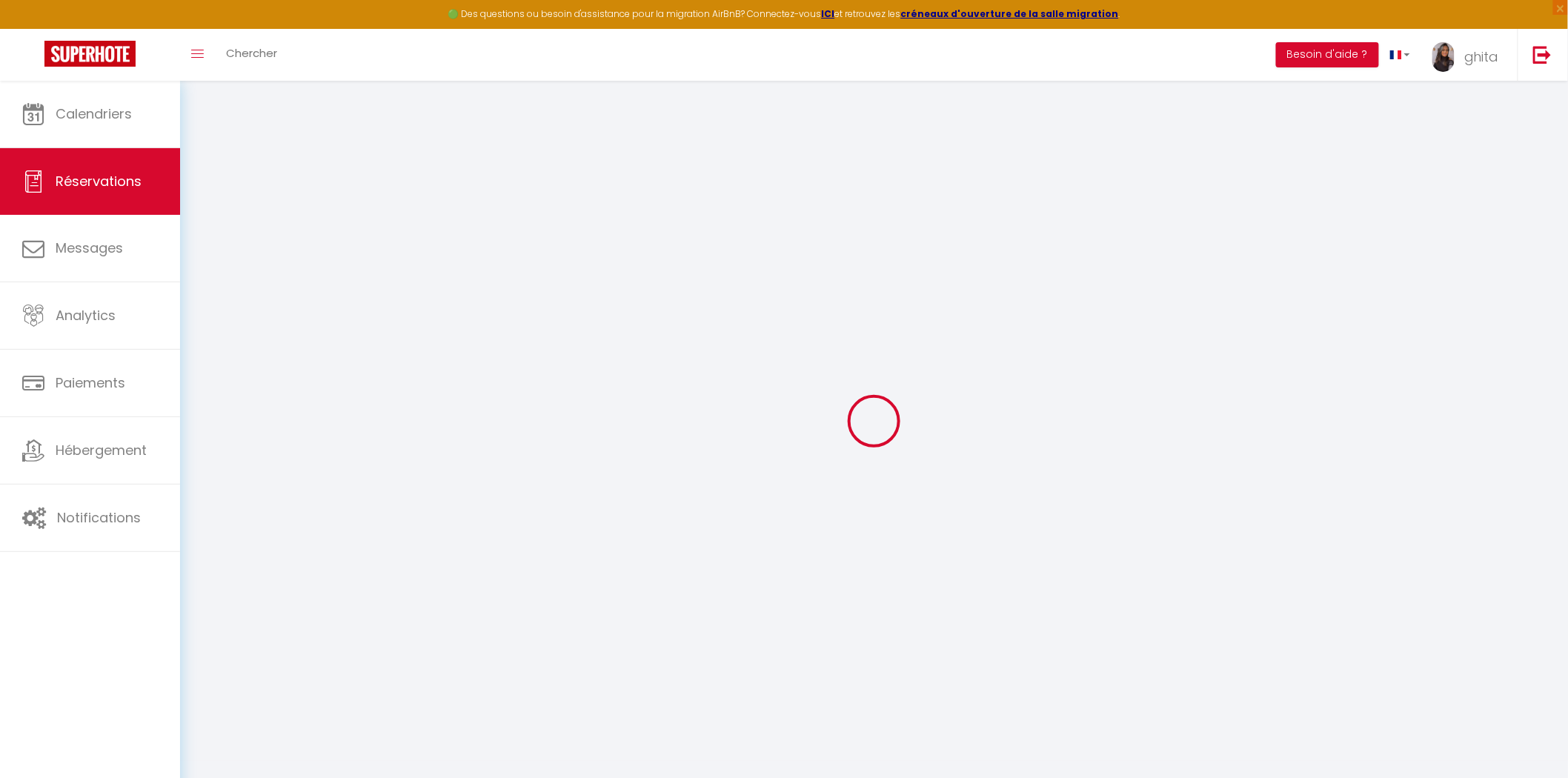
select select
checkbox input "false"
select select
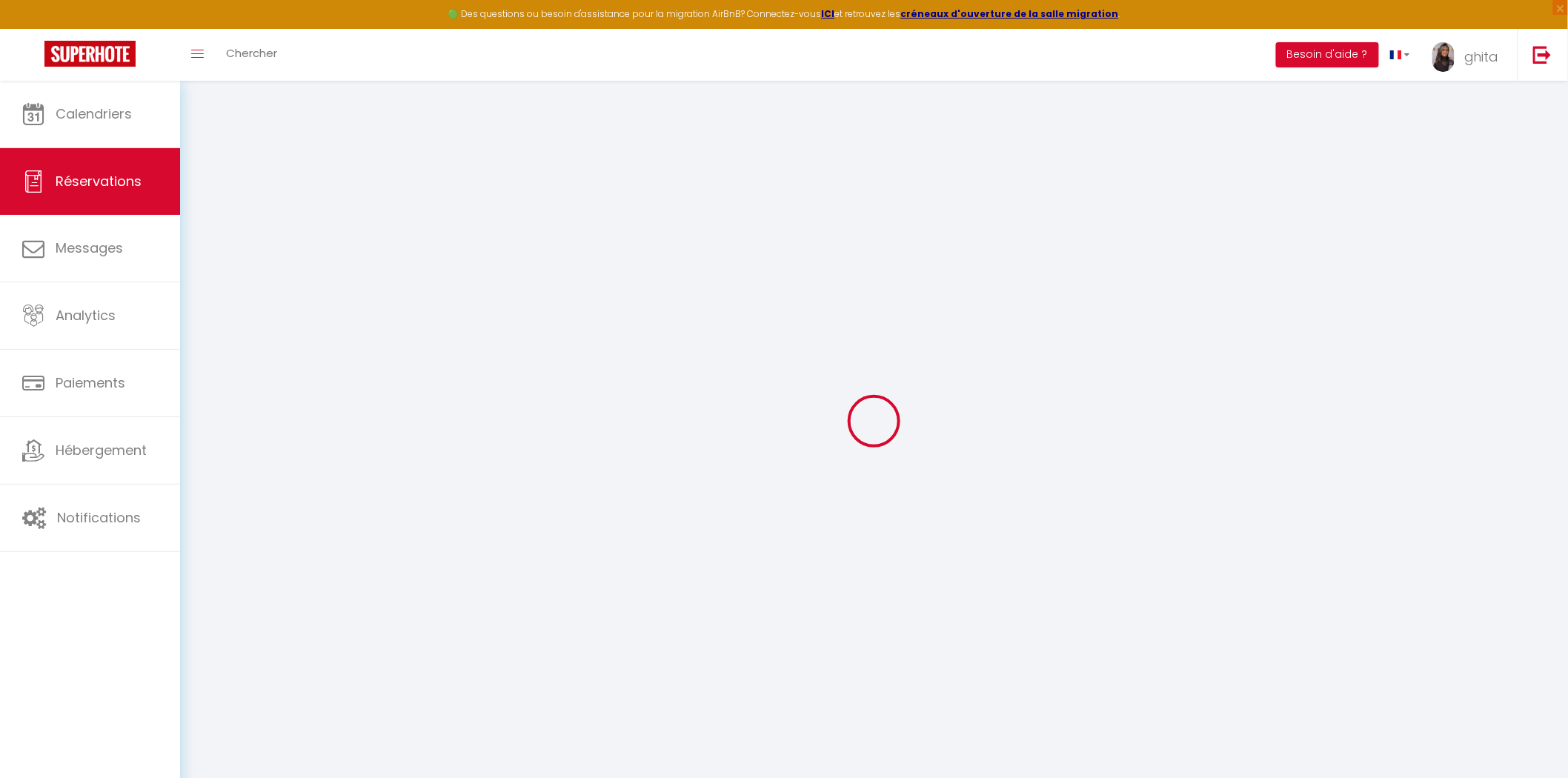
select select
checkbox input "false"
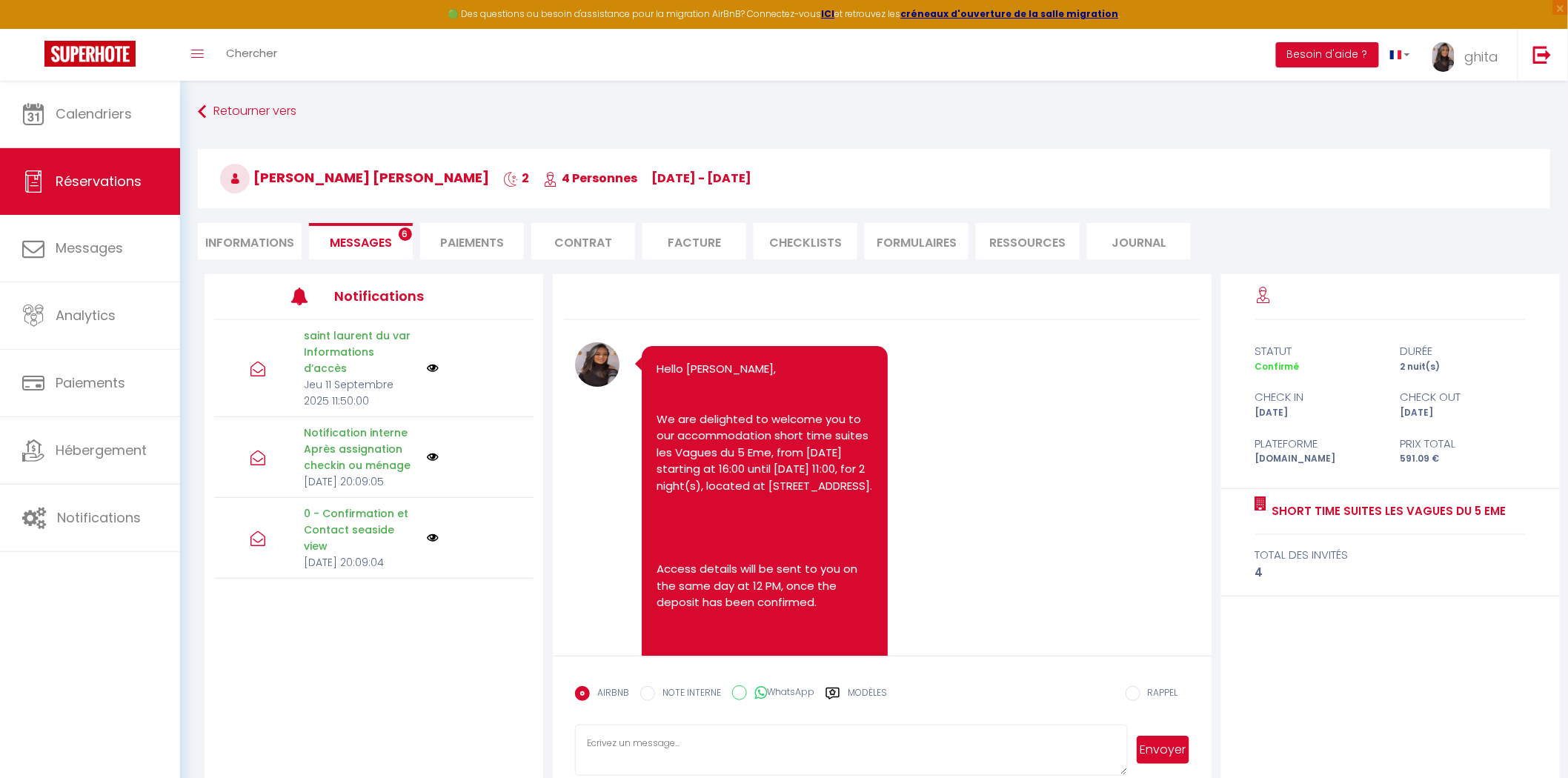
scroll to position [4186, 0]
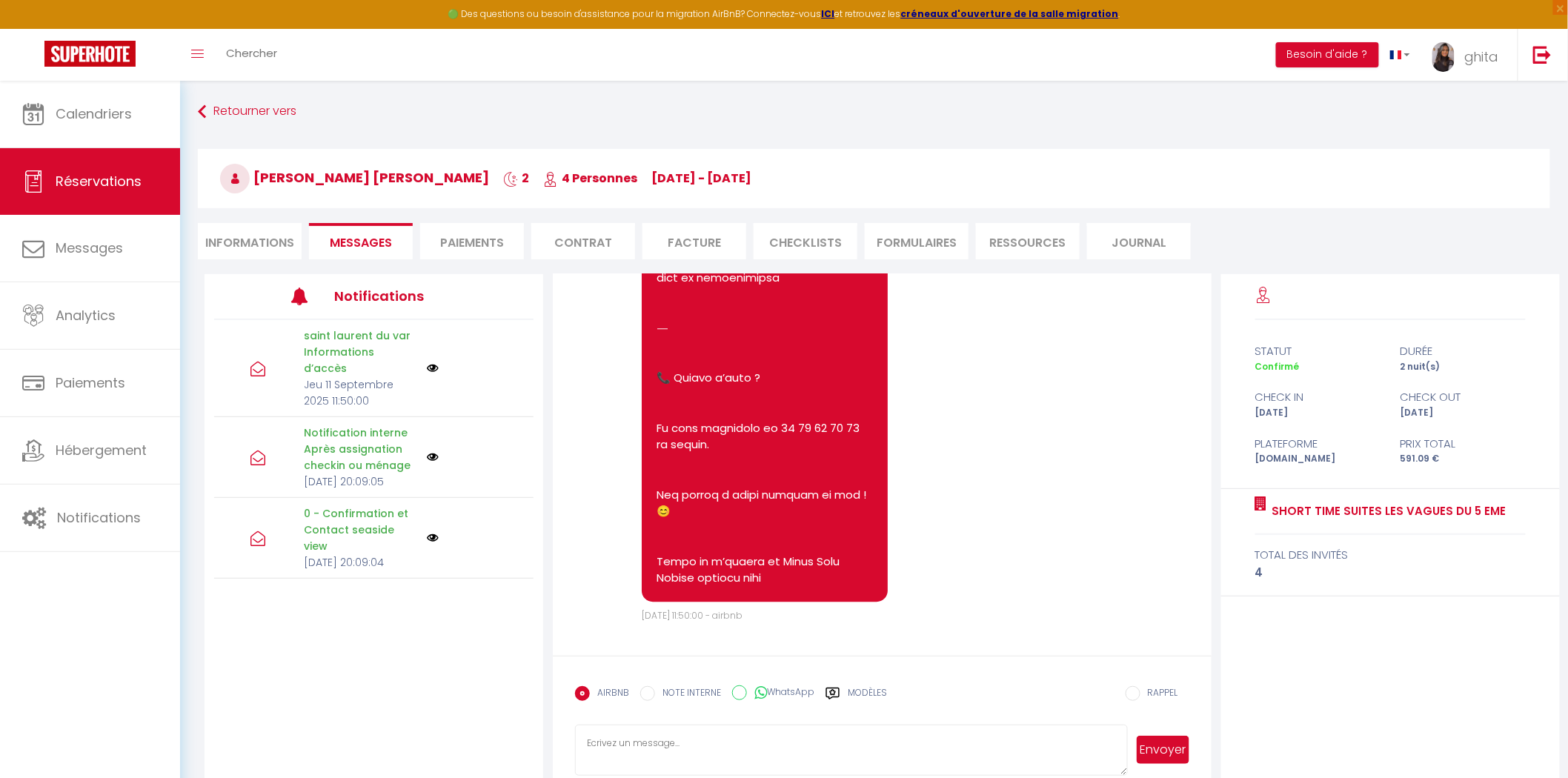
click at [236, 248] on li "Informations" at bounding box center [250, 241] width 104 height 36
select select
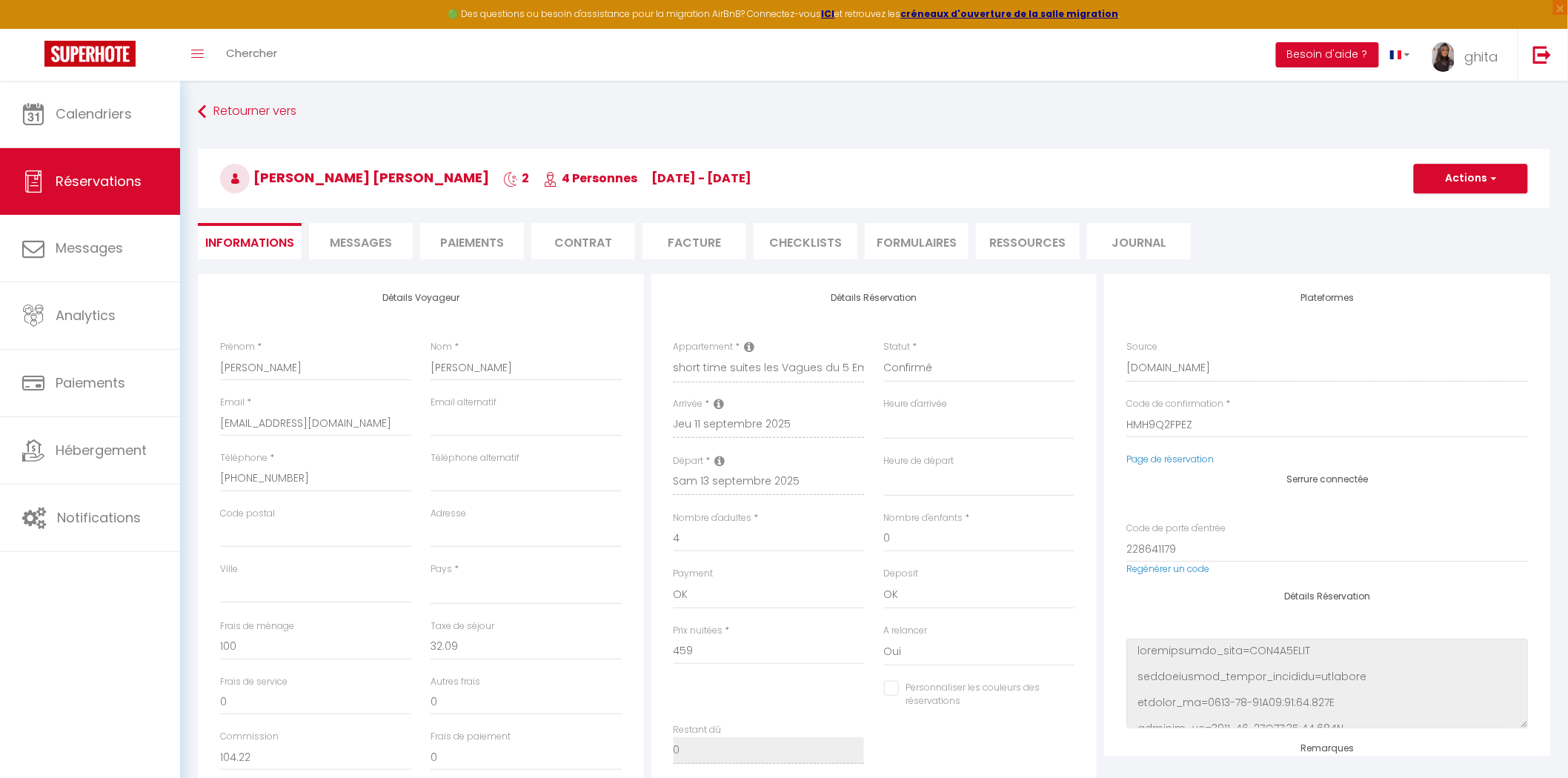
select select
checkbox input "false"
click at [279, 179] on span "[PERSON_NAME] [PERSON_NAME]" at bounding box center [354, 177] width 269 height 19
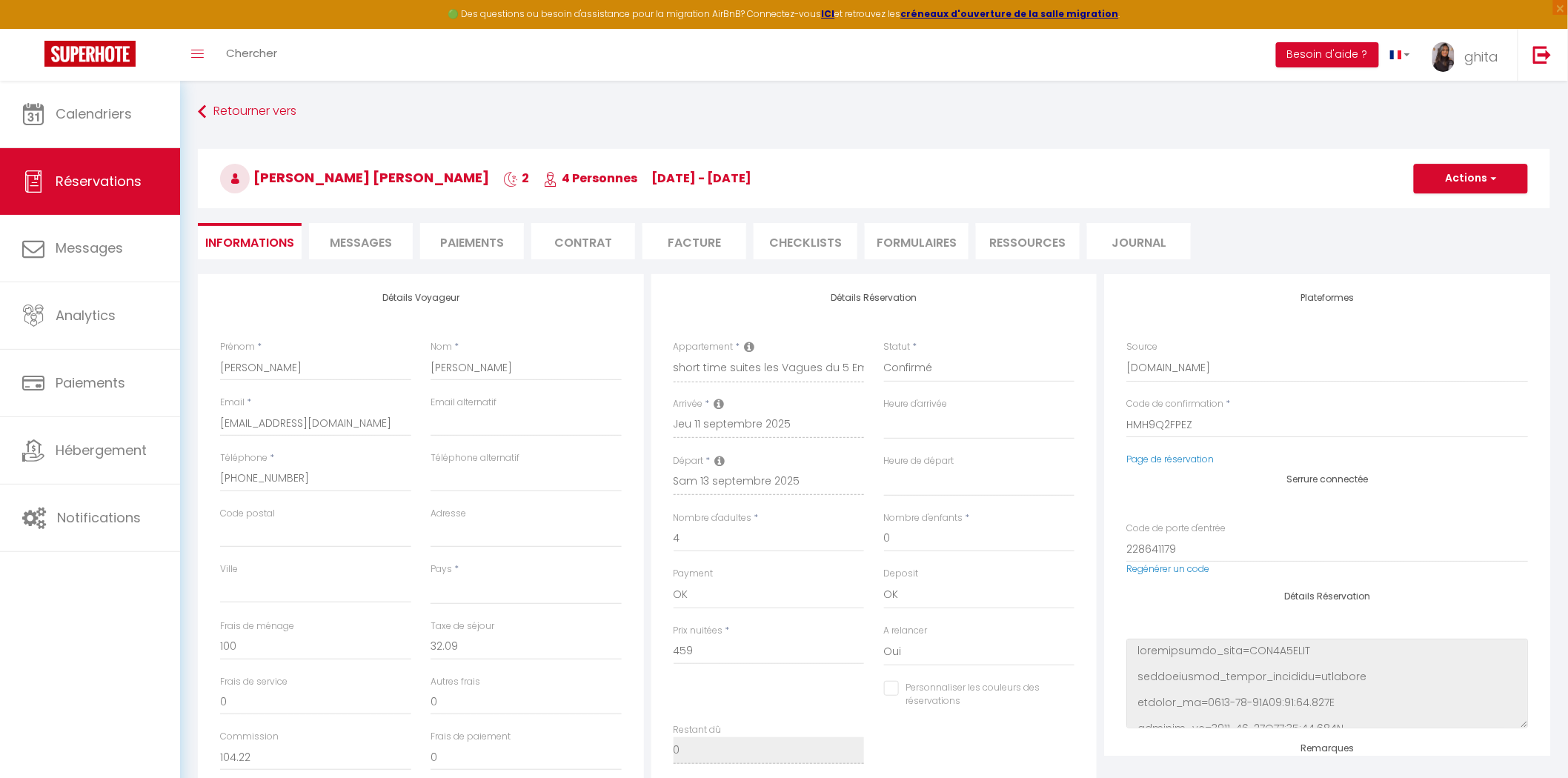
click at [497, 246] on li "Paiements" at bounding box center [472, 241] width 104 height 36
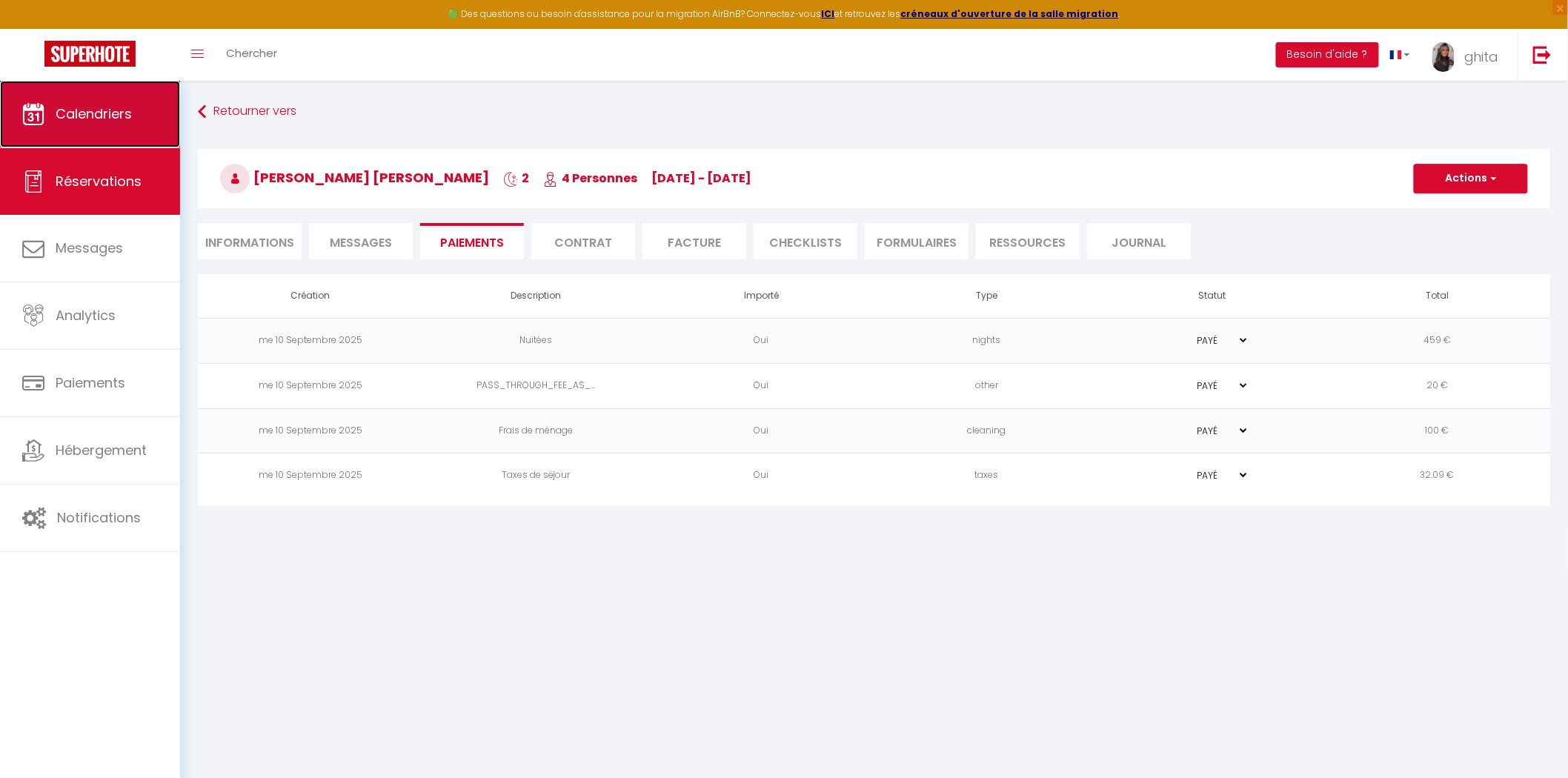
click at [81, 117] on span "Calendriers" at bounding box center [93, 114] width 76 height 19
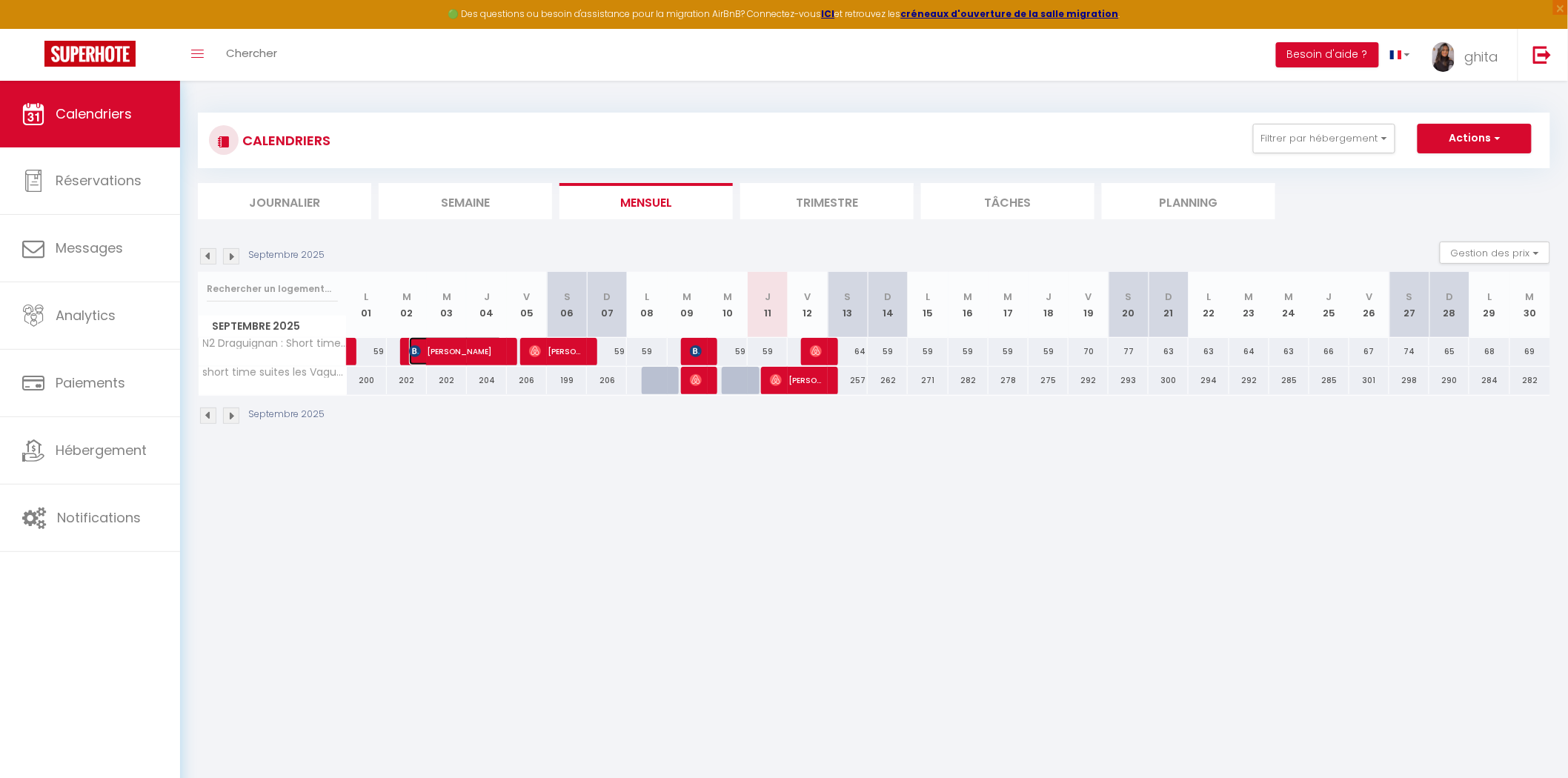
click at [461, 350] on span "[PERSON_NAME]" at bounding box center [456, 351] width 93 height 28
select select "OK"
select select "KO"
select select "0"
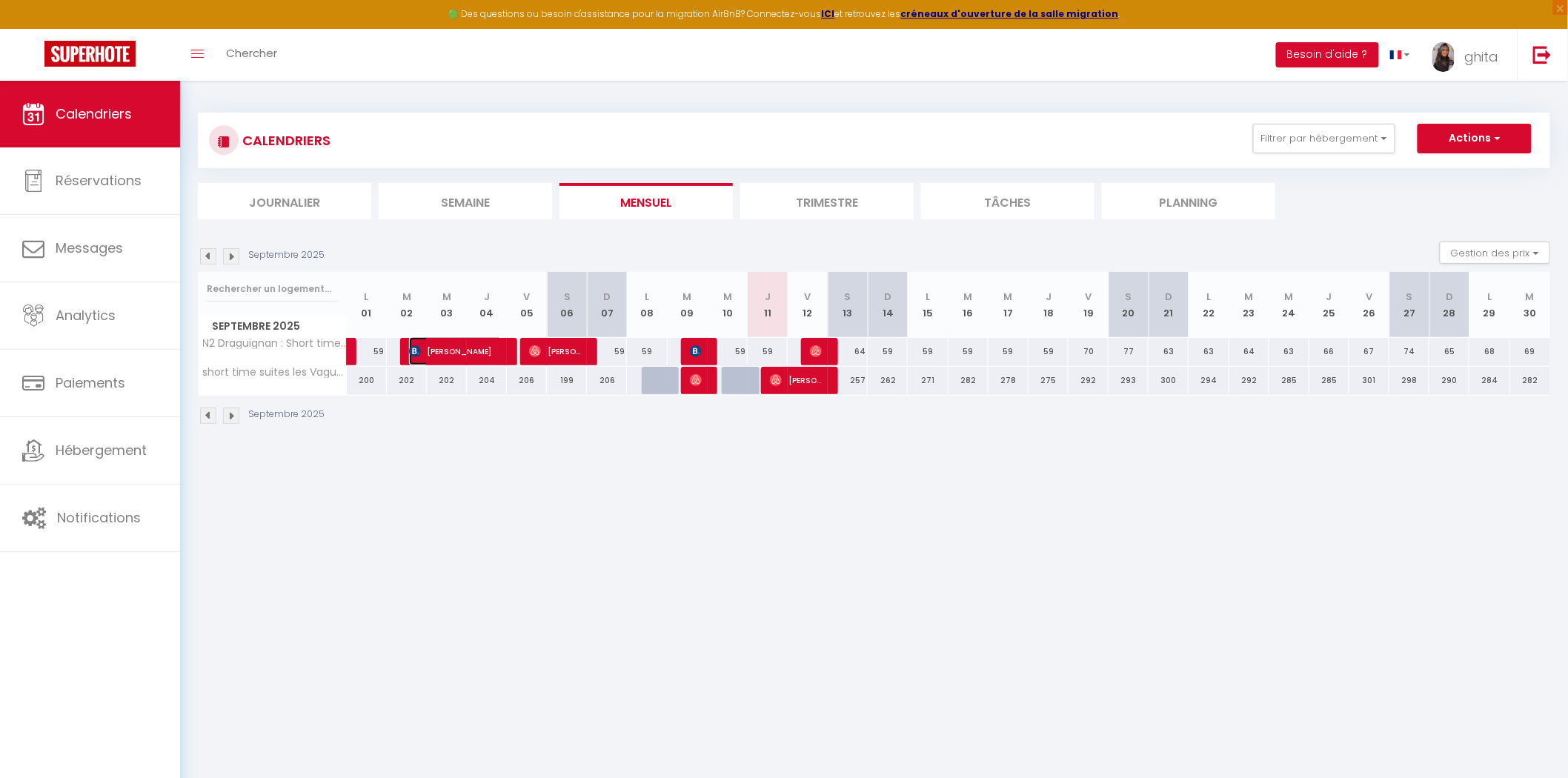
select select "1"
select select
select select "48436"
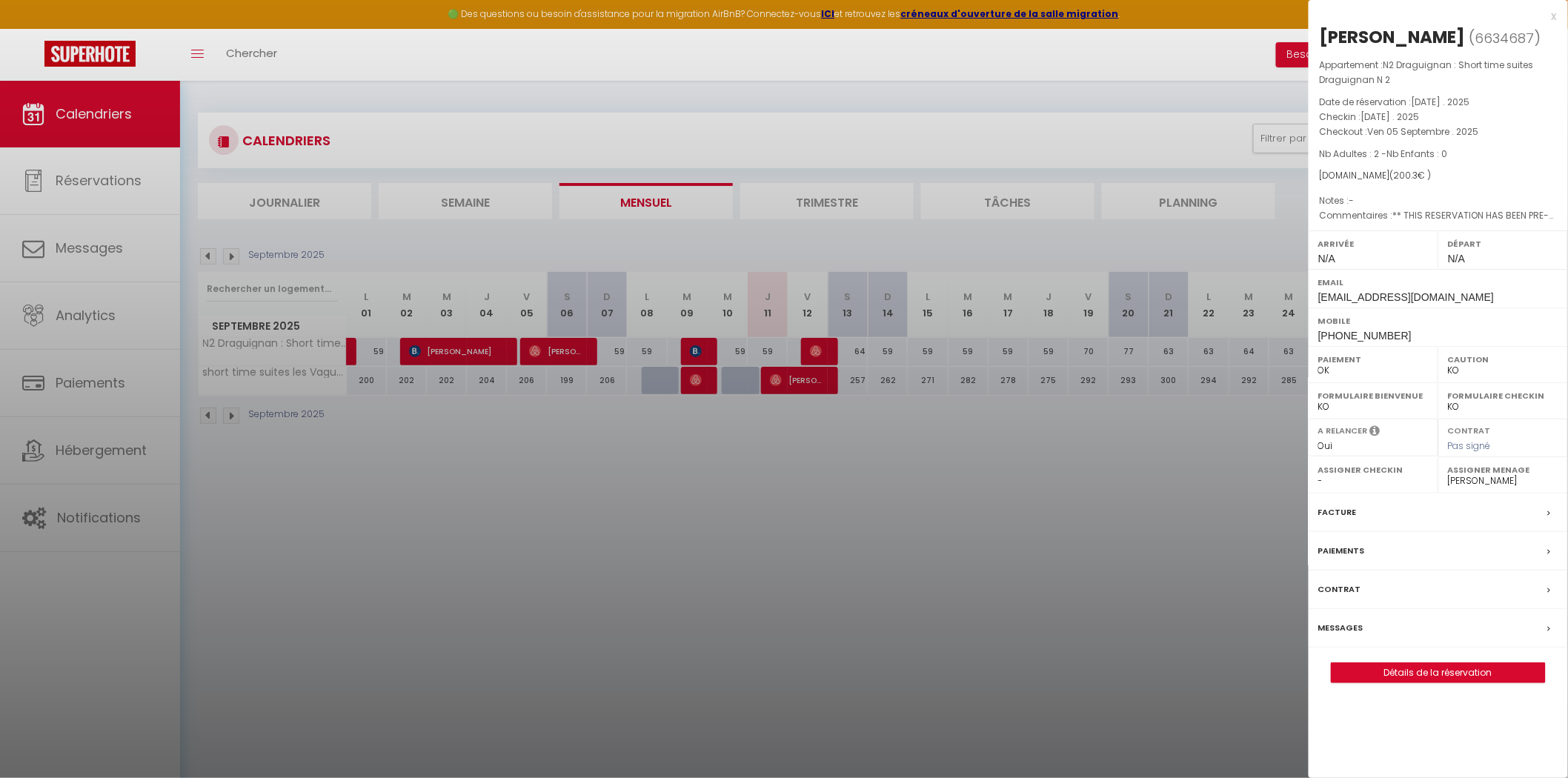
click at [999, 552] on div "Paiements" at bounding box center [1438, 552] width 259 height 39
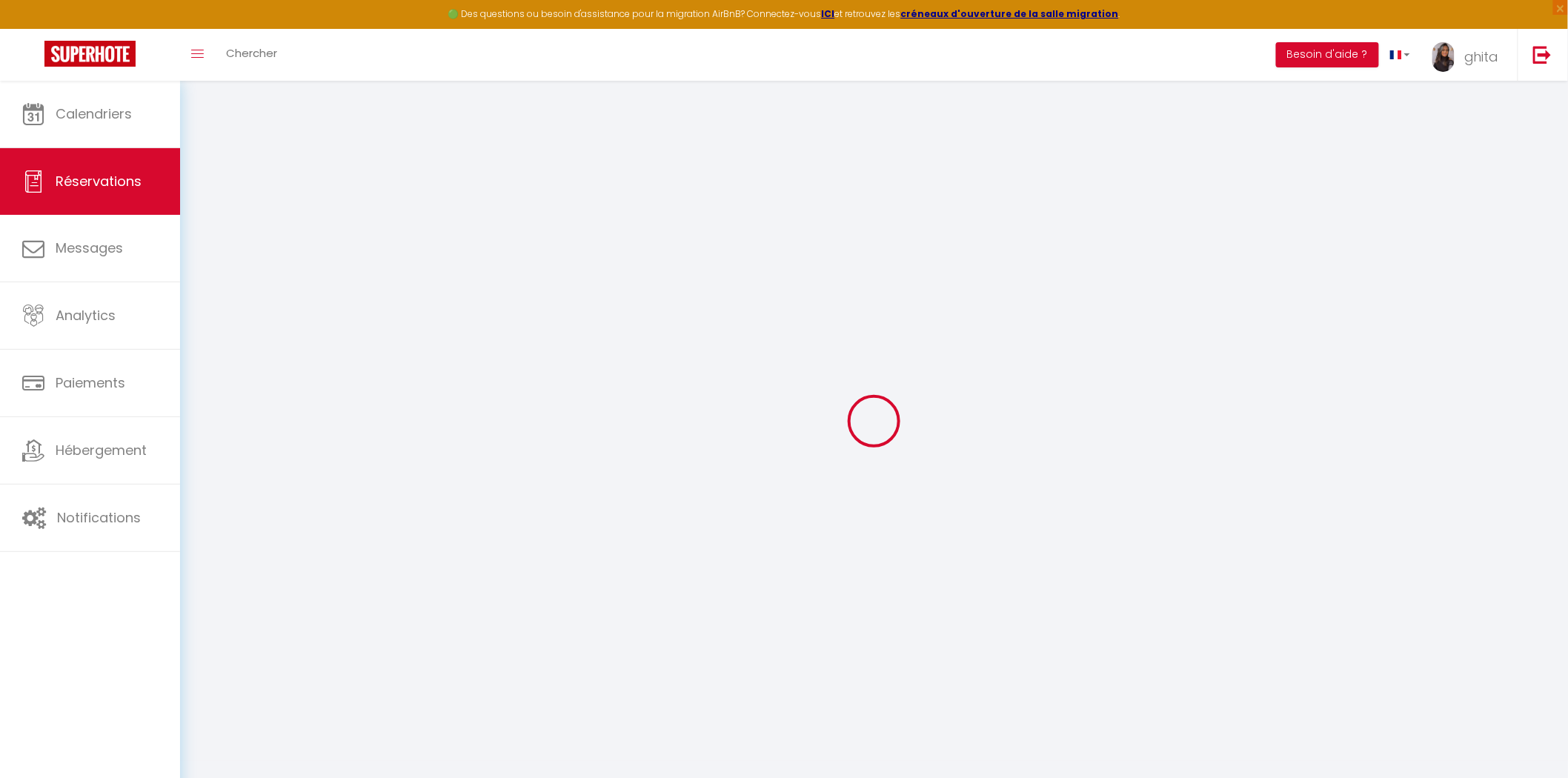
select select "0"
select select
checkbox input "false"
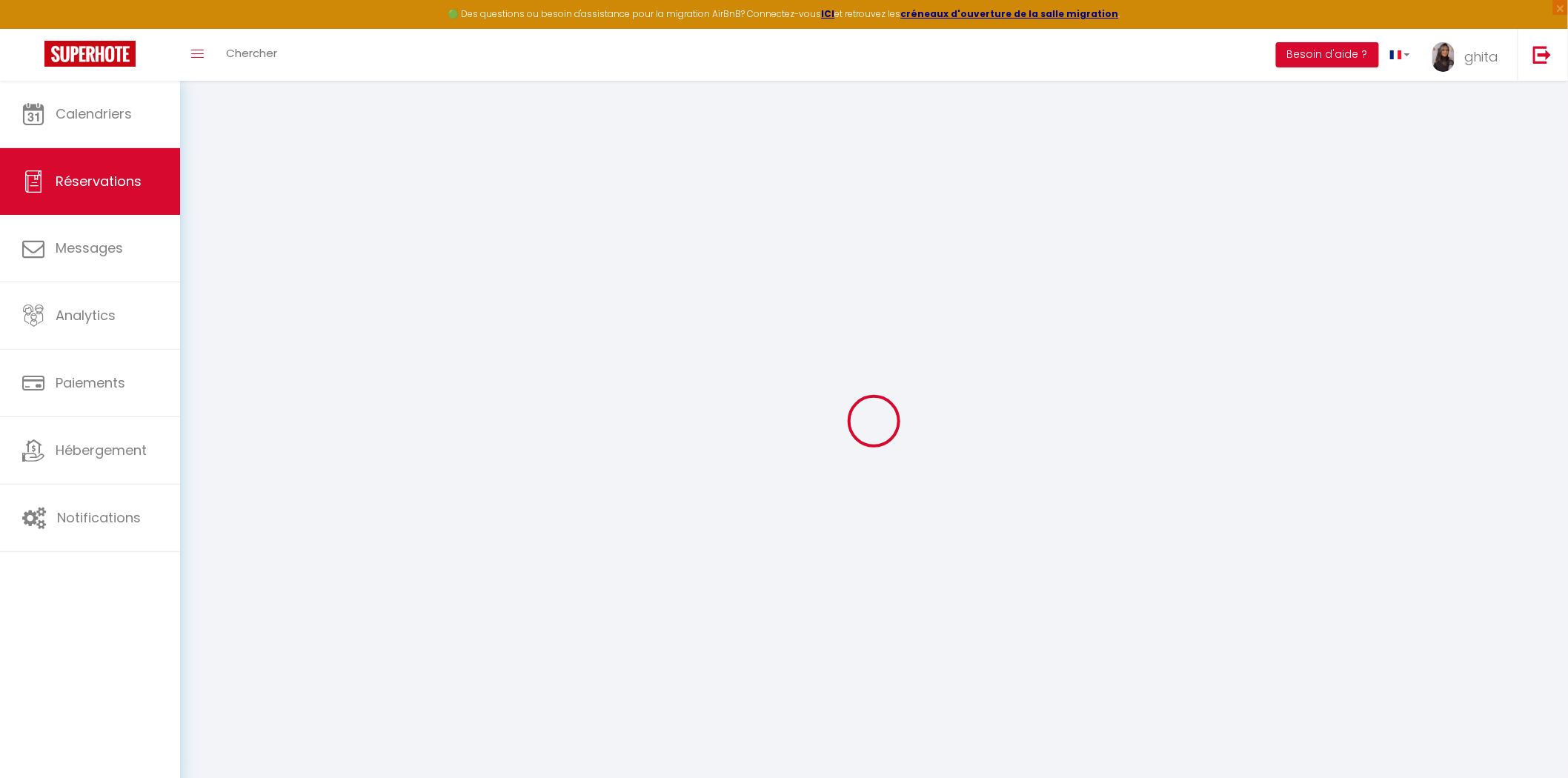
type textarea "** THIS RESERVATION HAS BEEN PRE-PAID ** BOOKING NOTE : Payment charge is EUR 2…"
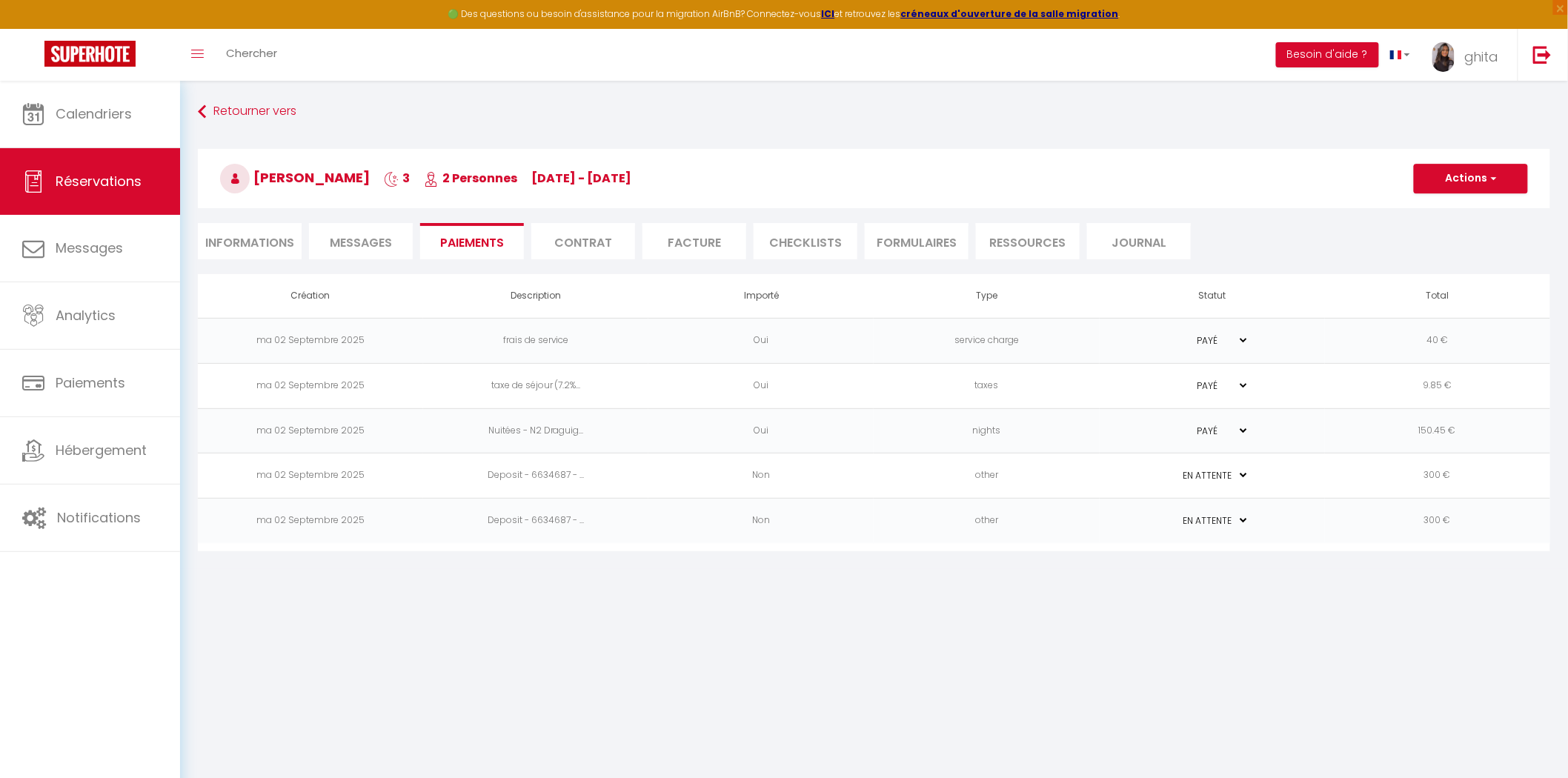
click at [391, 564] on body "🟢 Des questions ou besoin d'assistance pour la migration AirBnB? Connectez-vous…" at bounding box center [784, 470] width 1568 height 778
click at [77, 60] on img at bounding box center [89, 54] width 91 height 26
